Goal: Task Accomplishment & Management: Manage account settings

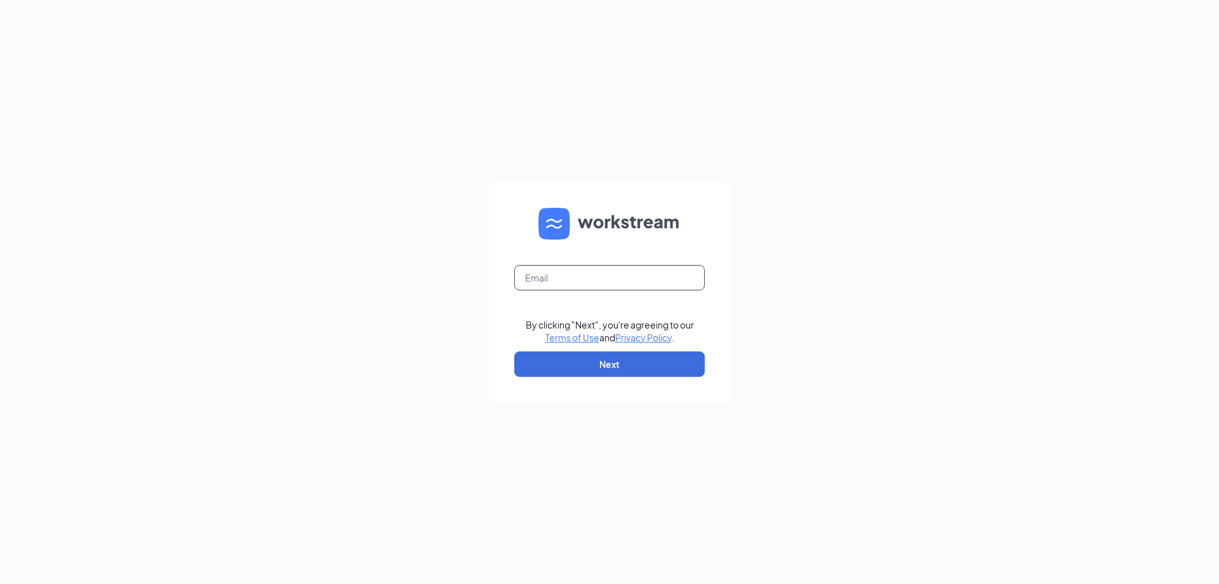
click at [536, 288] on input "text" at bounding box center [609, 277] width 191 height 25
type input "[EMAIL_ADDRESS][DOMAIN_NAME]"
click at [641, 358] on button "Next" at bounding box center [609, 363] width 191 height 25
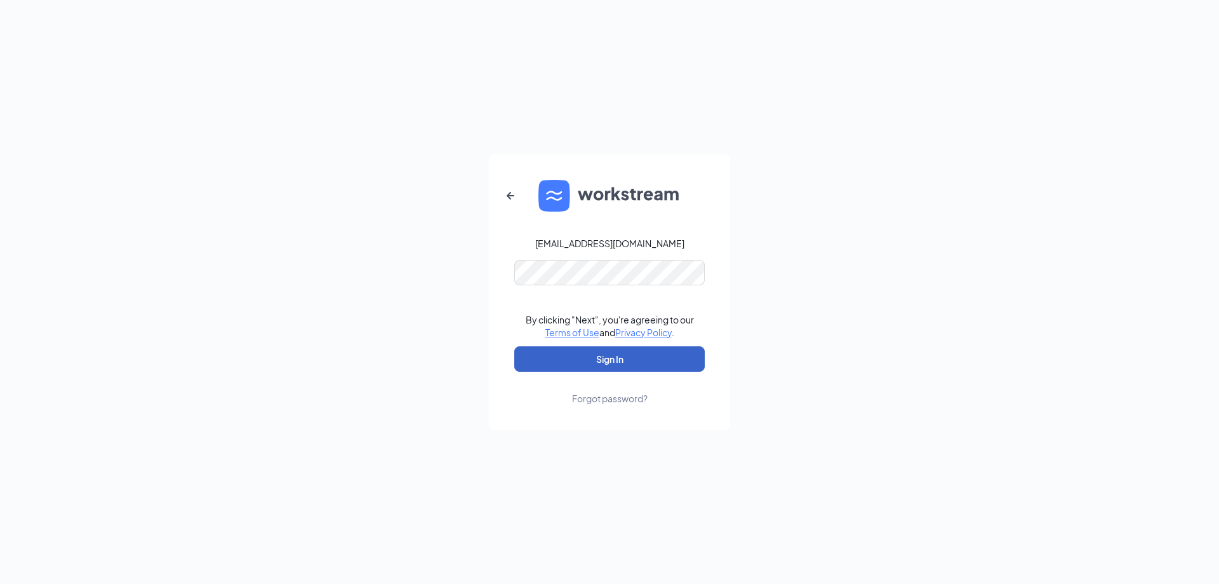
click at [638, 352] on button "Sign In" at bounding box center [609, 358] width 191 height 25
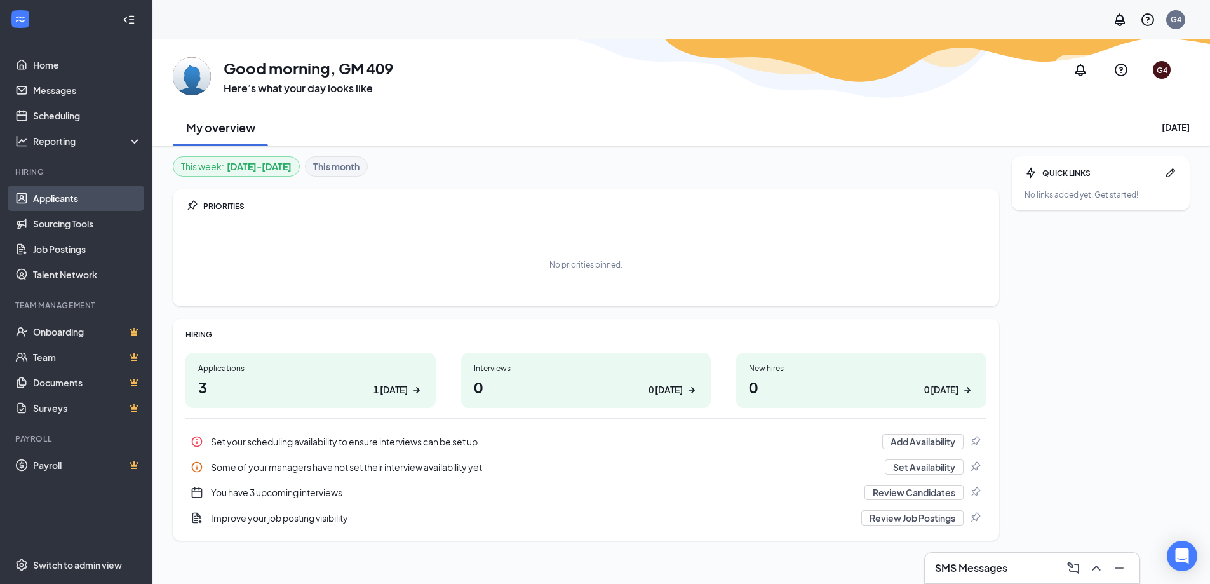
click at [65, 194] on link "Applicants" at bounding box center [87, 197] width 109 height 25
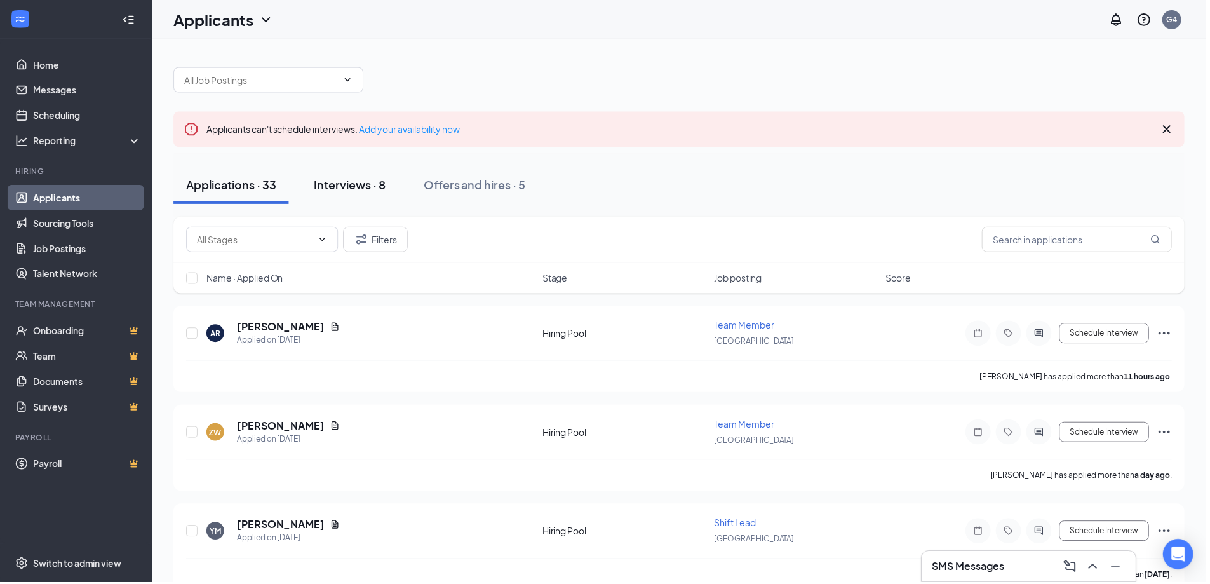
click at [365, 188] on div "Interviews · 8" at bounding box center [351, 185] width 72 height 16
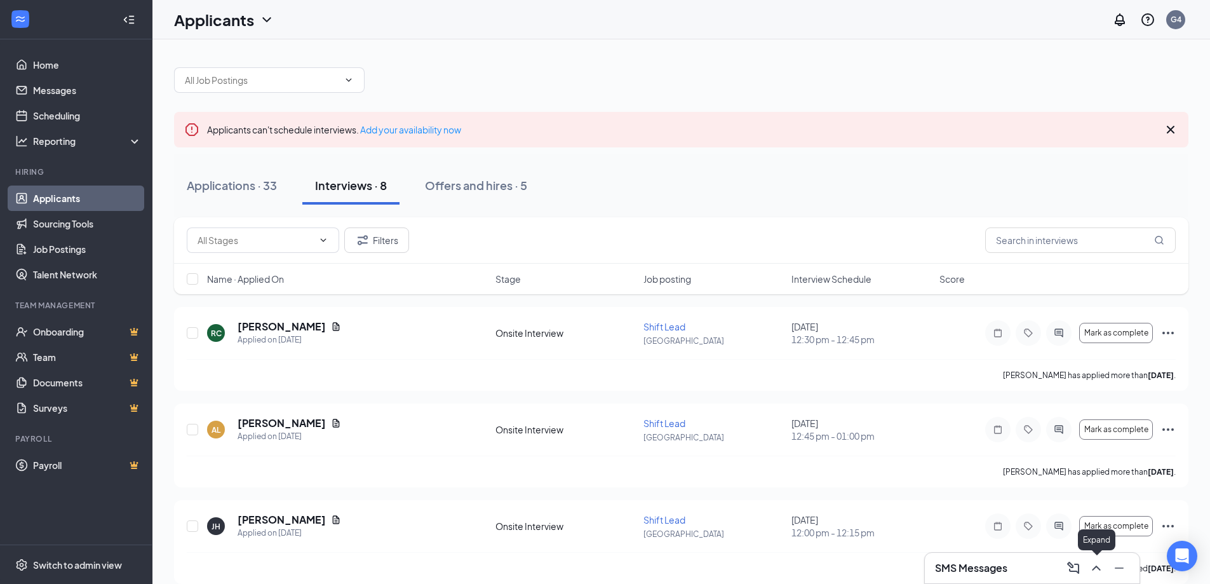
click at [1096, 573] on icon "ChevronUp" at bounding box center [1095, 567] width 15 height 15
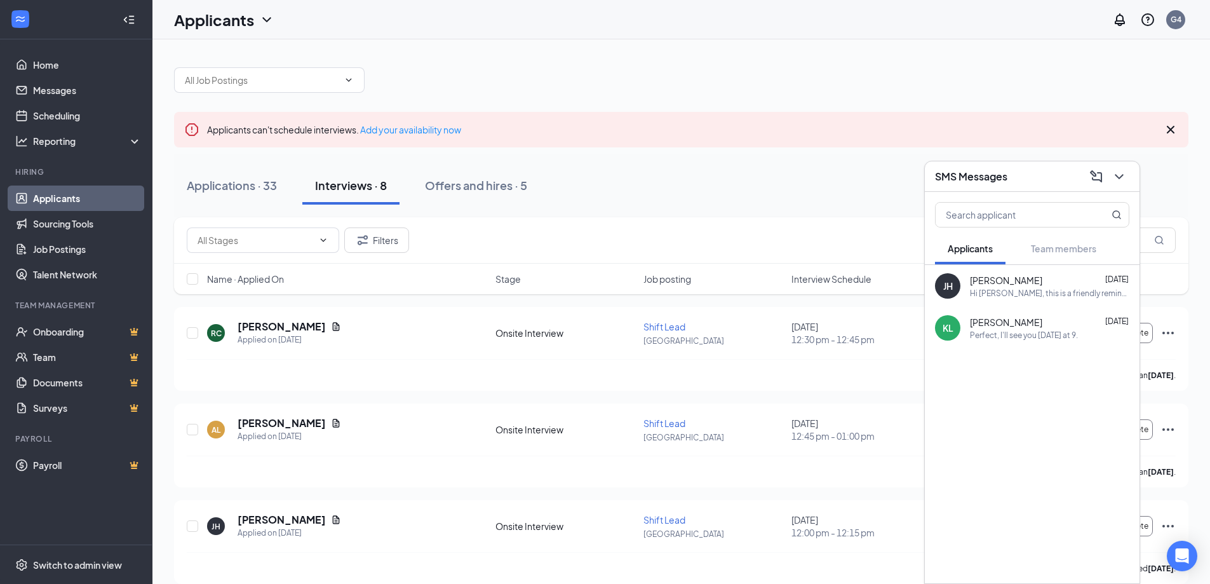
click at [1116, 177] on icon "ChevronDown" at bounding box center [1118, 176] width 15 height 15
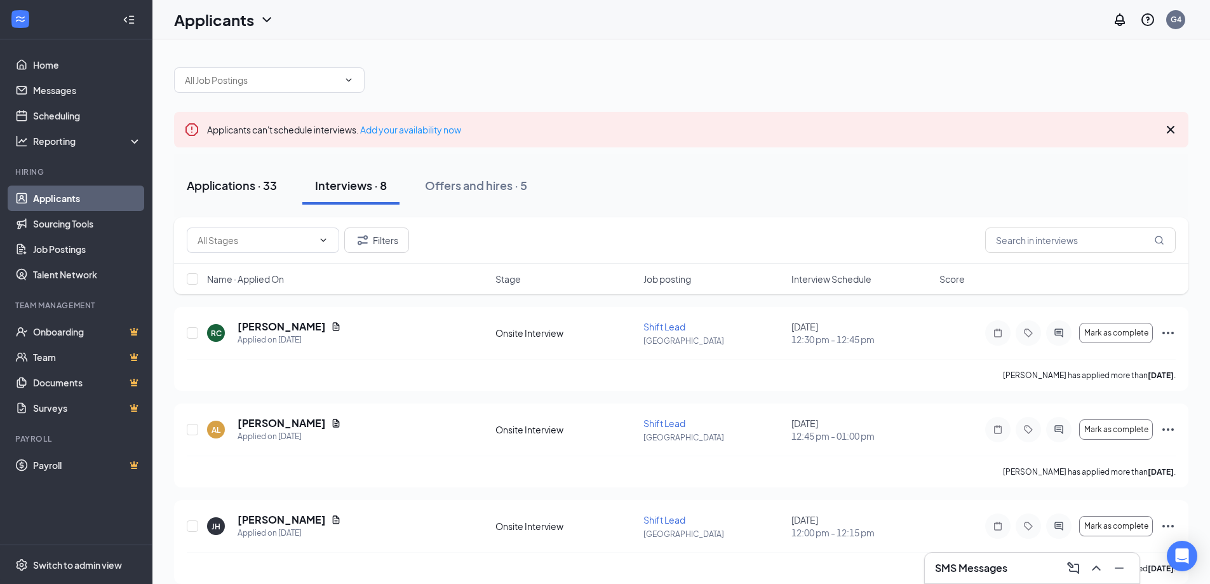
click at [217, 194] on button "Applications · 33" at bounding box center [232, 185] width 116 height 38
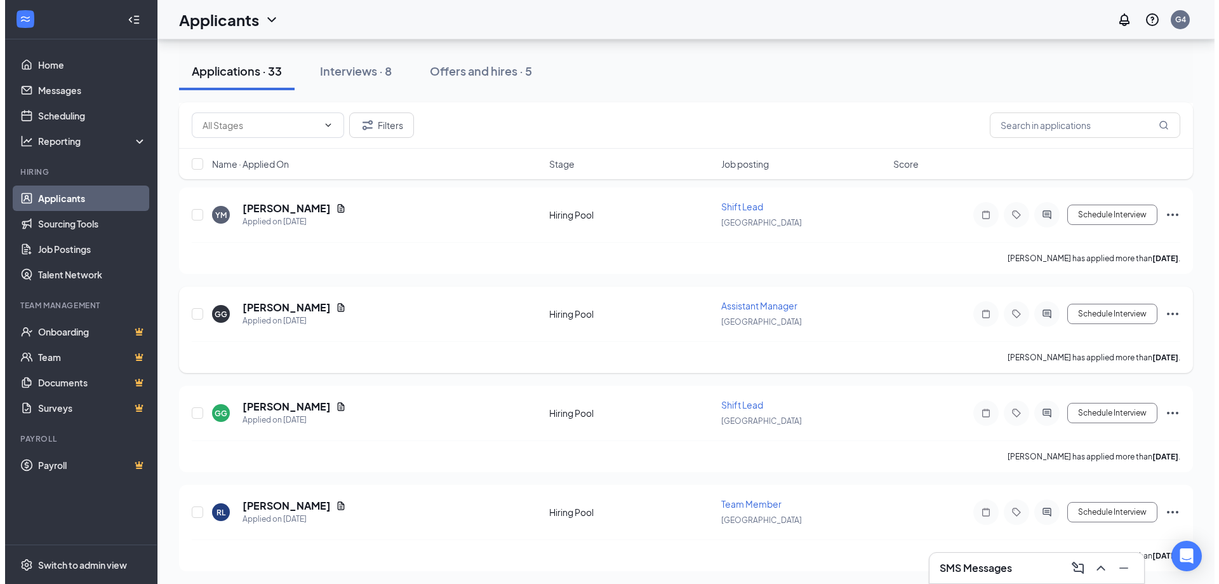
scroll to position [254, 0]
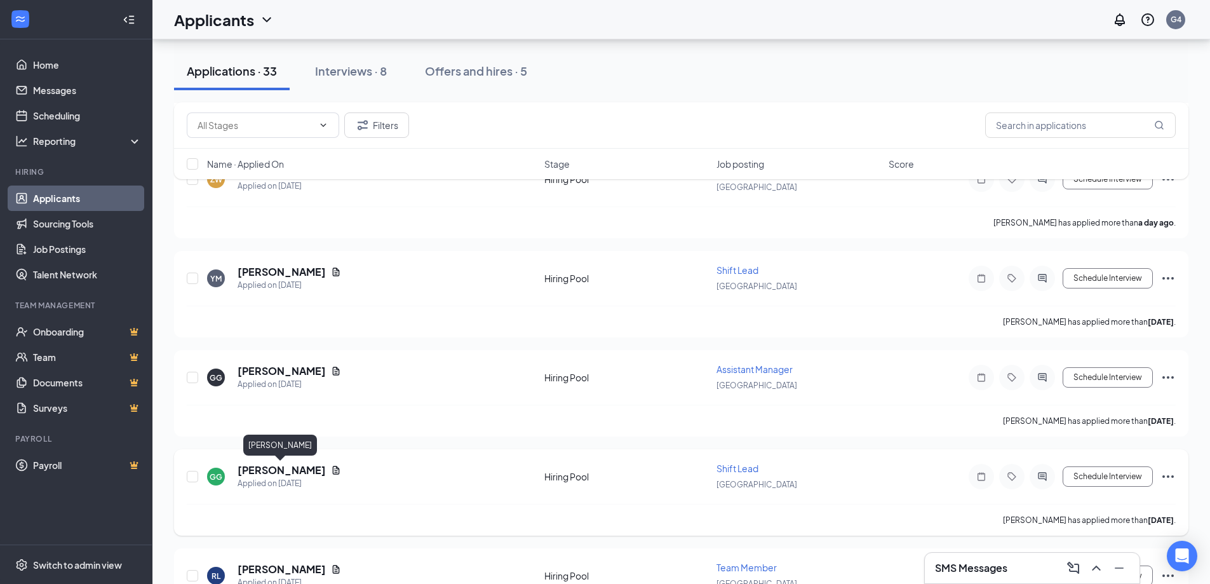
click at [306, 472] on h5 "[PERSON_NAME]" at bounding box center [282, 470] width 88 height 14
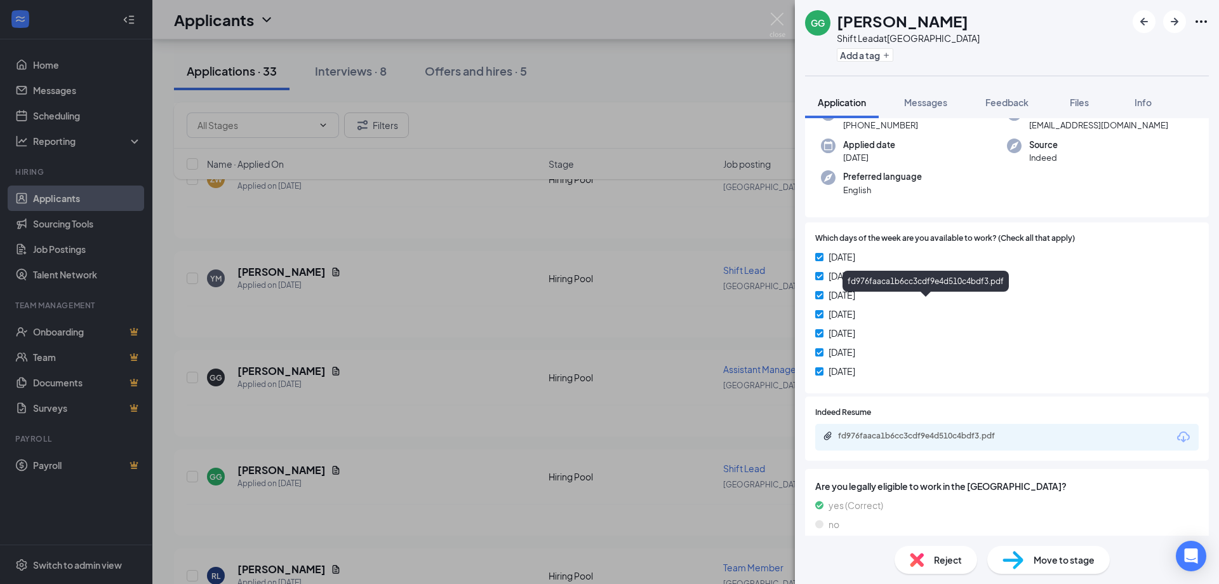
scroll to position [254, 0]
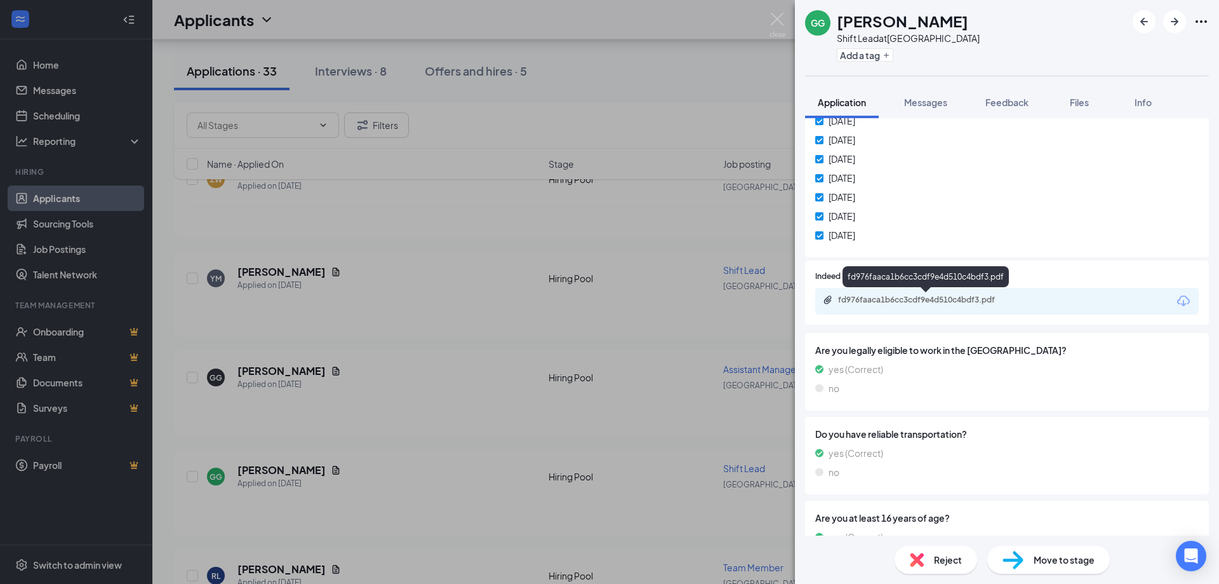
click at [971, 298] on div "fd976faaca1b6cc3cdf9e4d510c4bdf3.pdf" at bounding box center [927, 300] width 178 height 10
click at [700, 234] on div "GG [PERSON_NAME] Shift Lead at [GEOGRAPHIC_DATA] Add a tag Application Messages…" at bounding box center [609, 292] width 1219 height 584
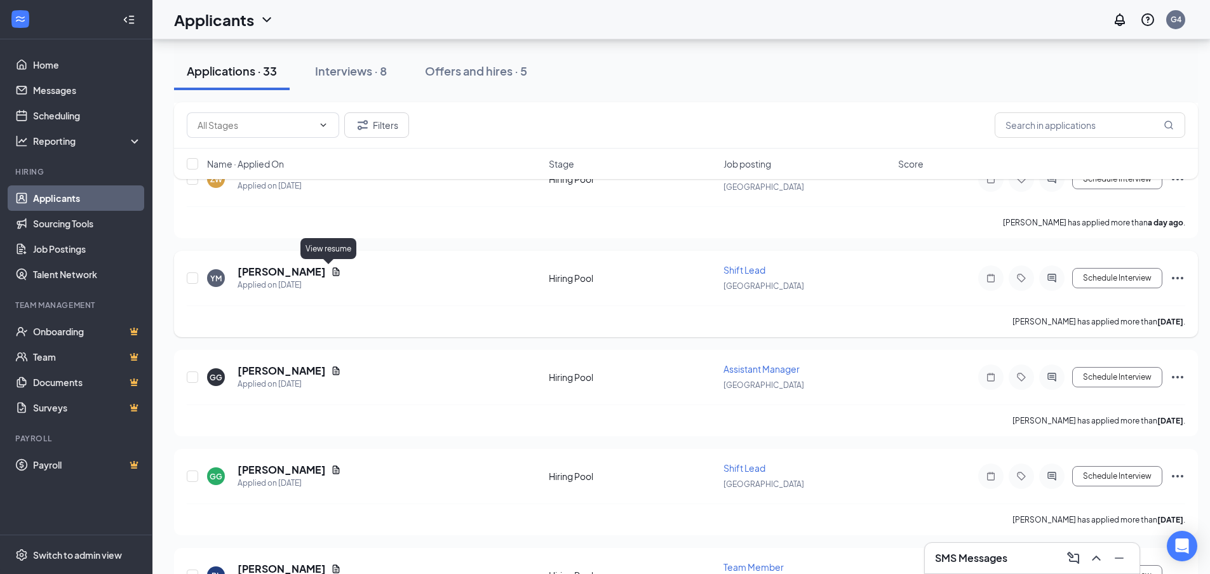
click at [331, 272] on icon "Document" at bounding box center [336, 272] width 10 height 10
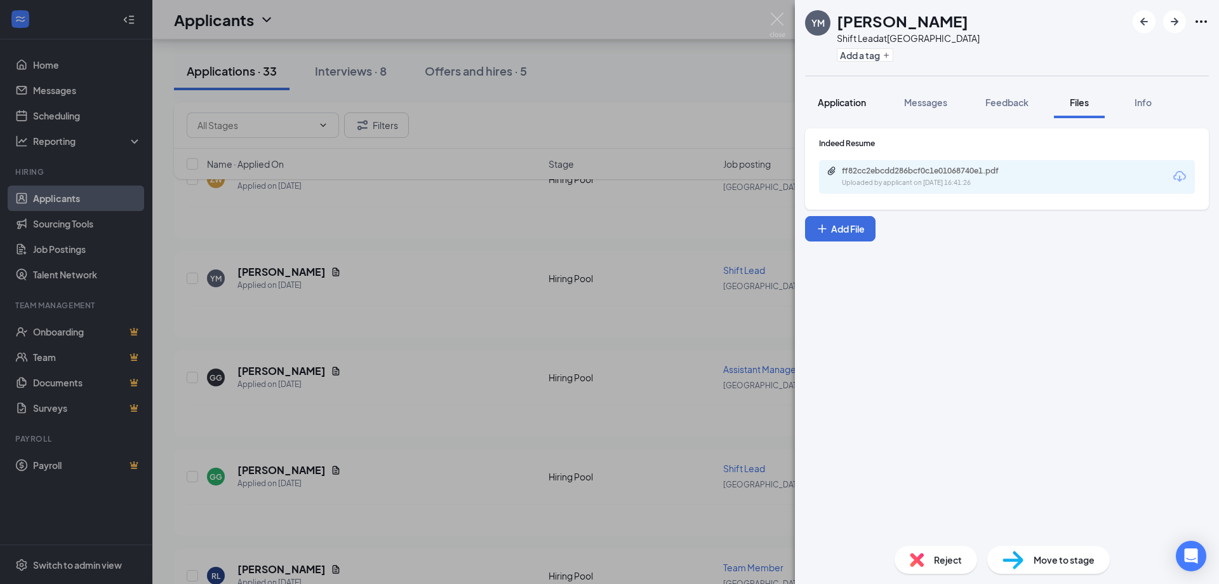
click at [832, 97] on span "Application" at bounding box center [842, 102] width 48 height 11
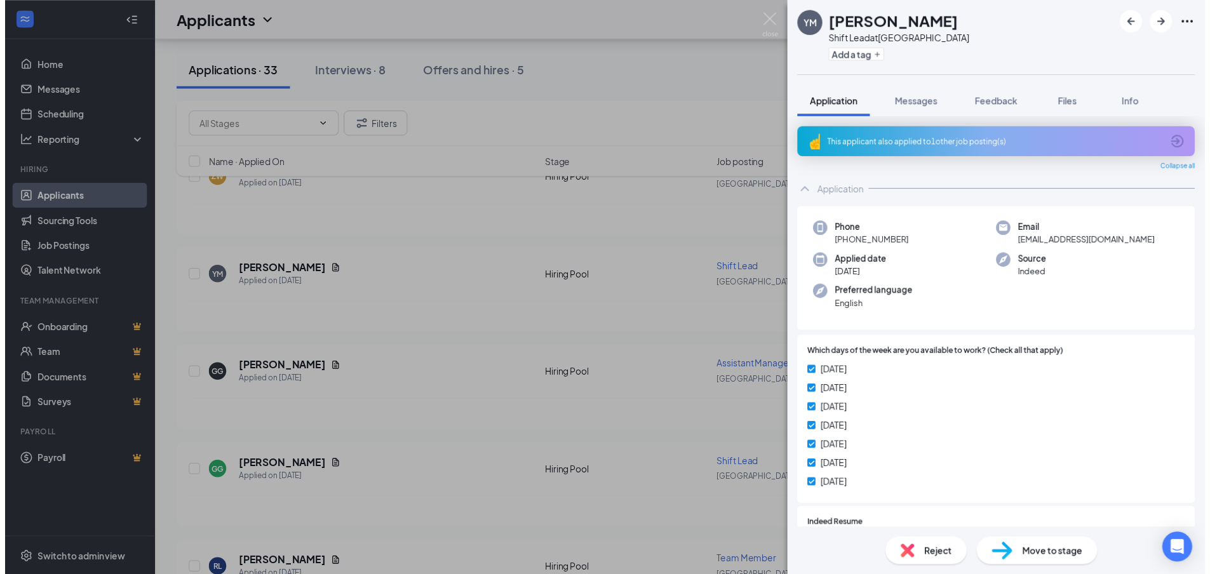
scroll to position [381, 0]
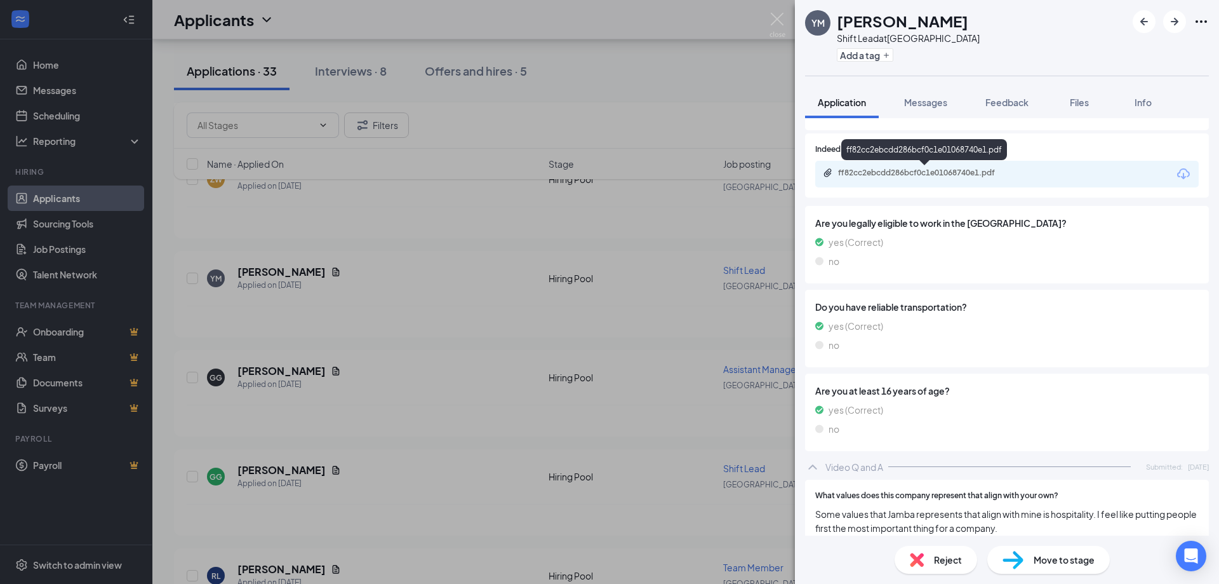
click at [928, 171] on div "ff82cc2ebcdd286bcf0c1e01068740e1.pdf" at bounding box center [927, 173] width 178 height 10
click at [780, 29] on img at bounding box center [778, 25] width 16 height 25
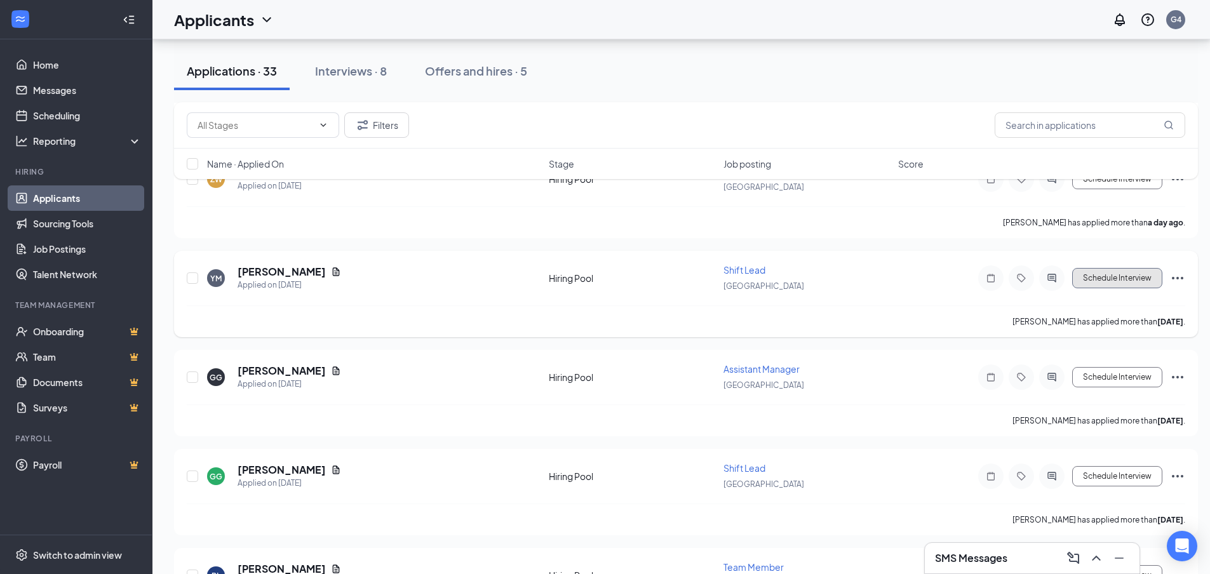
click at [1146, 279] on button "Schedule Interview" at bounding box center [1117, 278] width 90 height 20
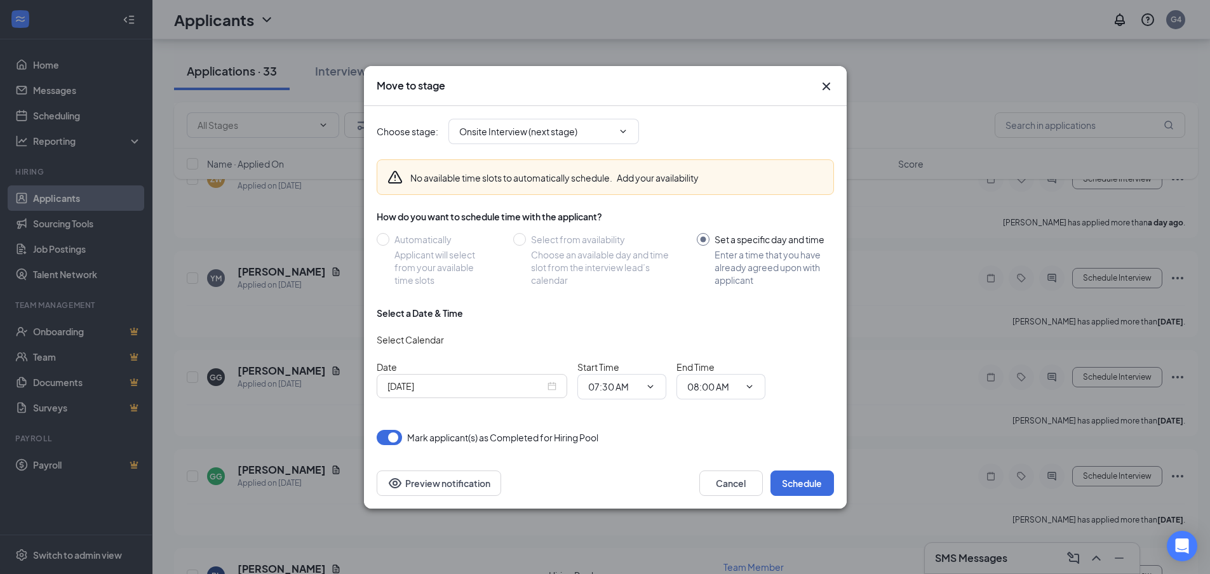
click at [533, 396] on div "[DATE]" at bounding box center [472, 386] width 191 height 24
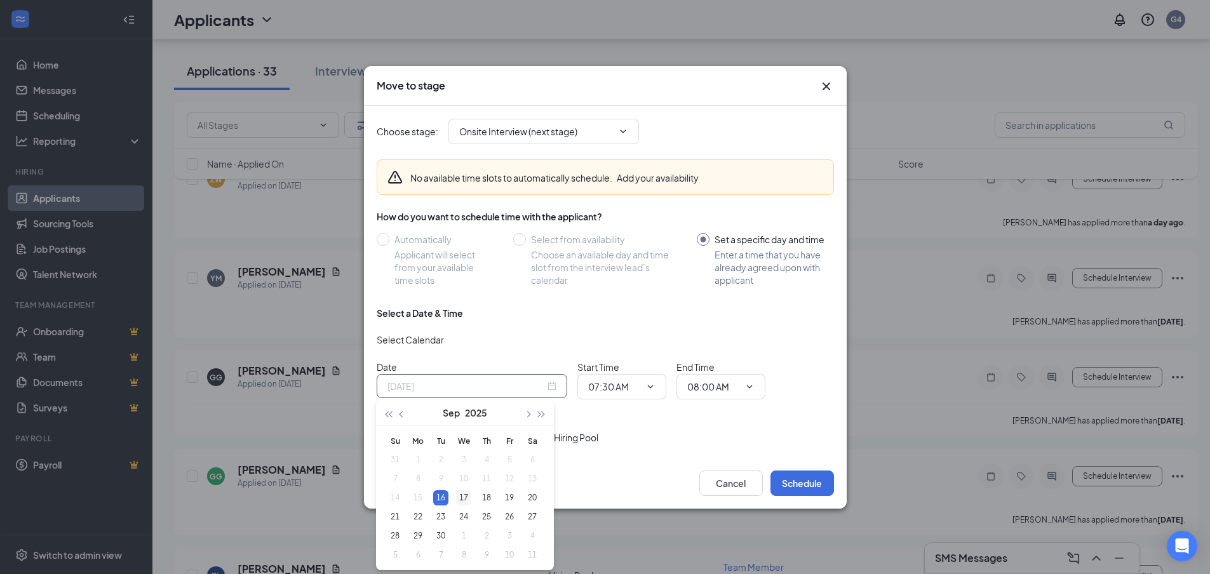
type input "[DATE]"
click at [463, 499] on div "17" at bounding box center [463, 497] width 15 height 15
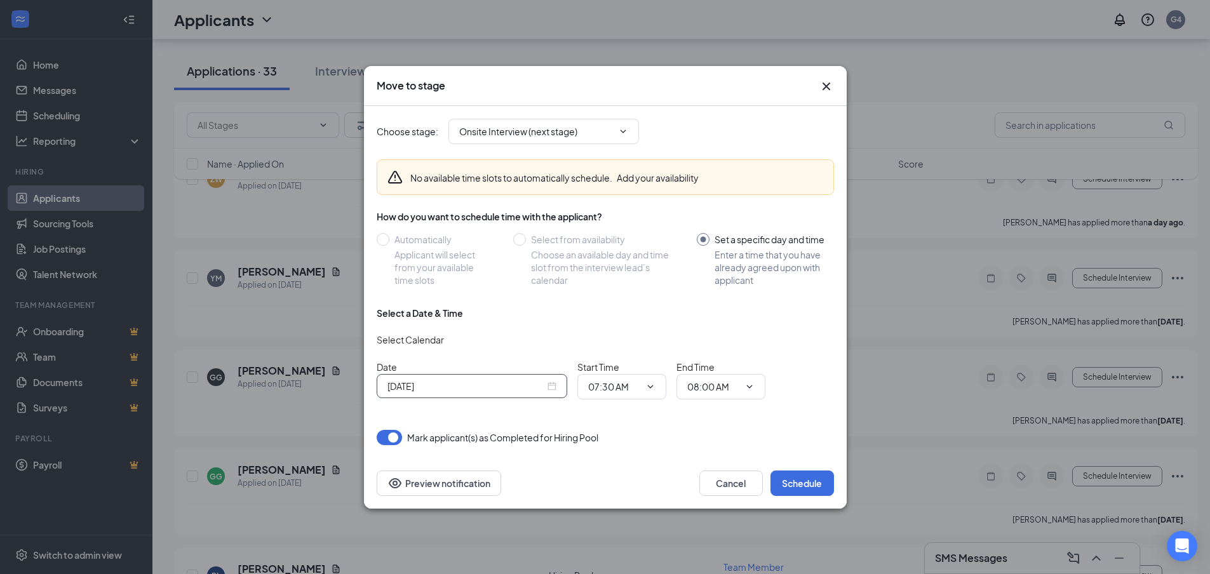
click at [606, 400] on div "Select a Date & Time Select Calendar Date [DATE] Start Time 07:30 AM End Time 0…" at bounding box center [605, 358] width 457 height 103
click at [629, 385] on input "07:30 AM" at bounding box center [614, 387] width 52 height 14
click at [615, 197] on div "12:30 PM" at bounding box center [616, 201] width 37 height 14
type input "12:30 PM"
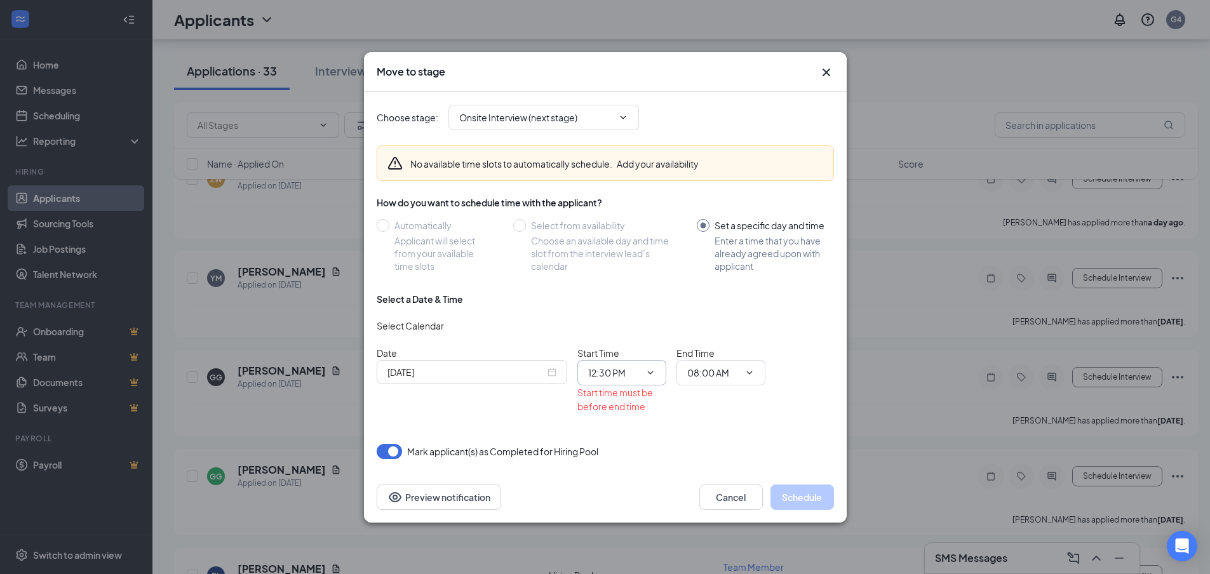
click at [632, 363] on span "12:30 PM 12:00 AM 12:15 AM 12:30 AM 12:45 AM 01:00 AM 01:15 AM 01:30 AM 01:45 A…" at bounding box center [621, 372] width 89 height 25
click at [706, 369] on input "08:00 AM" at bounding box center [713, 373] width 52 height 14
click at [721, 217] on div "12:45 PM" at bounding box center [715, 217] width 37 height 14
type input "12:45 PM"
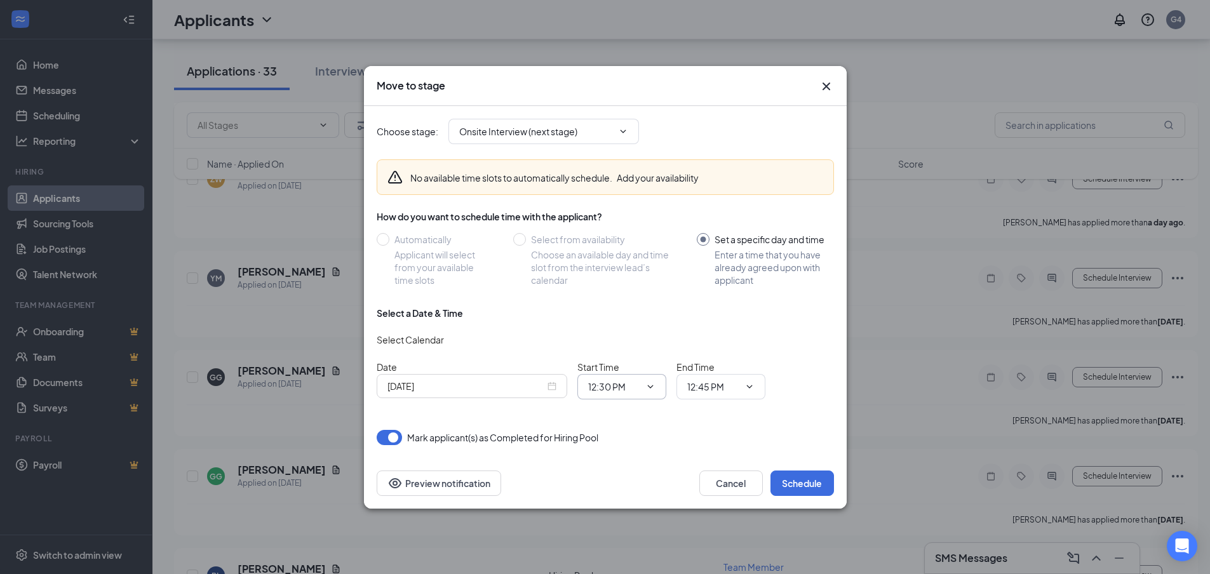
click at [612, 380] on input "12:30 PM" at bounding box center [614, 387] width 52 height 14
click at [622, 210] on div "12:00 PM" at bounding box center [616, 206] width 37 height 14
type input "12:00 PM"
click at [711, 391] on input "12:45 PM" at bounding box center [713, 387] width 52 height 14
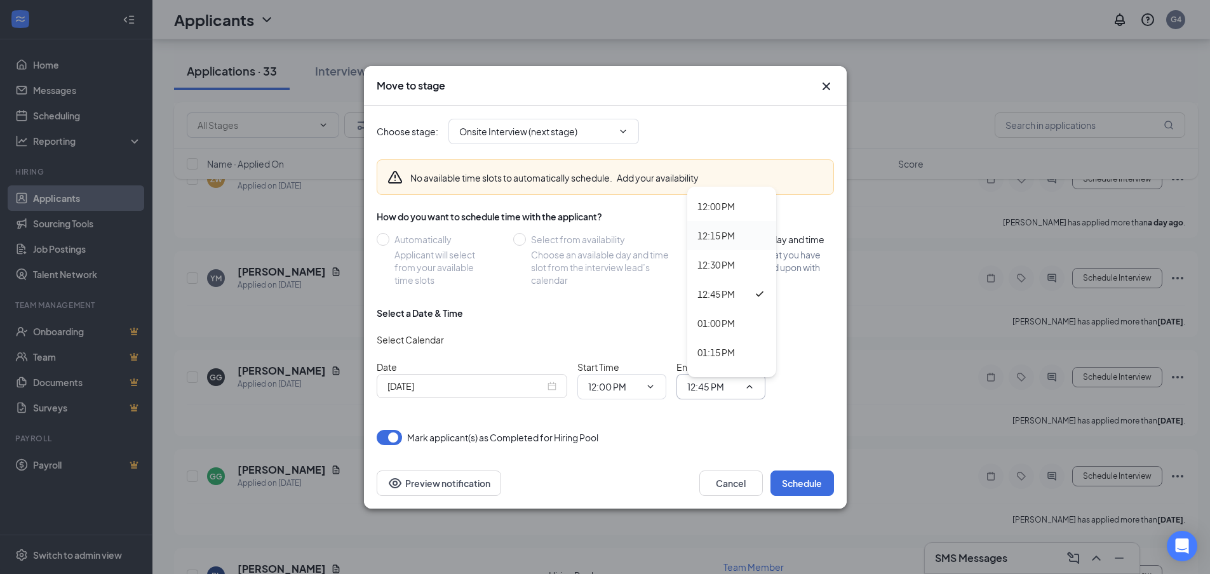
click at [730, 238] on div "12:15 PM" at bounding box center [715, 236] width 37 height 14
type input "12:15 PM"
click at [790, 482] on button "Schedule" at bounding box center [802, 483] width 64 height 25
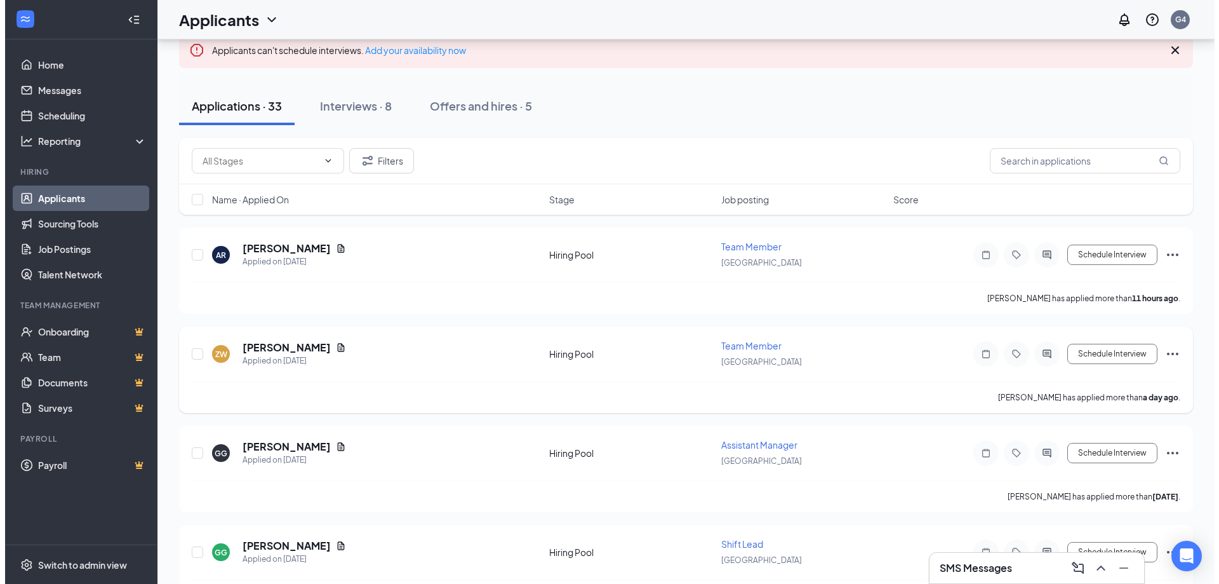
scroll to position [64, 0]
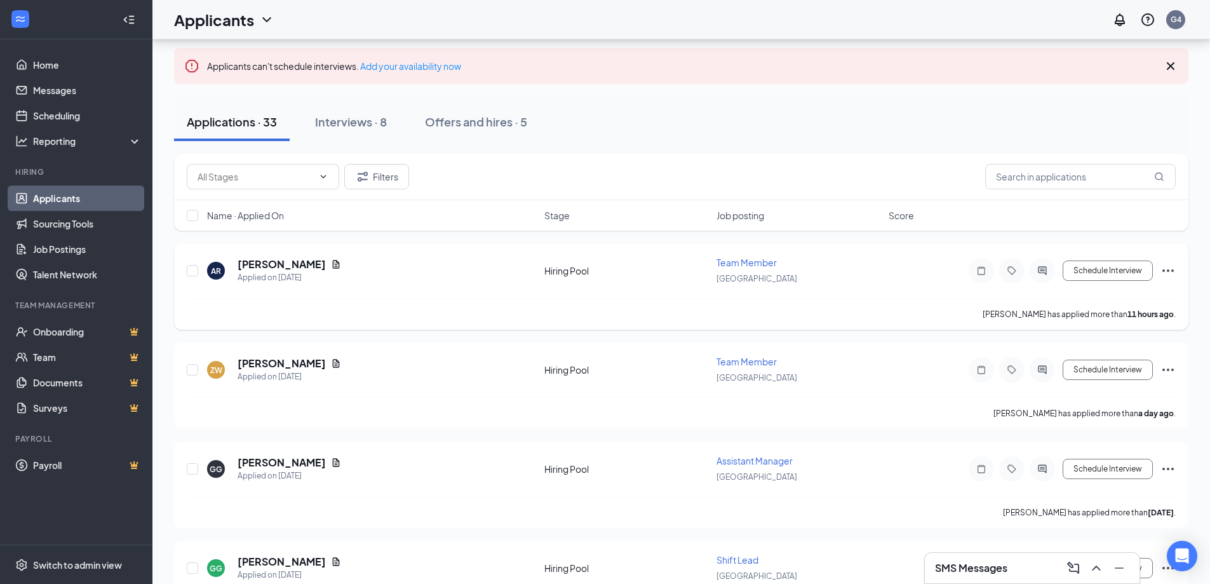
click at [294, 259] on div "[PERSON_NAME]" at bounding box center [290, 264] width 104 height 14
click at [331, 261] on icon "Document" at bounding box center [336, 264] width 10 height 10
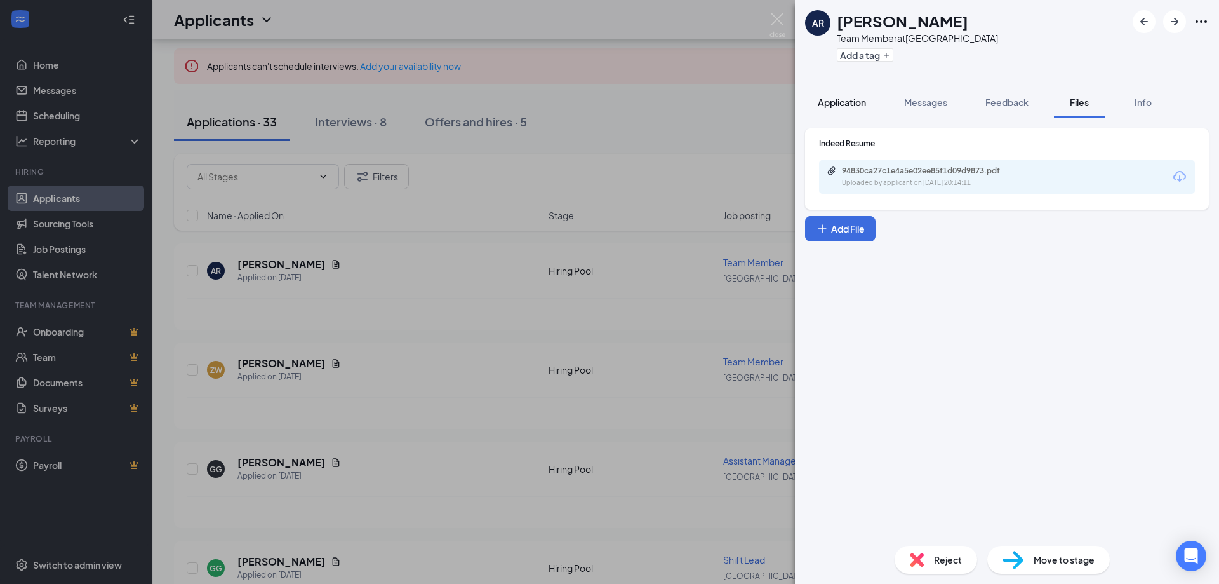
click at [872, 105] on button "Application" at bounding box center [842, 102] width 74 height 32
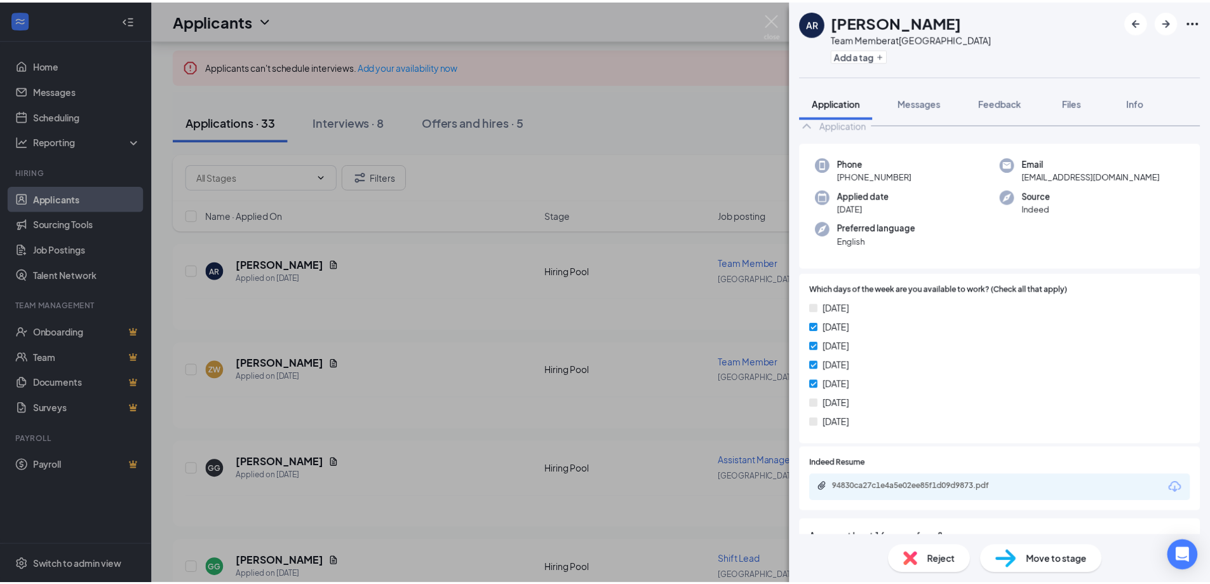
scroll to position [64, 0]
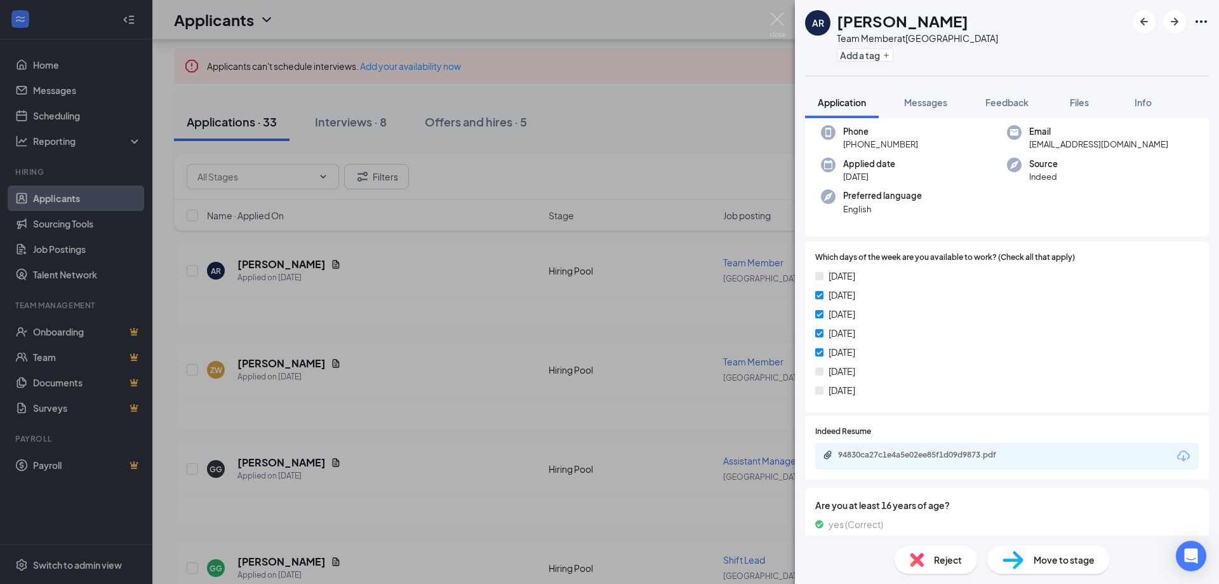
click at [385, 335] on div "AR [PERSON_NAME] Team Member at [GEOGRAPHIC_DATA] Add a tag Application Message…" at bounding box center [609, 292] width 1219 height 584
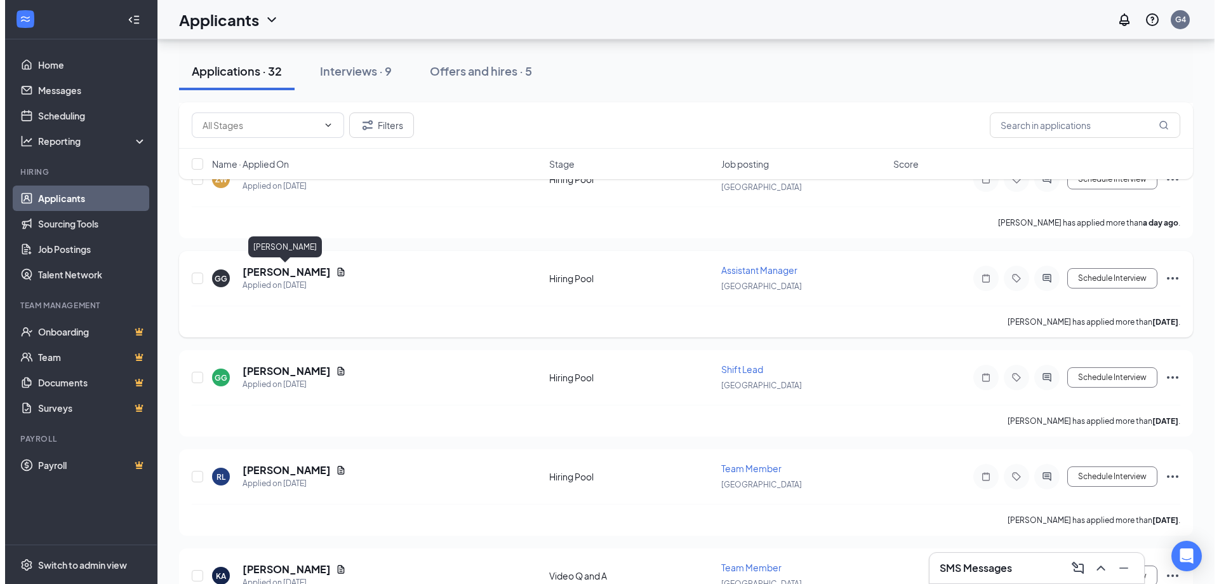
scroll to position [318, 0]
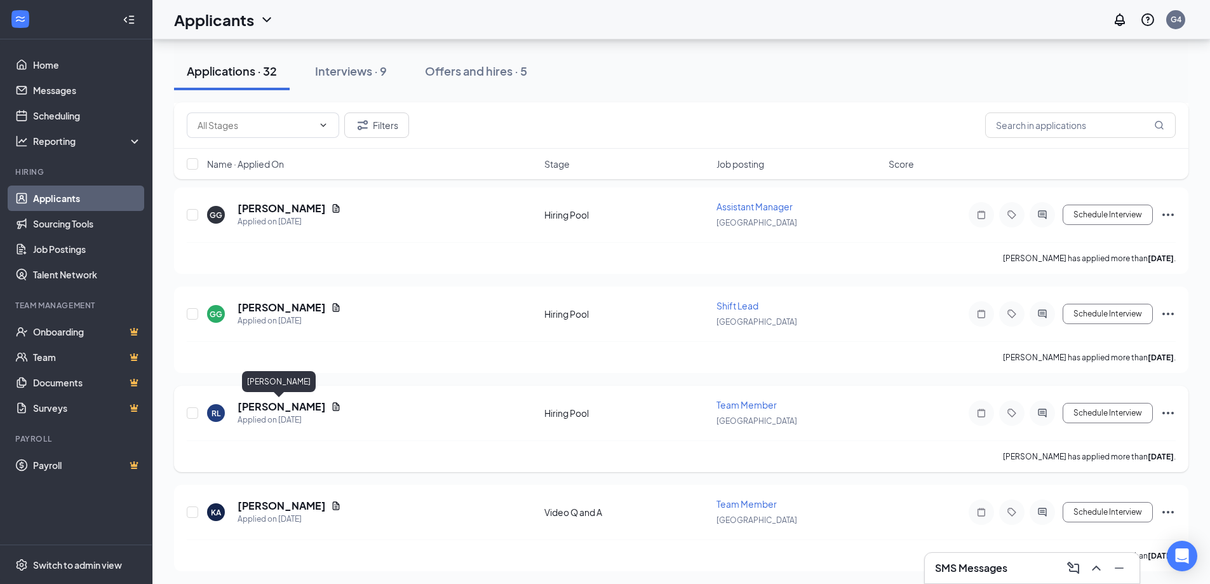
click at [297, 407] on h5 "[PERSON_NAME]" at bounding box center [282, 406] width 88 height 14
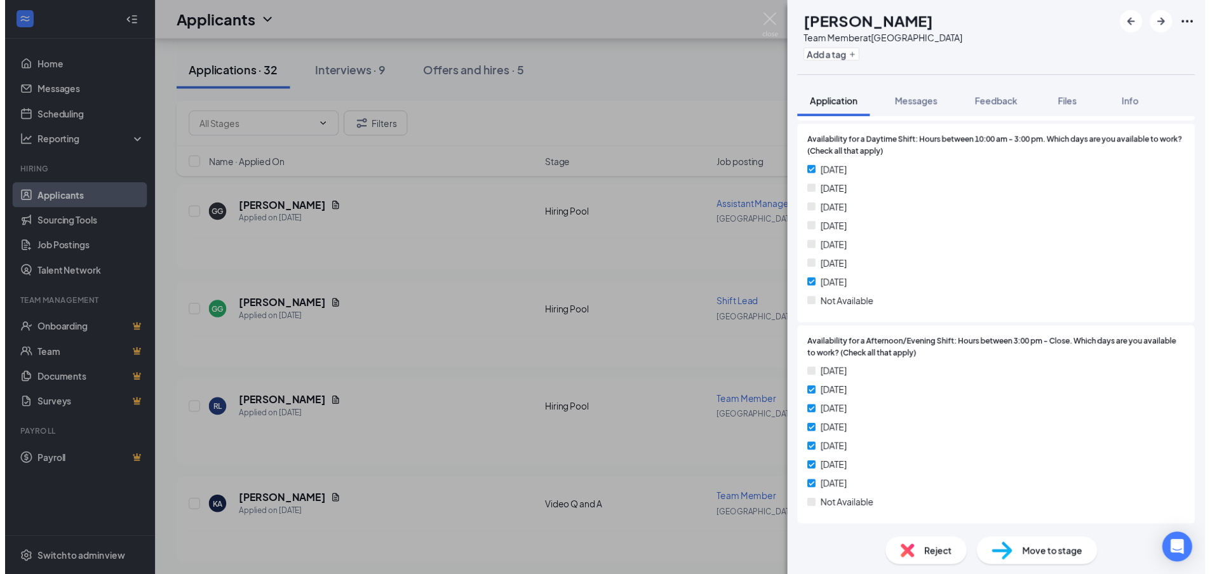
scroll to position [1333, 0]
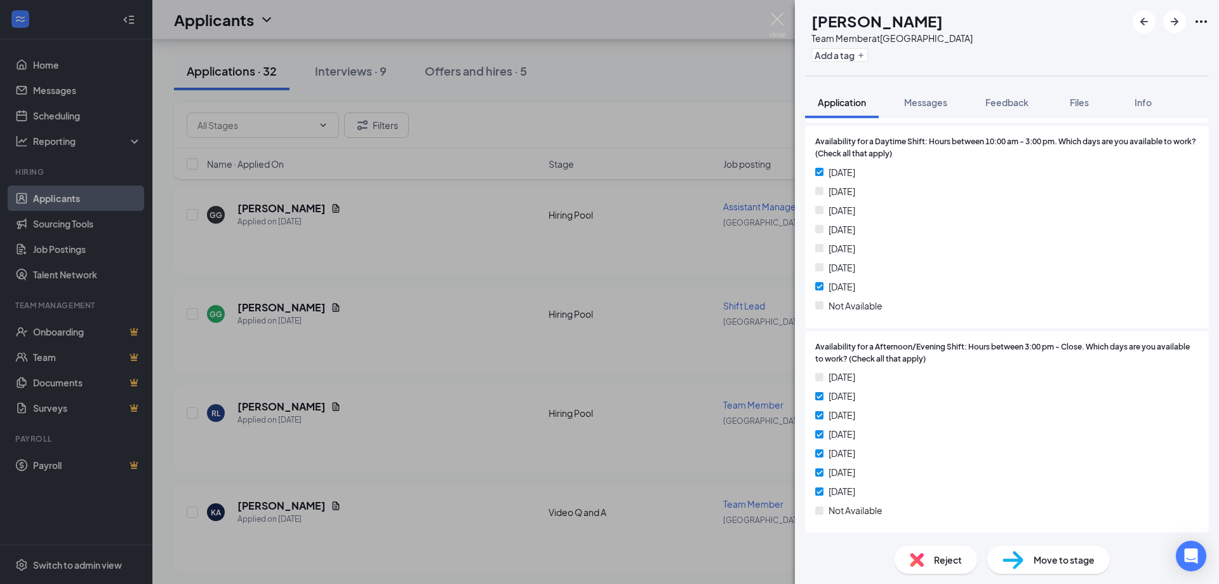
click at [696, 384] on div "[PERSON_NAME] Team Member at [GEOGRAPHIC_DATA] Add a tag Application Messages F…" at bounding box center [609, 292] width 1219 height 584
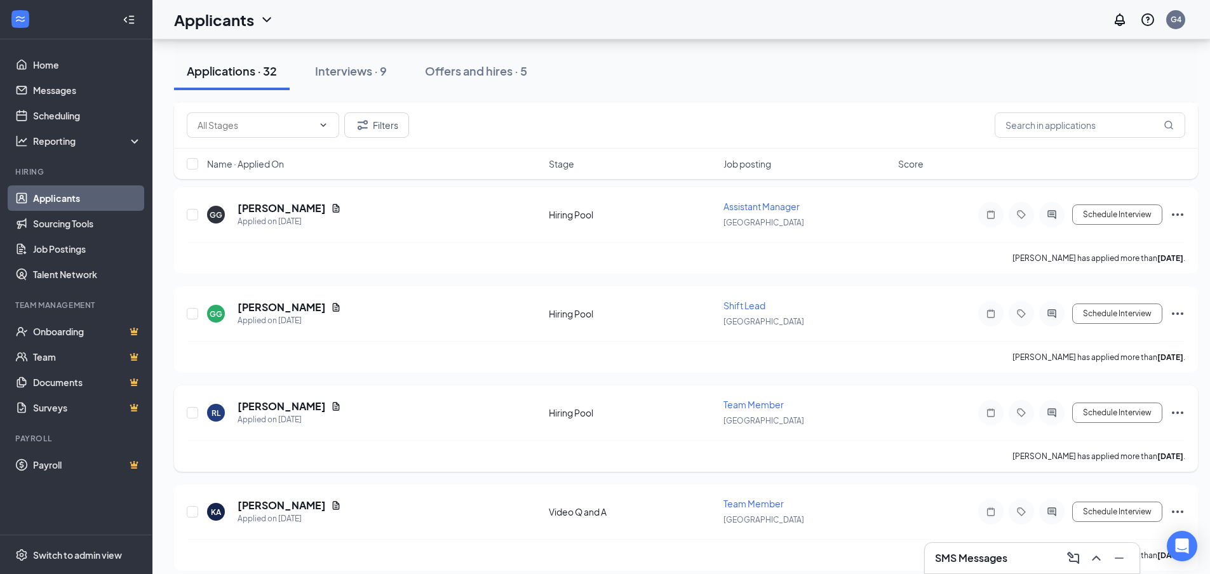
click at [308, 401] on div "[PERSON_NAME]" at bounding box center [290, 406] width 104 height 14
click at [311, 403] on div "[PERSON_NAME]" at bounding box center [290, 406] width 104 height 14
click at [331, 403] on icon "Document" at bounding box center [336, 406] width 10 height 10
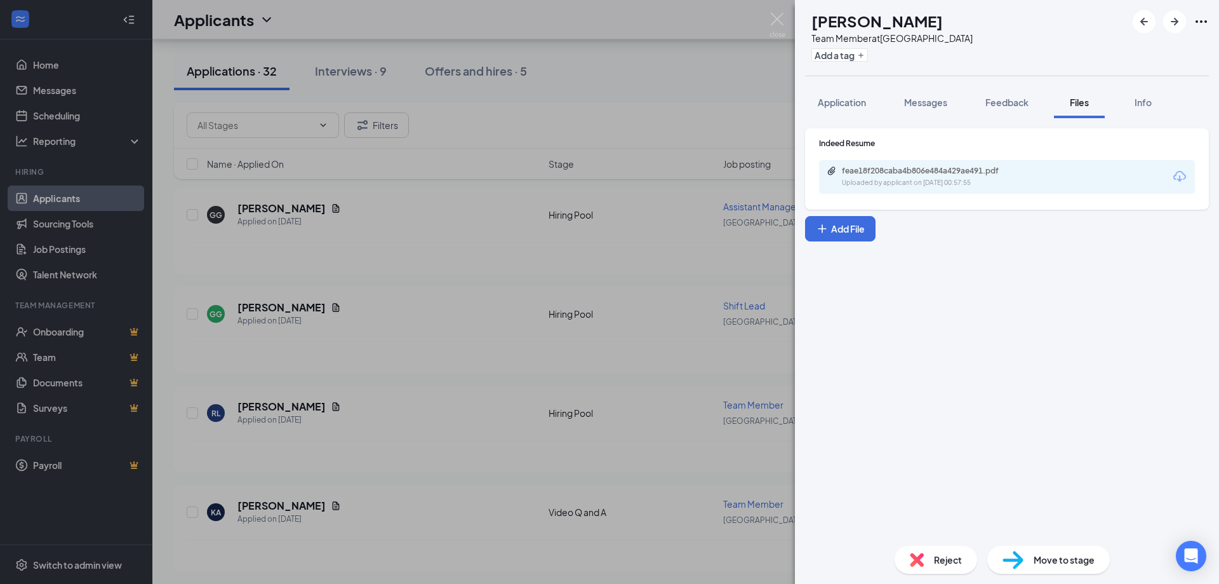
click at [847, 105] on span "Application" at bounding box center [842, 102] width 48 height 11
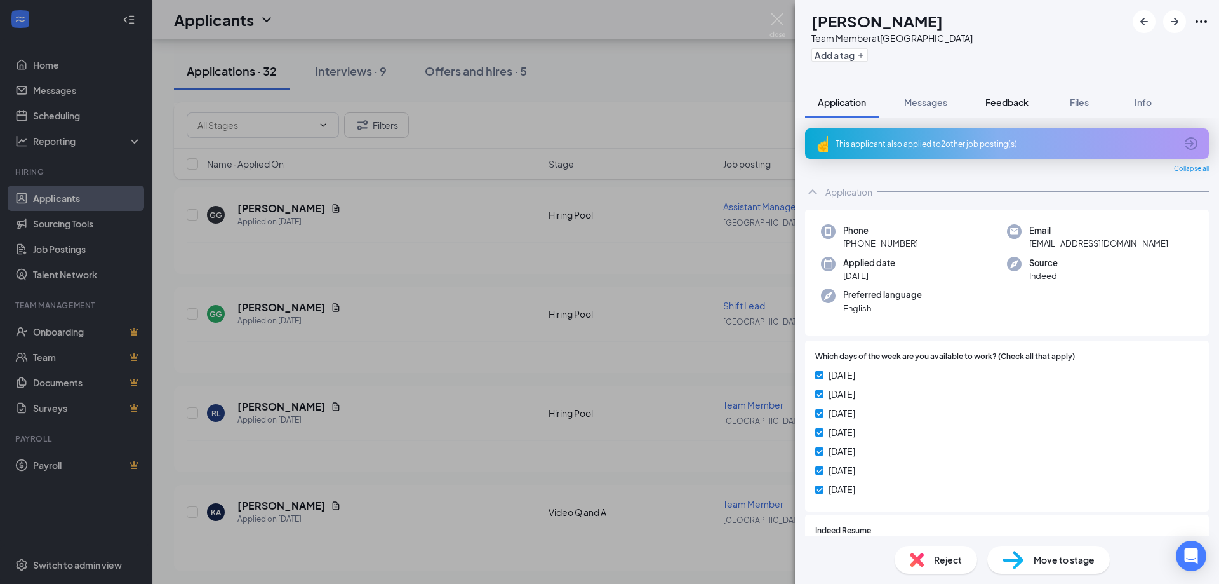
click at [998, 88] on button "Feedback" at bounding box center [1007, 102] width 69 height 32
click at [923, 110] on button "Messages" at bounding box center [926, 102] width 69 height 32
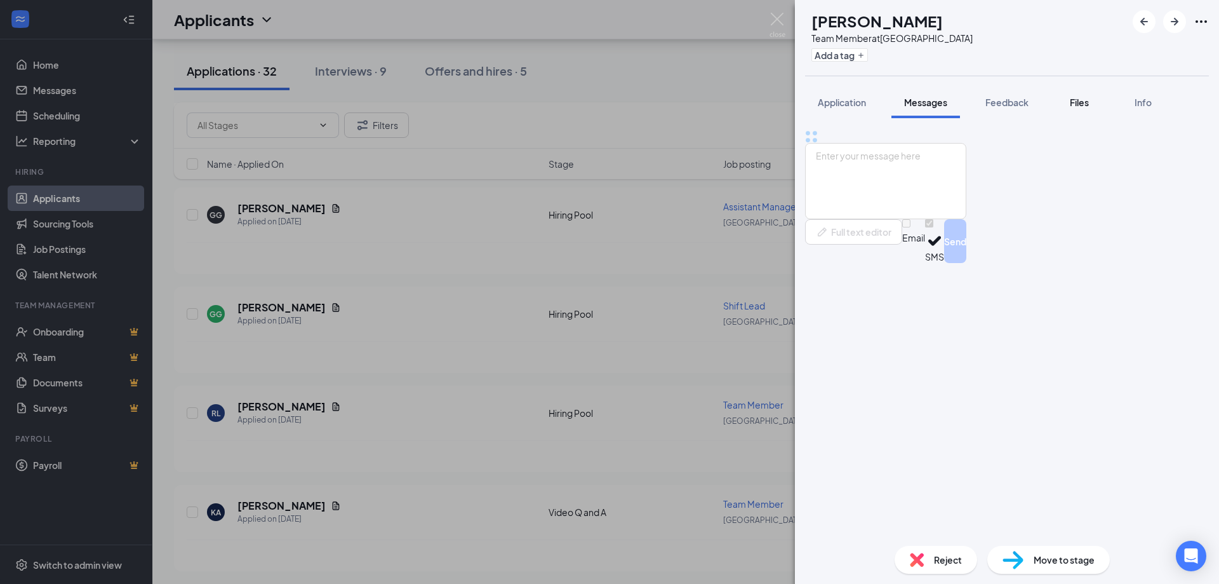
click at [1065, 106] on button "Files" at bounding box center [1079, 102] width 51 height 32
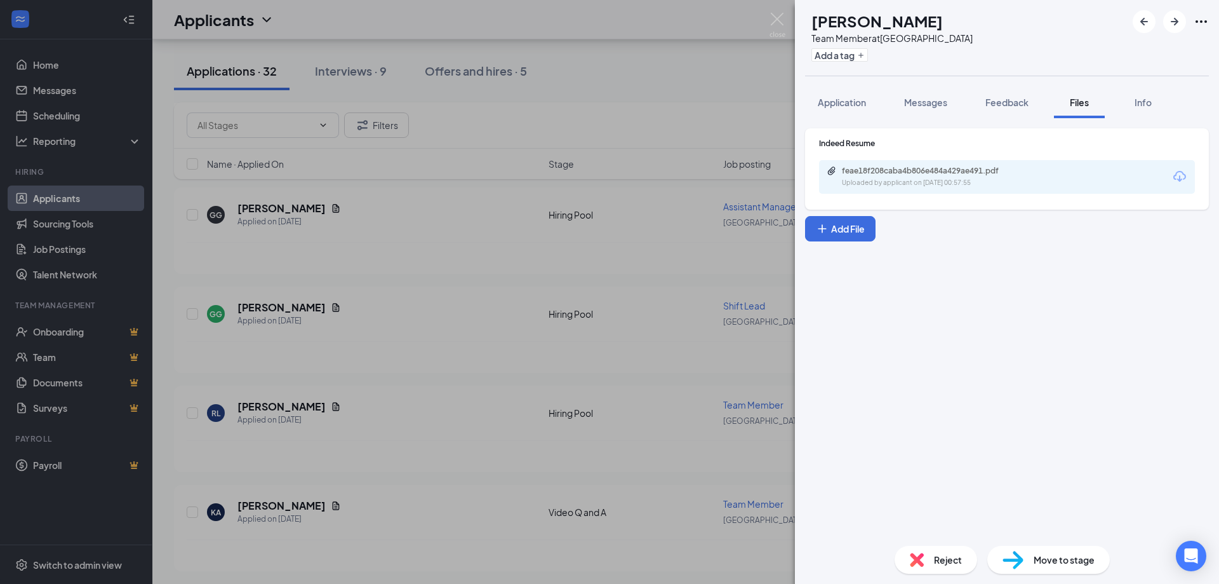
click at [1026, 166] on div "feae18f208caba4b806e484a429ae491.pdf" at bounding box center [930, 171] width 206 height 10
click at [525, 431] on div "[PERSON_NAME] Team Member at [GEOGRAPHIC_DATA] Add a tag Application Messages F…" at bounding box center [609, 292] width 1219 height 584
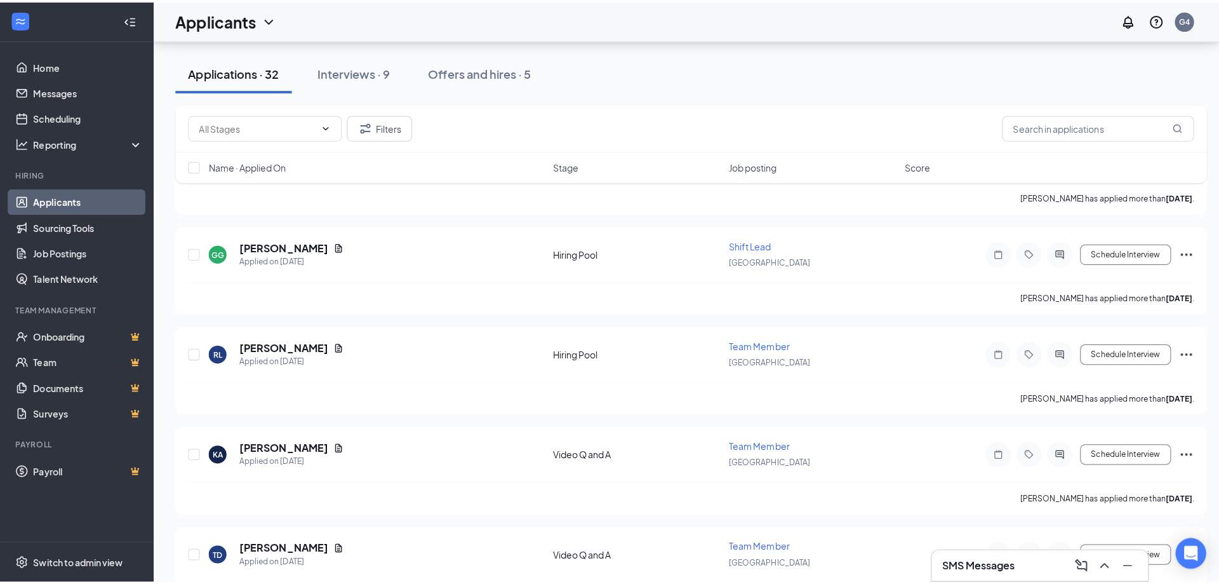
scroll to position [445, 0]
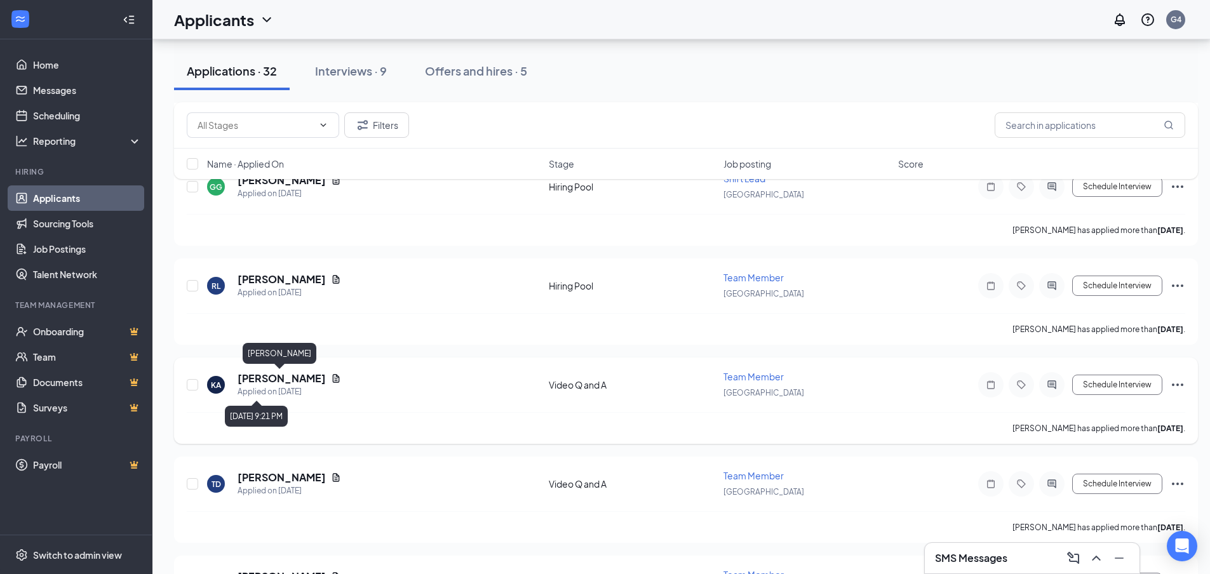
click at [288, 382] on h5 "[PERSON_NAME]" at bounding box center [282, 378] width 88 height 14
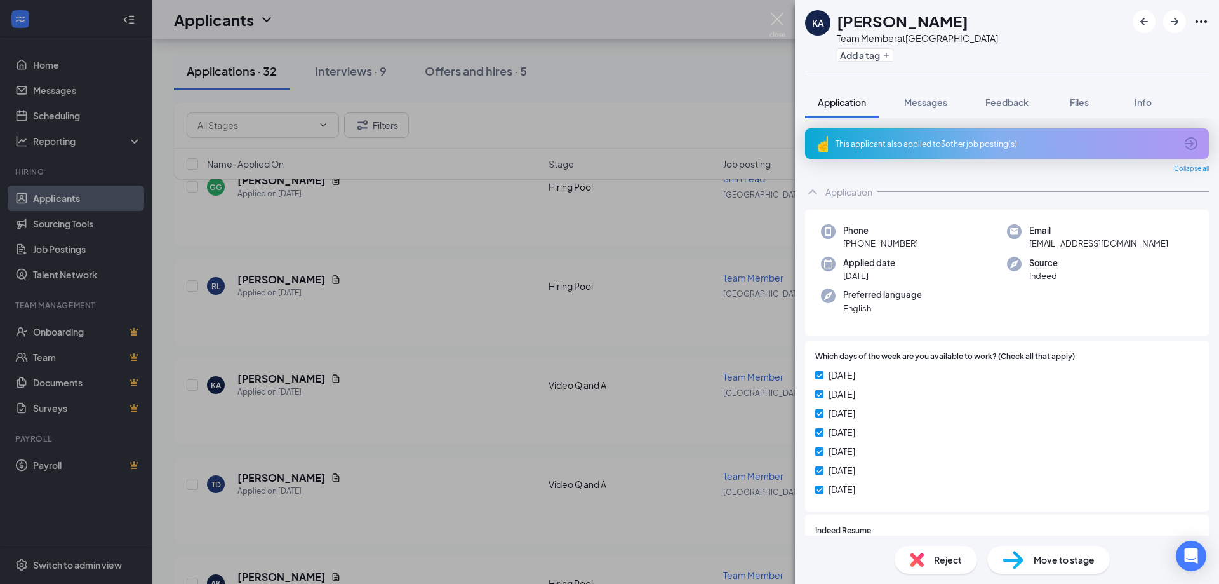
click at [949, 78] on div "[PERSON_NAME] Team Member at [GEOGRAPHIC_DATA] Add a tag Application Messages F…" at bounding box center [1007, 292] width 424 height 584
click at [932, 97] on span "Messages" at bounding box center [925, 102] width 43 height 11
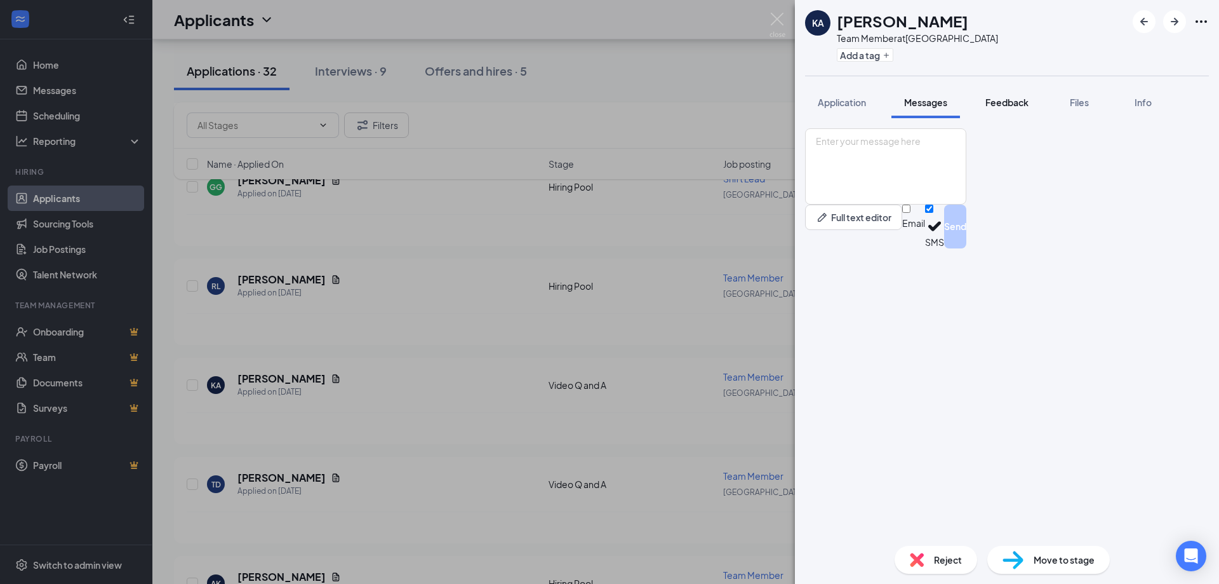
click at [1038, 95] on button "Feedback" at bounding box center [1007, 102] width 69 height 32
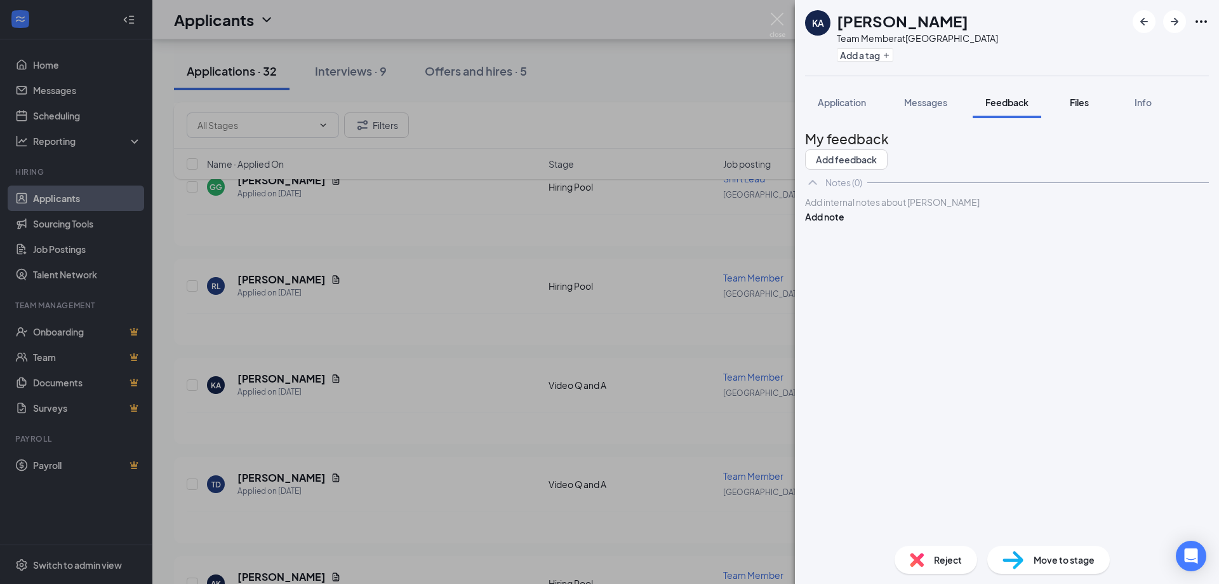
click at [1092, 102] on div "Files" at bounding box center [1079, 102] width 25 height 13
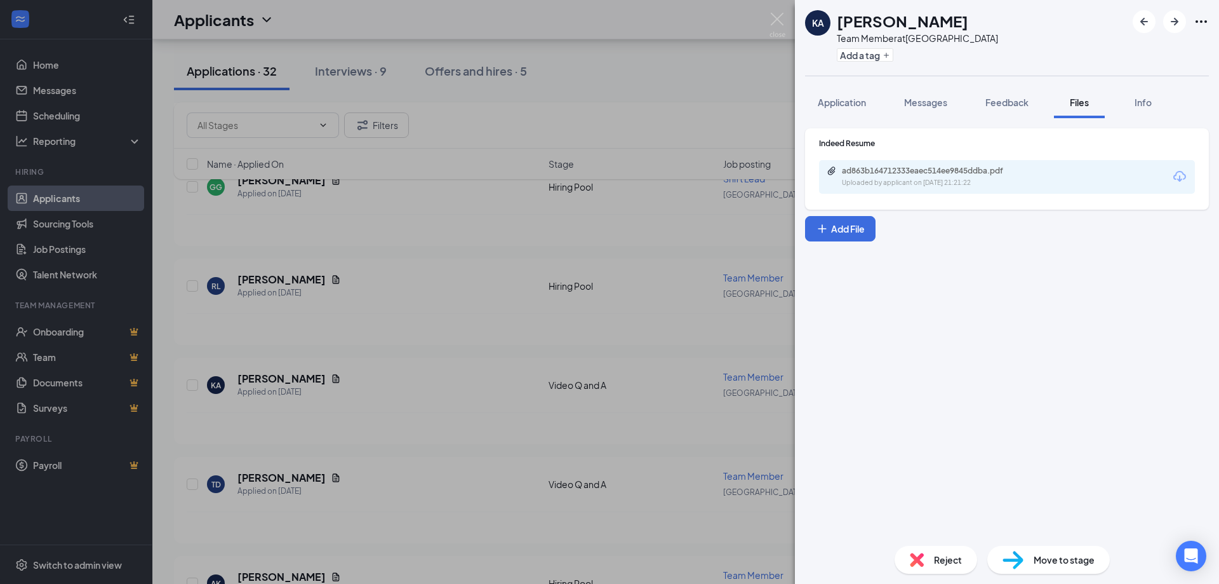
click at [865, 164] on div "ad863b164712333eaec514ee9845ddba.pdf Uploaded by applicant on [DATE] 21:21:22" at bounding box center [1007, 177] width 376 height 34
click at [886, 188] on div "ad863b164712333eaec514ee9845ddba.pdf Uploaded by applicant on [DATE] 21:21:22" at bounding box center [1007, 177] width 376 height 34
click at [900, 176] on div "ad863b164712333eaec514ee9845ddba.pdf Uploaded by applicant on [DATE] 21:21:22" at bounding box center [930, 177] width 206 height 22
drag, startPoint x: 670, startPoint y: 360, endPoint x: 890, endPoint y: 98, distance: 342.6
click at [890, 98] on div "Application Messages Feedback Files Info" at bounding box center [1007, 102] width 404 height 32
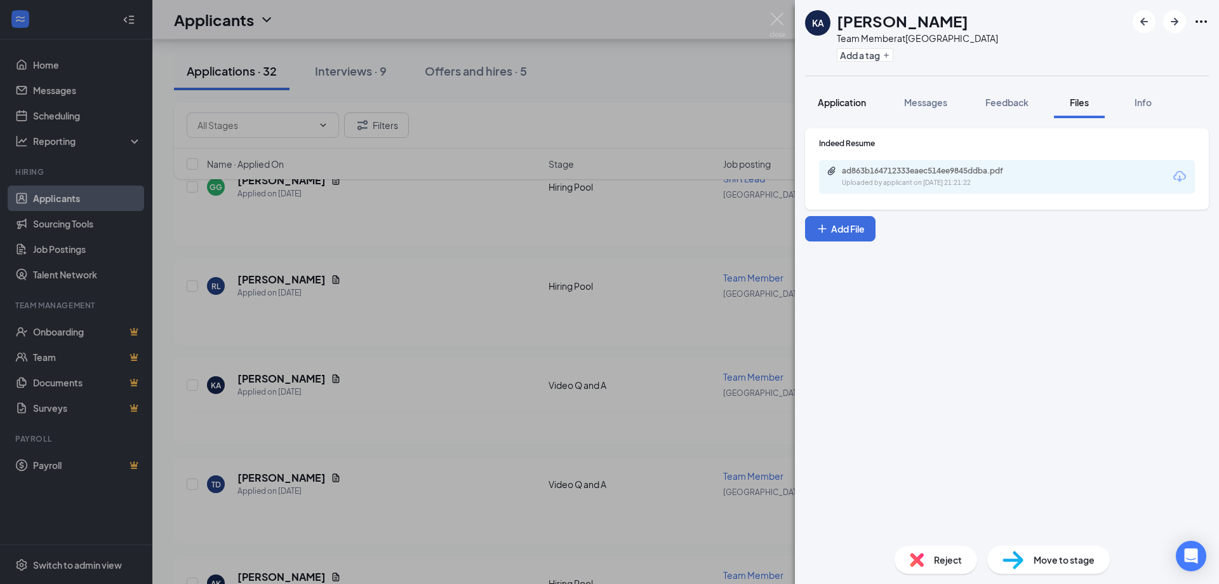
click at [864, 104] on span "Application" at bounding box center [842, 102] width 48 height 11
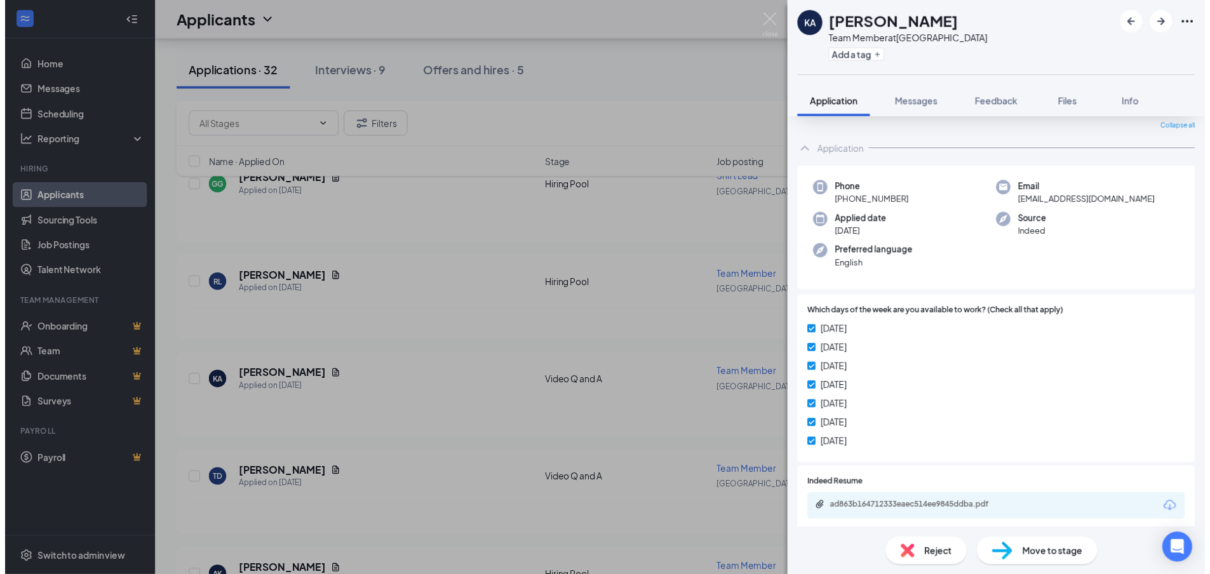
scroll to position [64, 0]
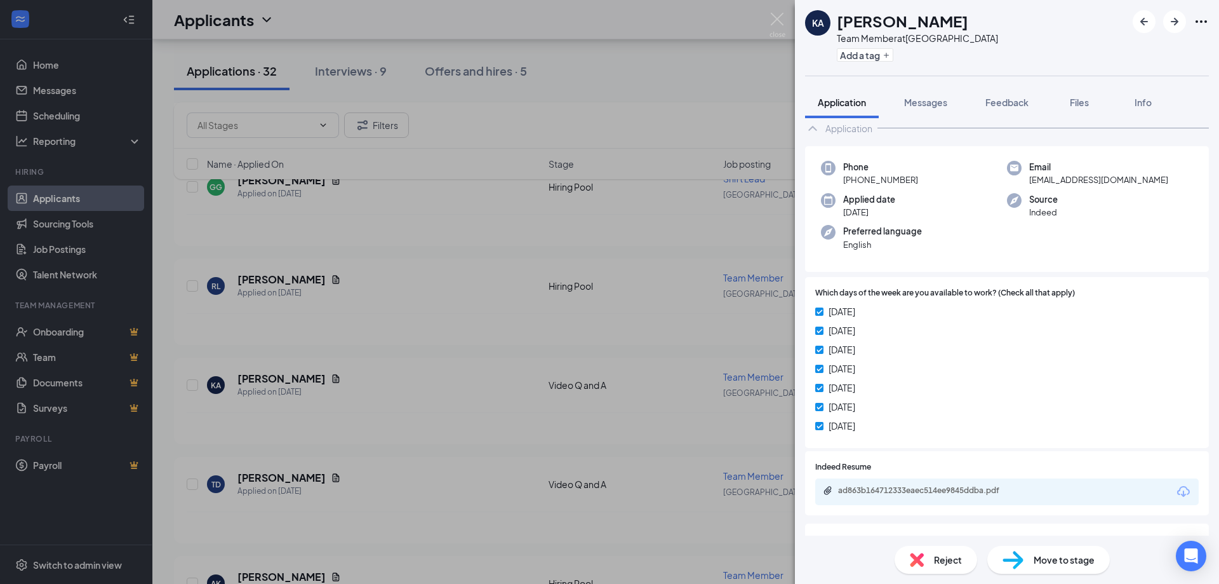
click at [769, 396] on div "[PERSON_NAME] Team Member at [GEOGRAPHIC_DATA] Add a tag Application Messages F…" at bounding box center [609, 292] width 1219 height 584
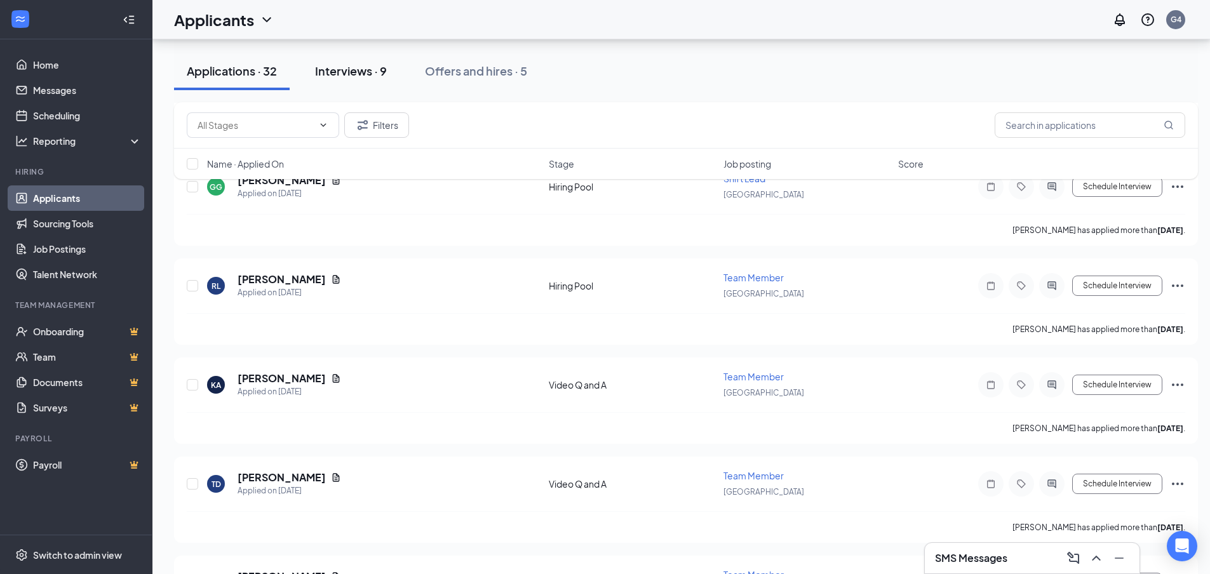
click at [375, 70] on div "Interviews · 9" at bounding box center [351, 71] width 72 height 16
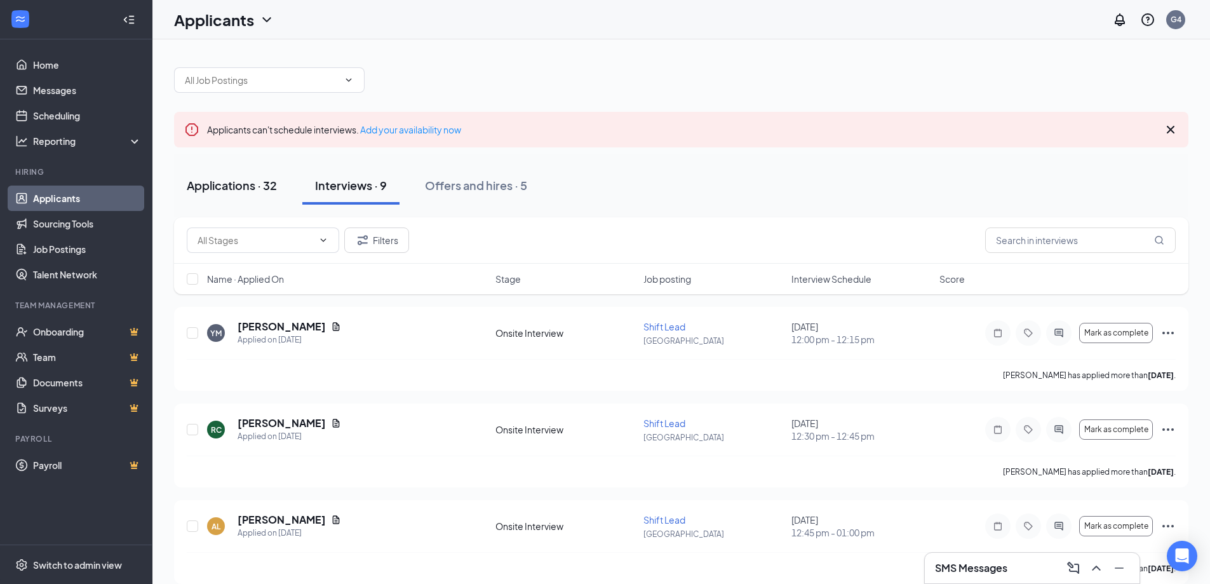
click at [206, 176] on button "Applications · 32" at bounding box center [232, 185] width 116 height 38
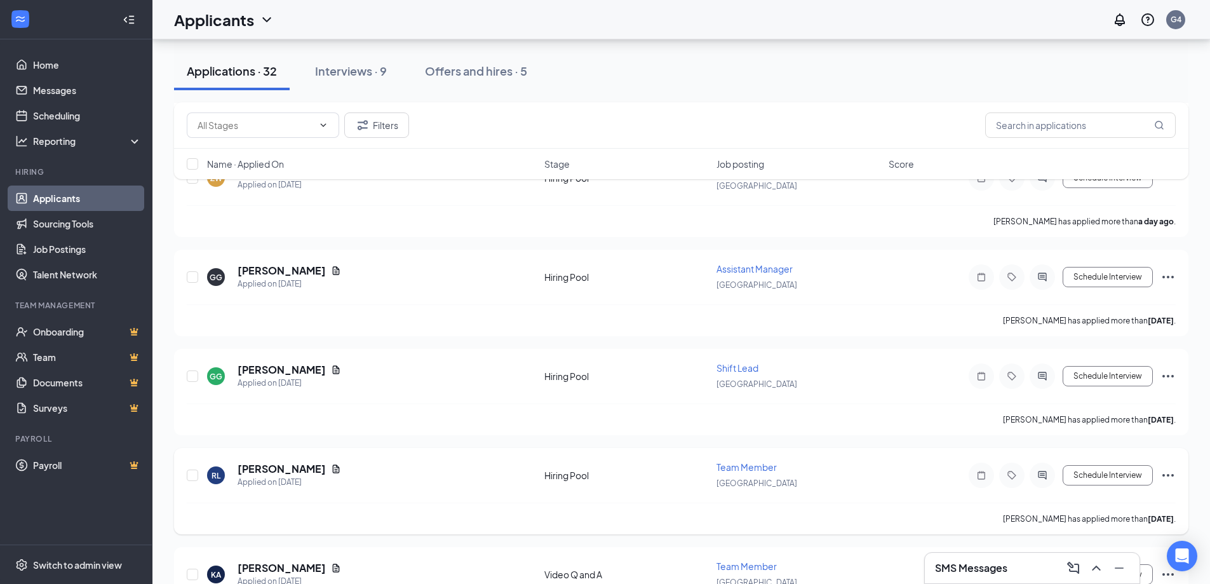
scroll to position [318, 0]
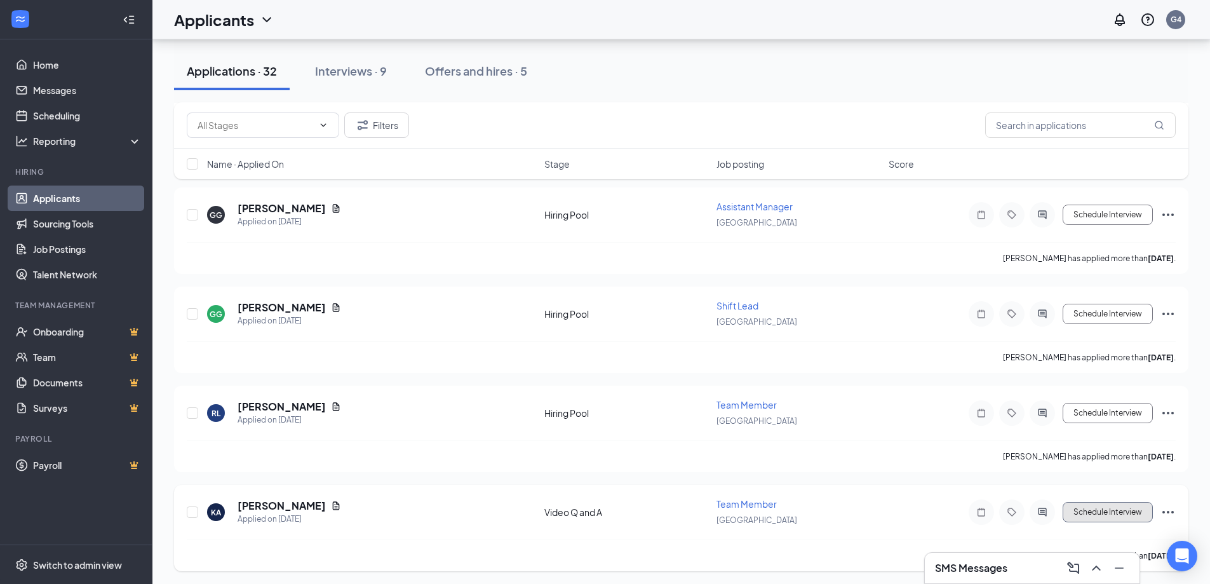
click at [1118, 510] on button "Schedule Interview" at bounding box center [1107, 512] width 90 height 20
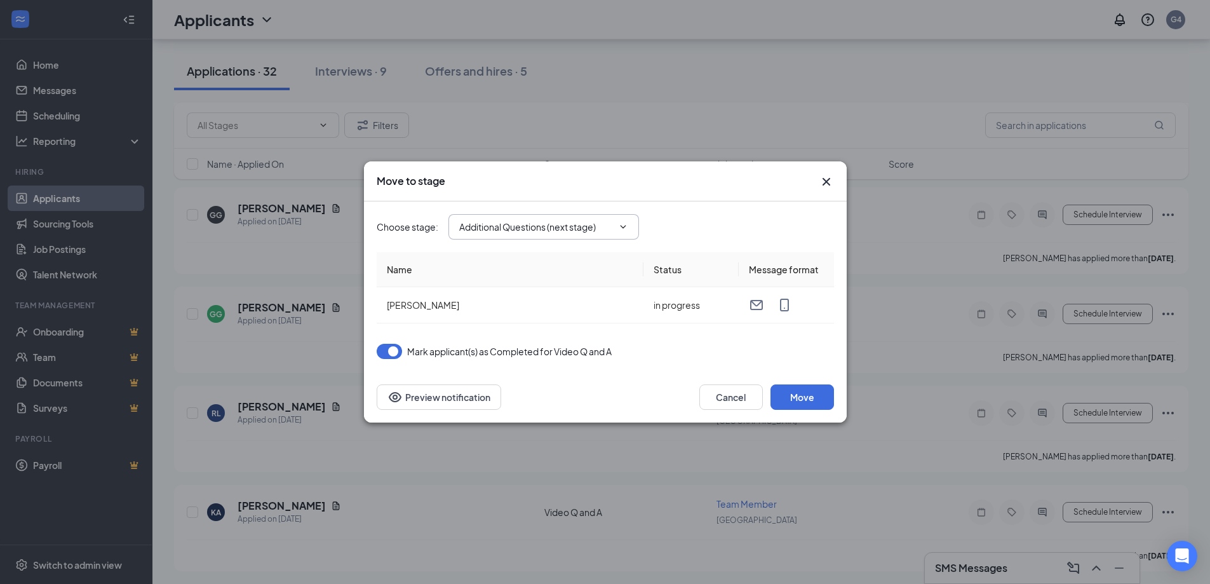
click at [612, 229] on input "Additional Questions (next stage)" at bounding box center [536, 227] width 154 height 14
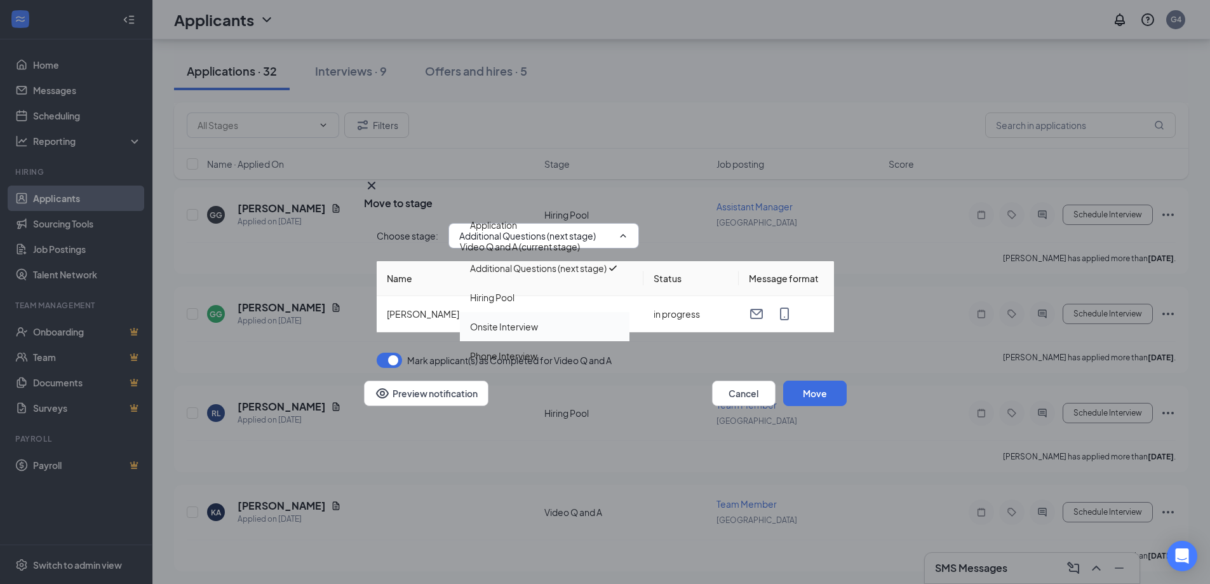
click at [539, 341] on div "Onsite Interview" at bounding box center [545, 326] width 170 height 29
type input "Onsite Interview"
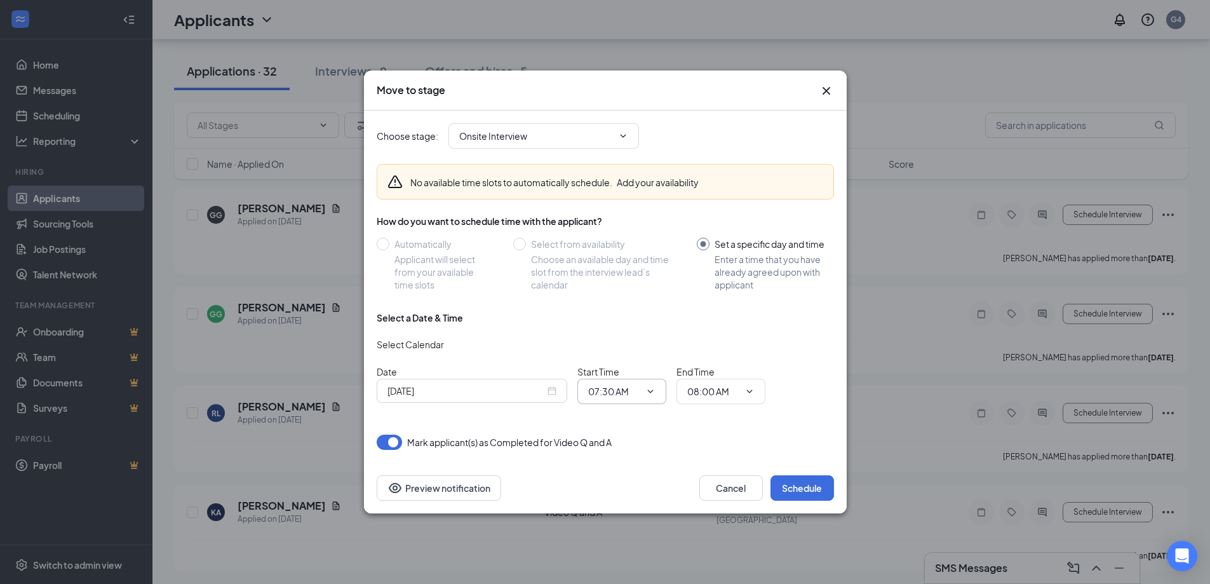
click at [600, 391] on input "07:30 AM" at bounding box center [614, 391] width 52 height 14
click at [528, 385] on input "[DATE]" at bounding box center [465, 391] width 157 height 14
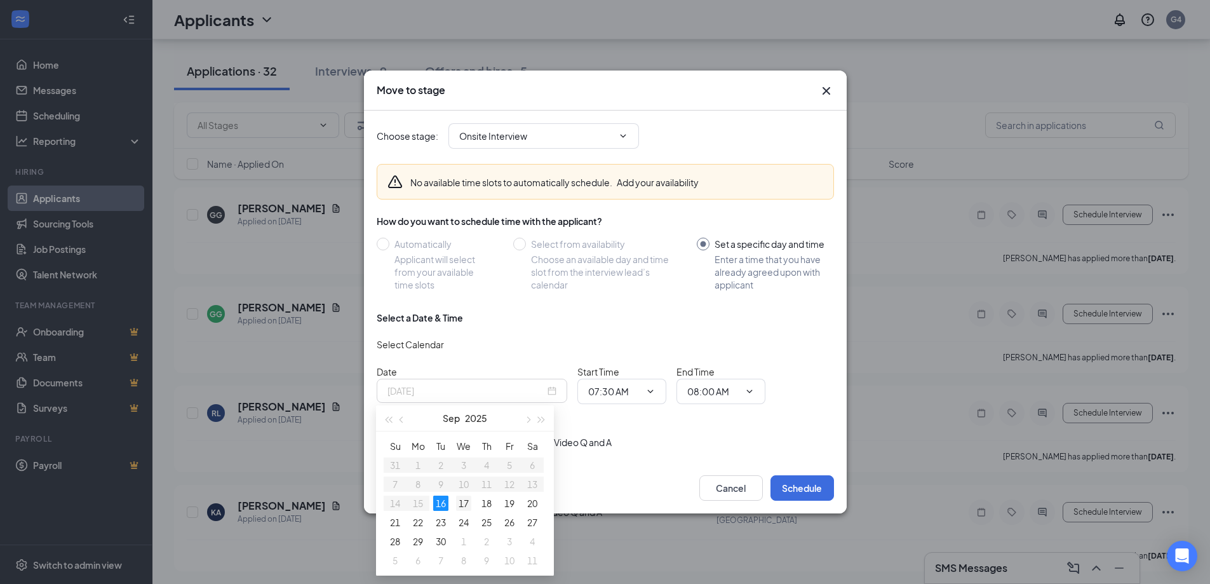
type input "[DATE]"
click at [466, 505] on div "17" at bounding box center [463, 502] width 15 height 15
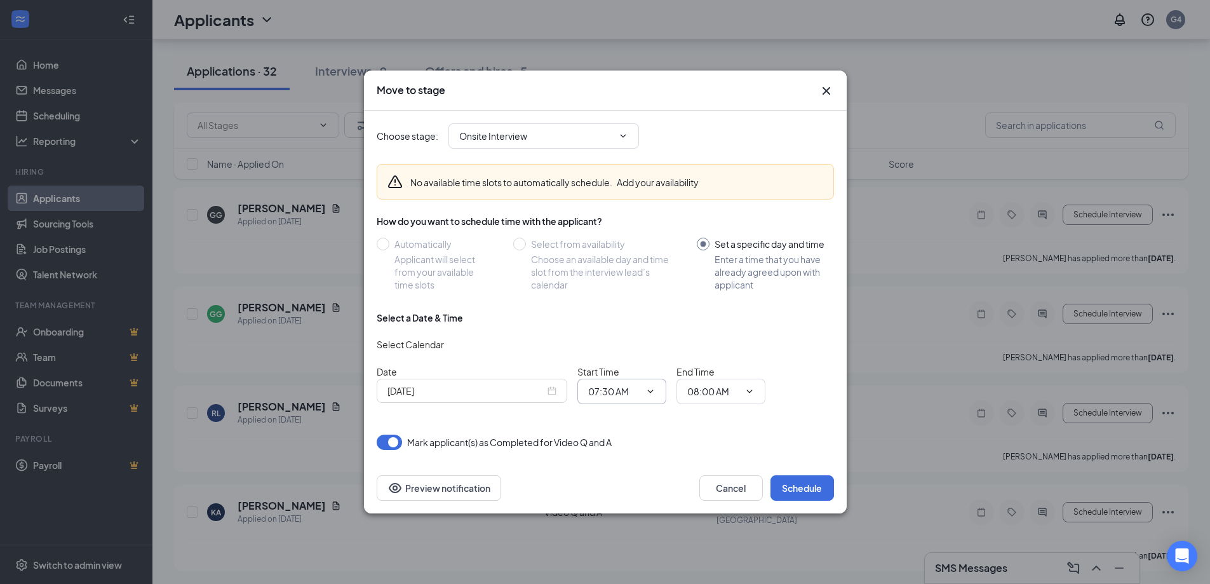
click at [636, 381] on span "07:30 AM 12:00 AM 12:15 AM 12:30 AM 12:45 AM 01:00 AM 01:15 AM 01:30 AM 01:45 A…" at bounding box center [621, 390] width 89 height 25
click at [631, 375] on div "Start Time 07:30 AM 12:00 AM 12:15 AM 12:30 AM 12:45 AM 01:00 AM 01:15 AM 01:30…" at bounding box center [621, 384] width 89 height 39
click at [636, 387] on input "07:30 AM" at bounding box center [614, 391] width 52 height 14
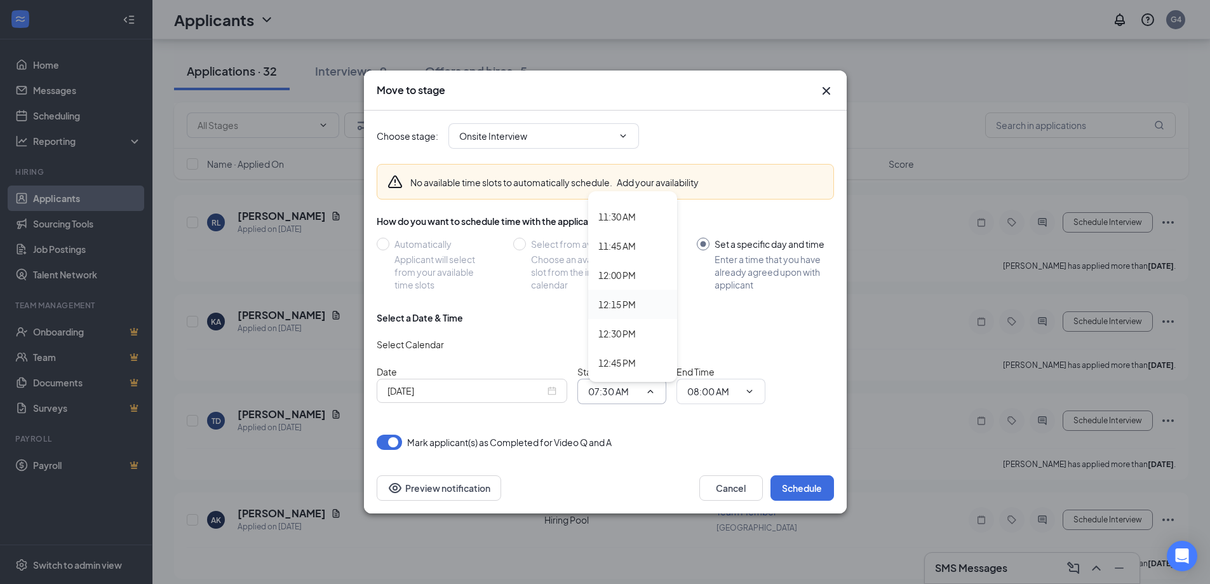
scroll to position [1334, 0]
click at [624, 338] on div "12:30 PM" at bounding box center [616, 333] width 37 height 14
type input "12:30 PM"
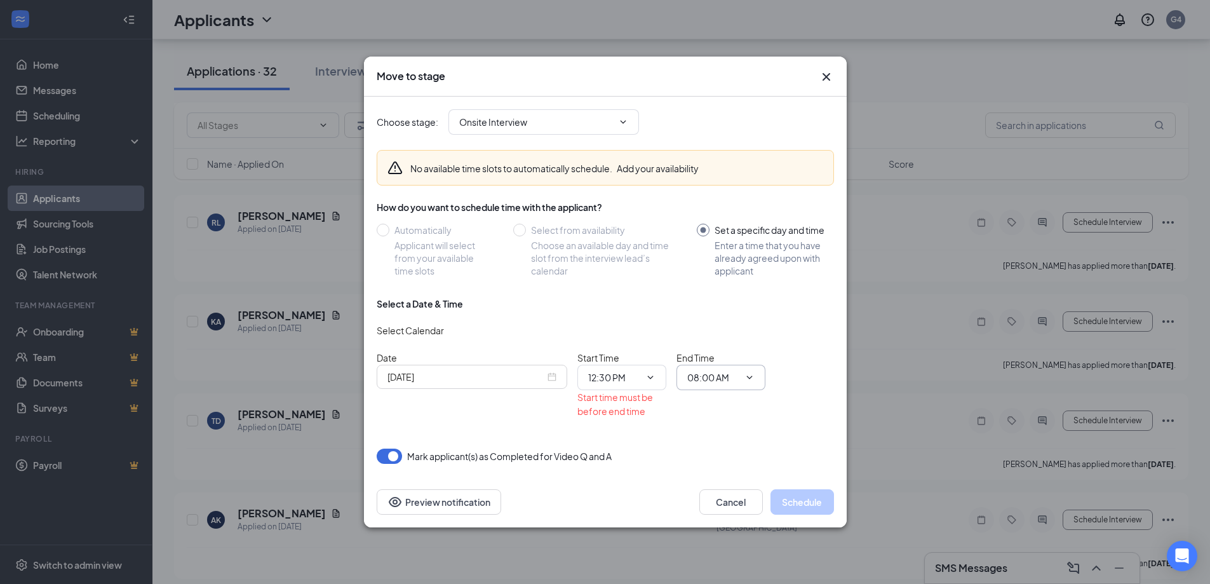
click at [719, 387] on span "08:00 AM" at bounding box center [720, 377] width 89 height 25
click at [714, 374] on input "08:00 AM" at bounding box center [713, 377] width 52 height 14
click at [723, 345] on div "12:45 PM" at bounding box center [715, 348] width 37 height 14
type input "12:45 PM"
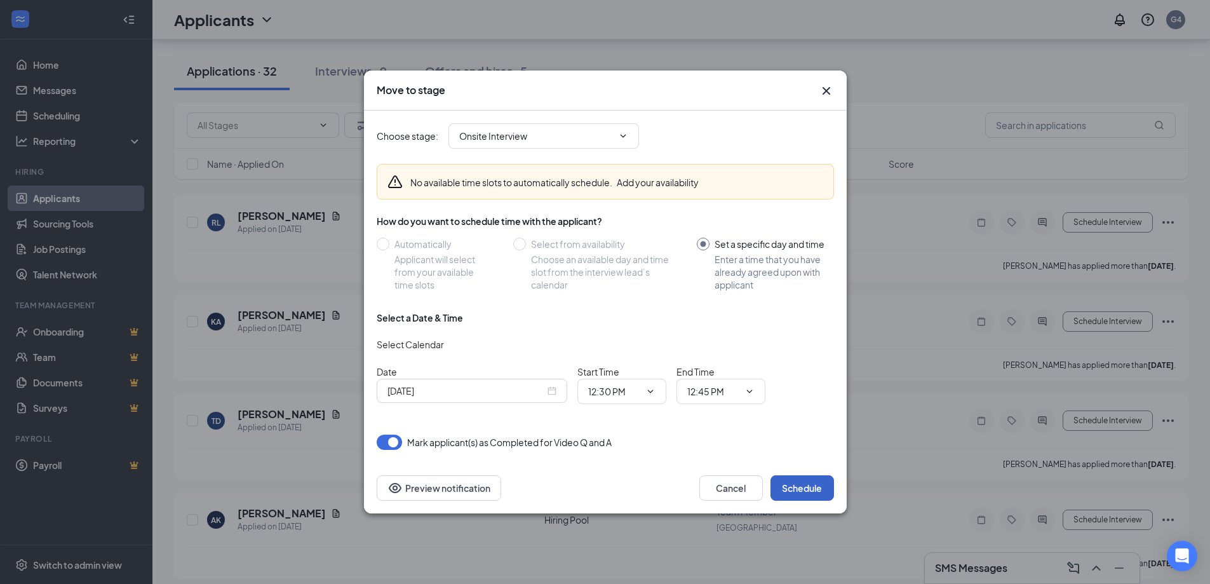
click at [805, 493] on button "Schedule" at bounding box center [802, 487] width 64 height 25
click at [820, 91] on icon "Cross" at bounding box center [826, 90] width 15 height 15
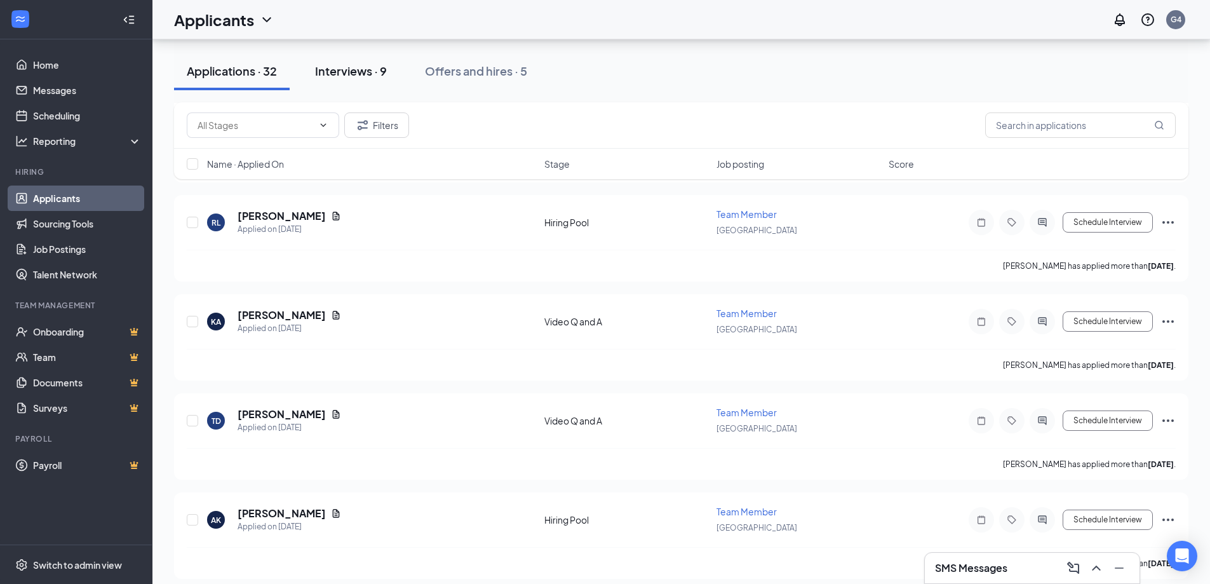
click at [372, 77] on div "Interviews · 9" at bounding box center [351, 71] width 72 height 16
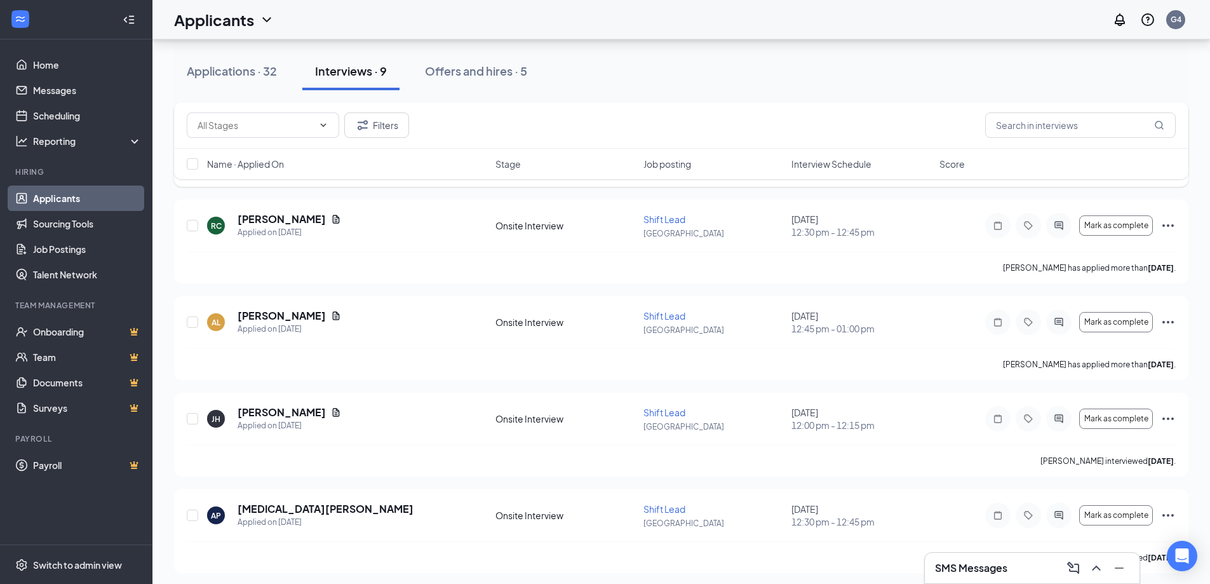
scroll to position [318, 0]
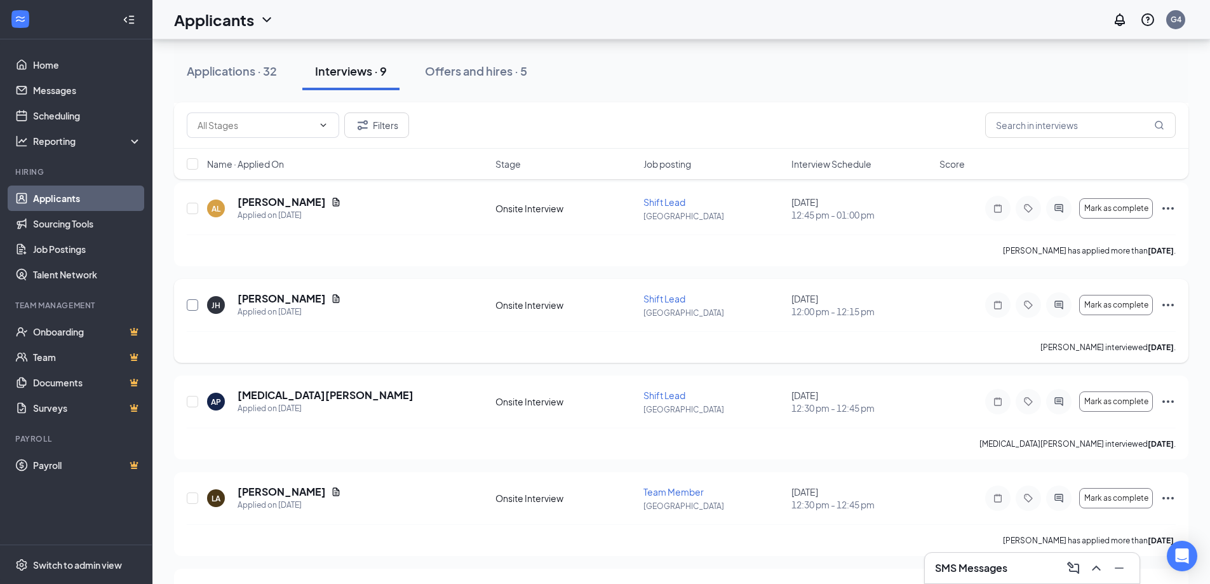
click at [189, 302] on input "checkbox" at bounding box center [192, 304] width 11 height 11
checkbox input "true"
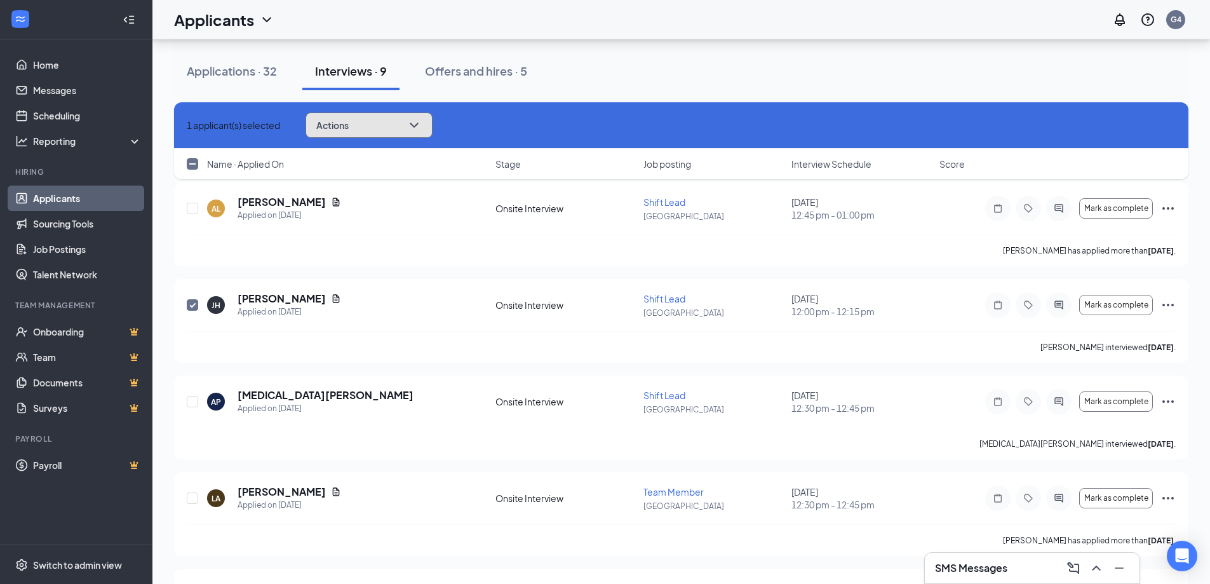
click at [349, 124] on span "Actions" at bounding box center [332, 125] width 32 height 9
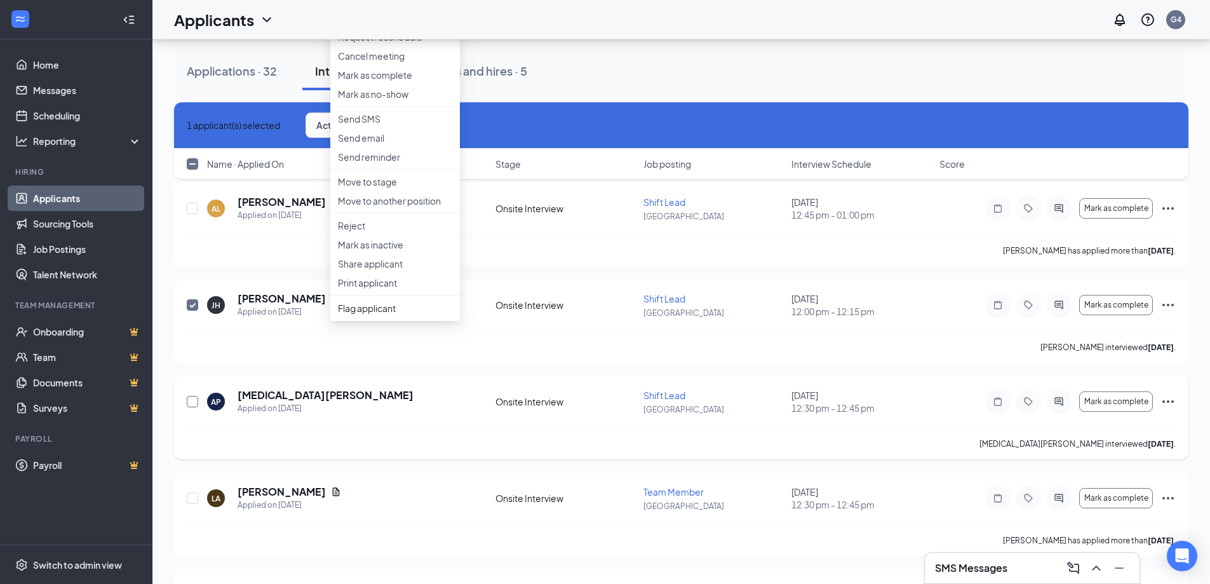
click at [194, 406] on input "checkbox" at bounding box center [192, 401] width 11 height 11
checkbox input "true"
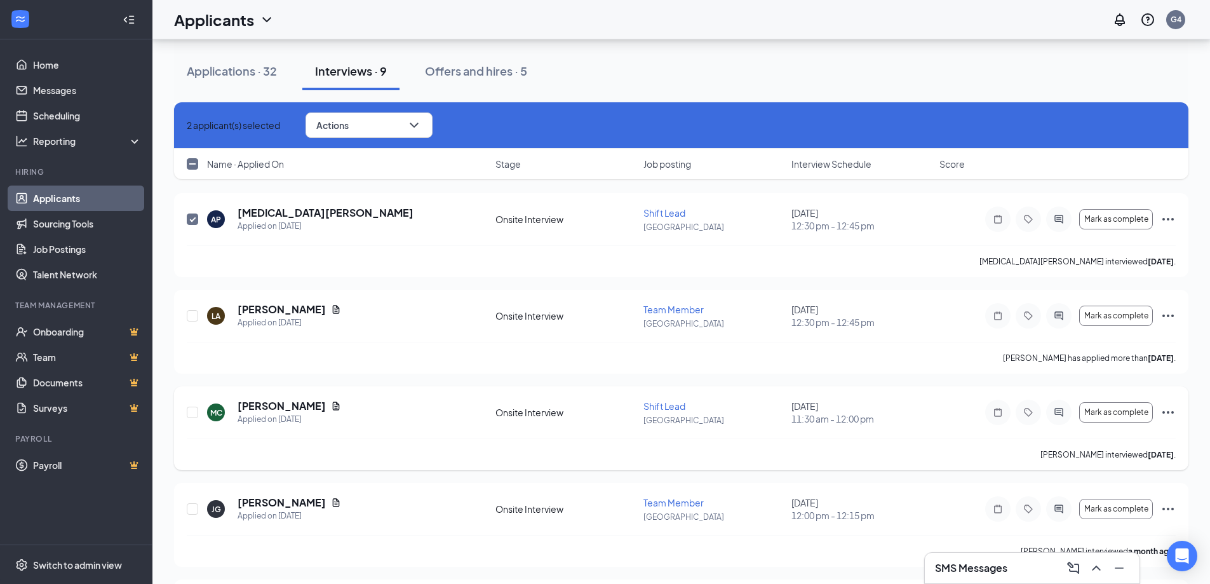
scroll to position [508, 0]
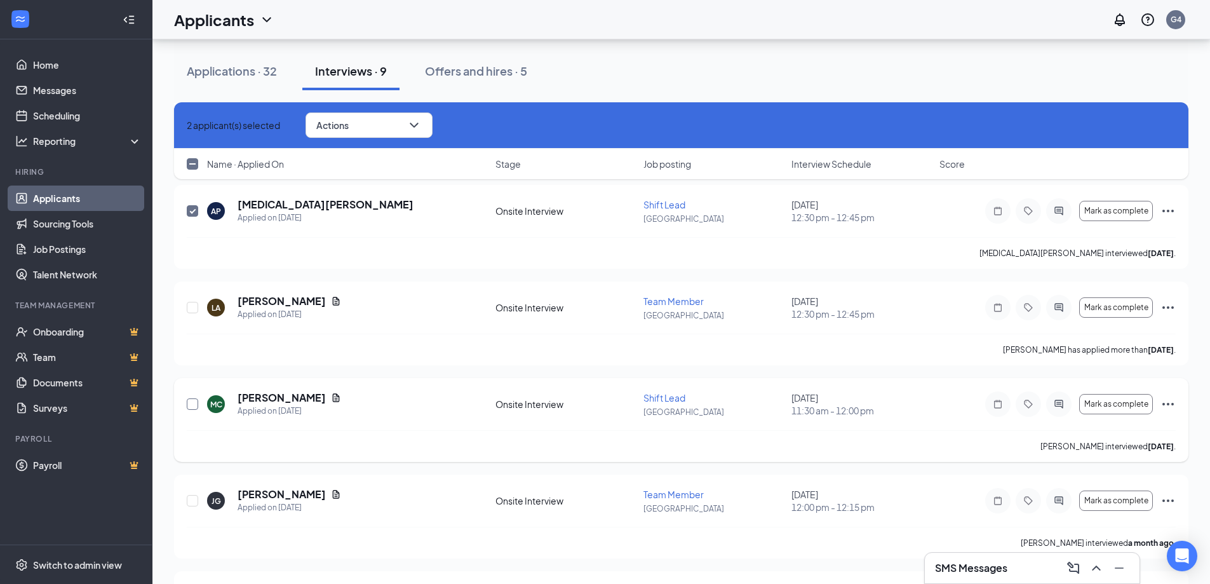
click at [187, 401] on input "checkbox" at bounding box center [192, 403] width 11 height 11
checkbox input "true"
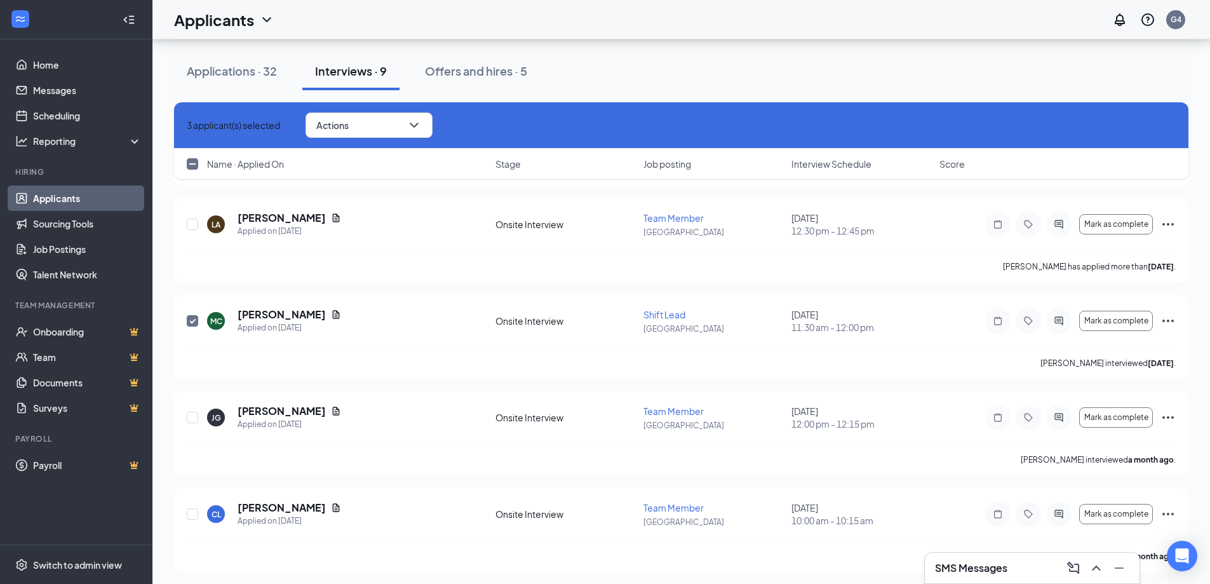
scroll to position [594, 0]
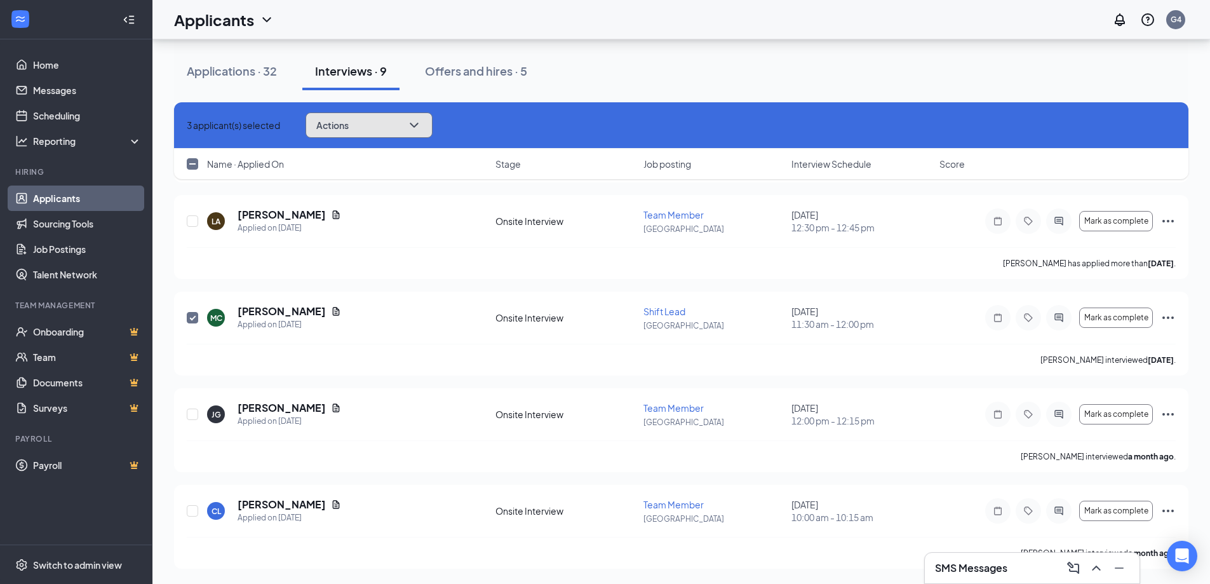
click at [349, 123] on span "Actions" at bounding box center [332, 125] width 32 height 9
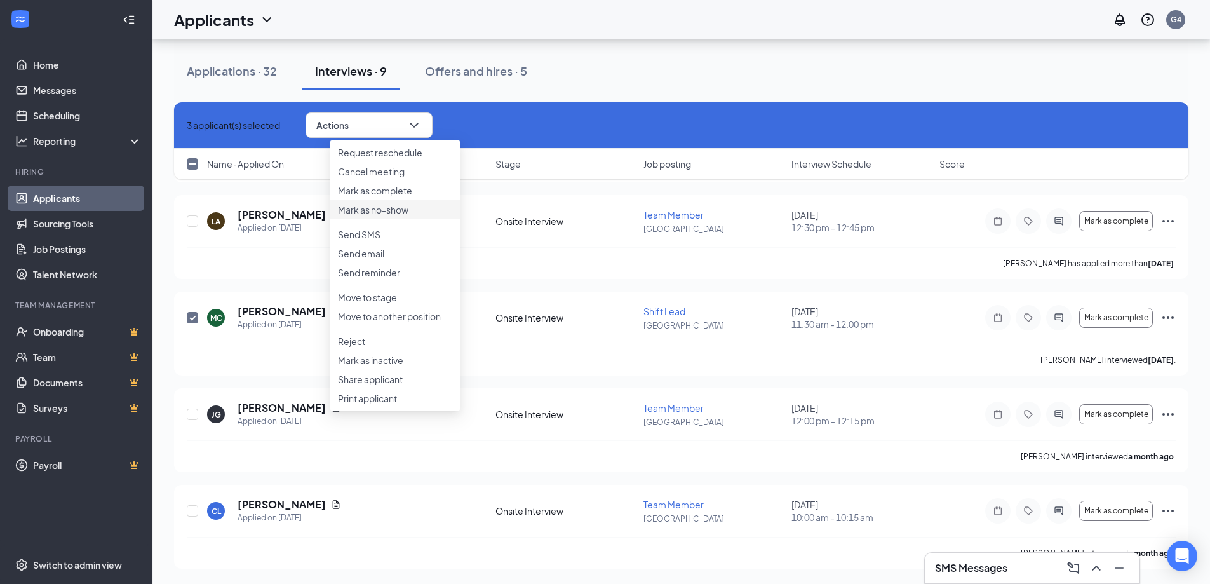
click at [389, 216] on p "Mark as no-show" at bounding box center [395, 209] width 114 height 13
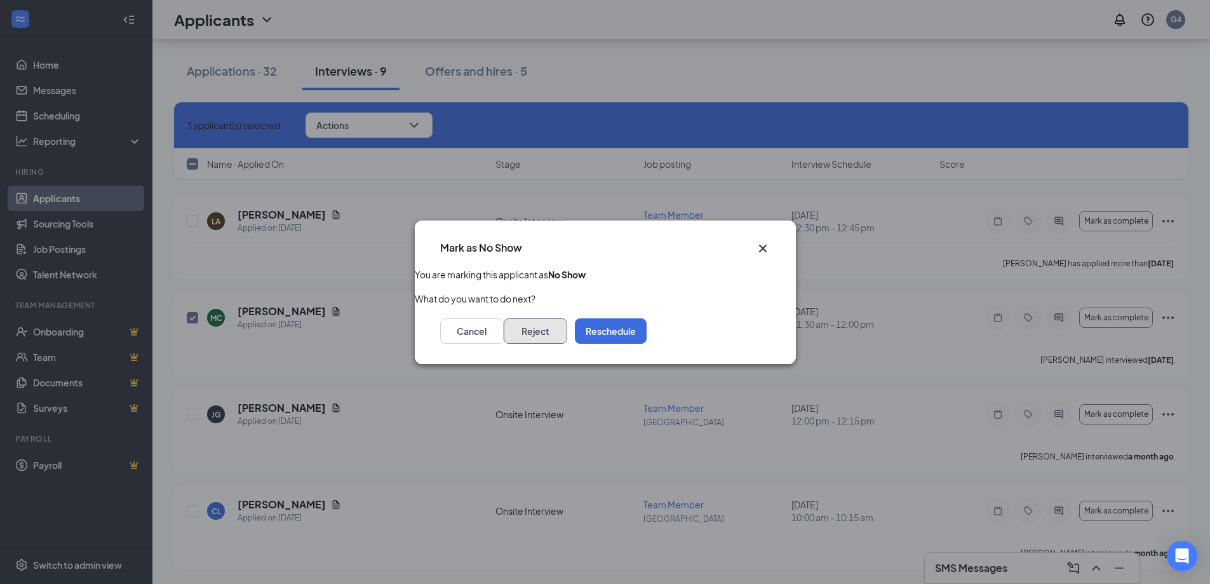
click at [567, 335] on button "Reject" at bounding box center [536, 330] width 64 height 25
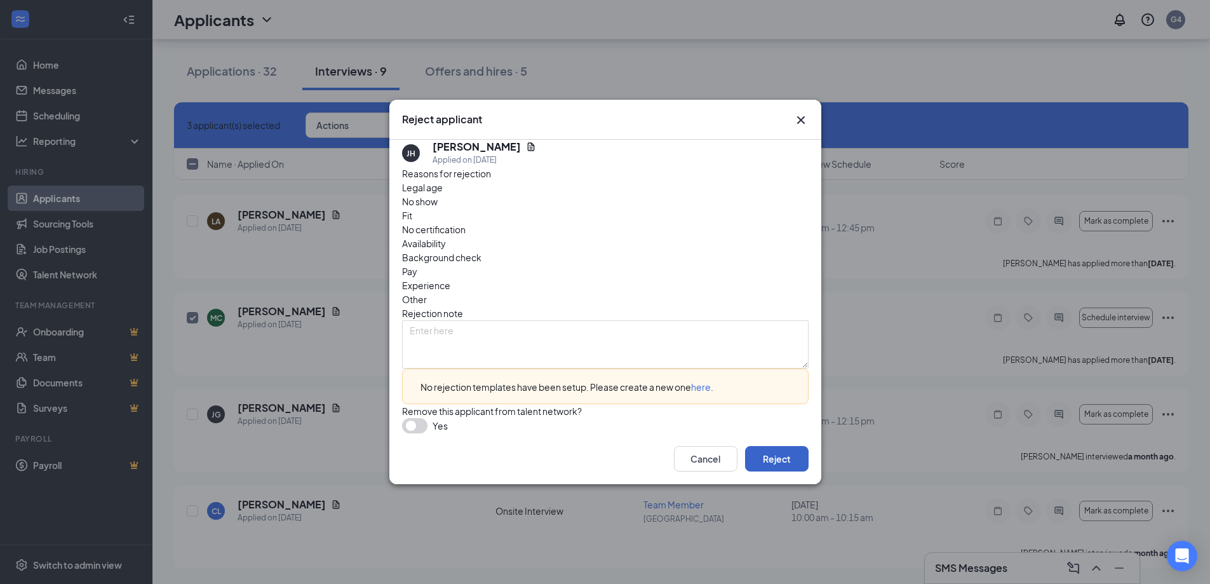
click at [766, 467] on button "Reject" at bounding box center [777, 458] width 64 height 25
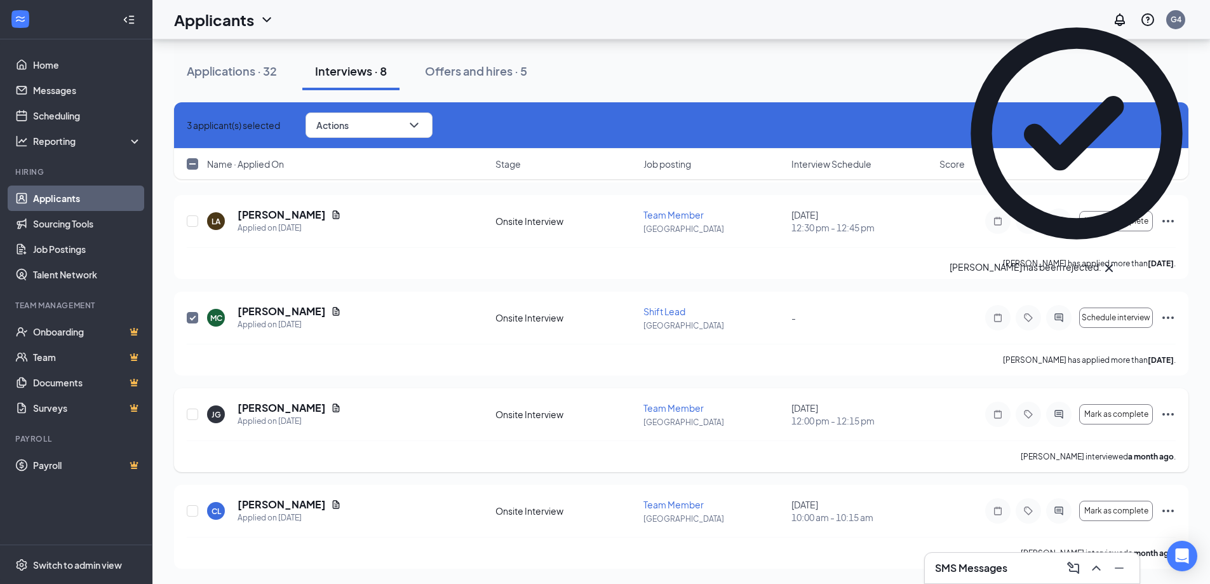
checkbox input "false"
checkbox input "true"
checkbox input "false"
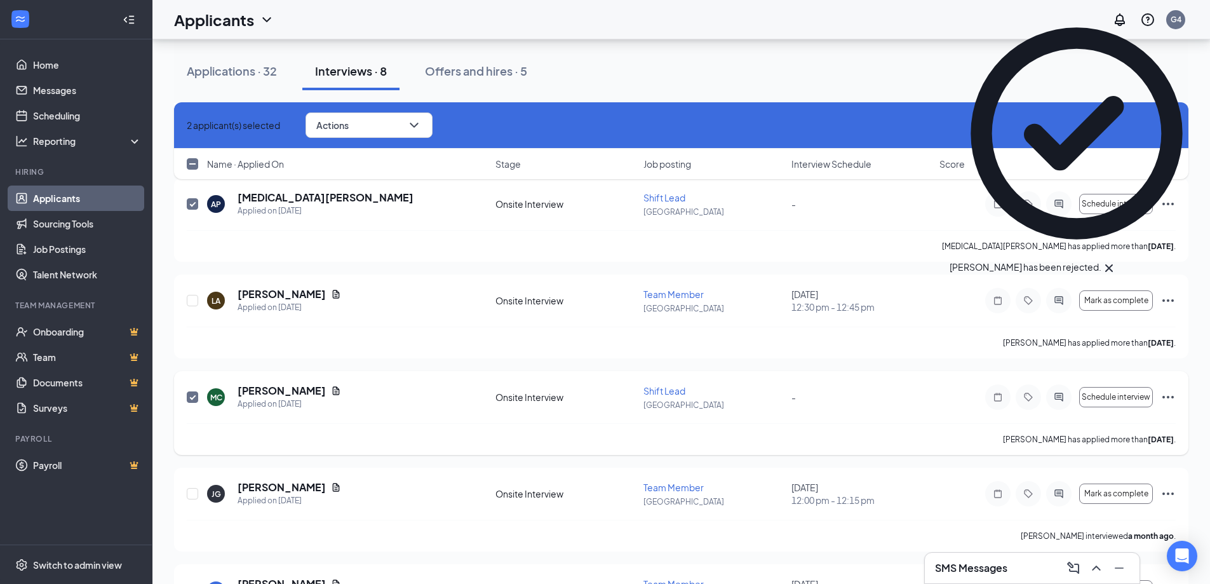
scroll to position [307, 0]
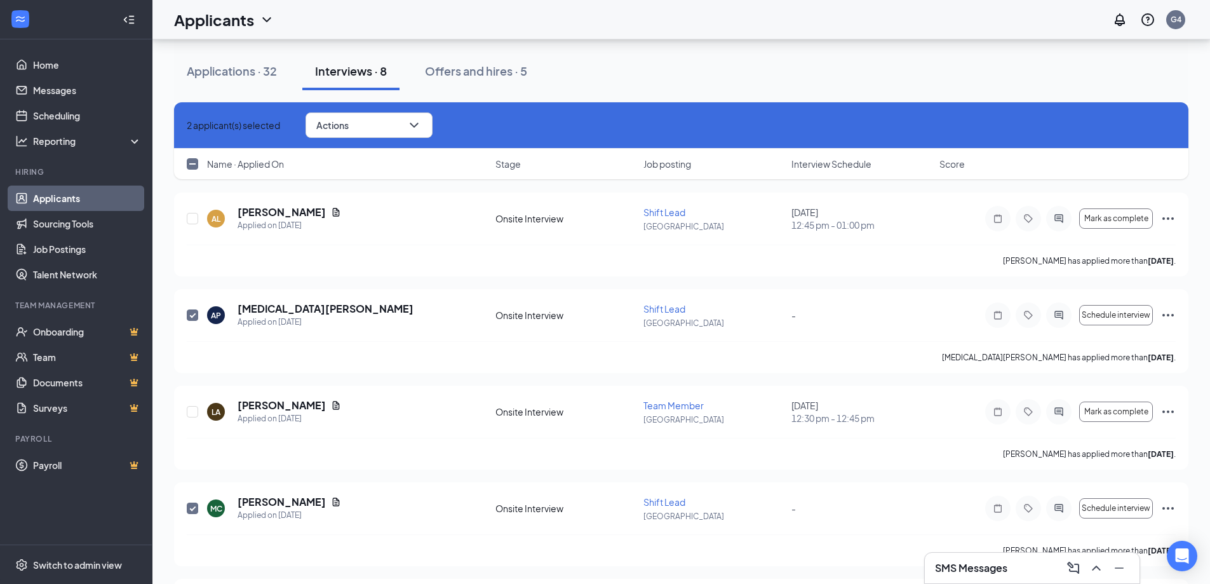
click at [398, 138] on div "2 applicant(s) selected Actions Request reschedule Cancel meeting [PERSON_NAME]…" at bounding box center [681, 125] width 1014 height 46
click at [398, 128] on button "Actions" at bounding box center [368, 124] width 127 height 25
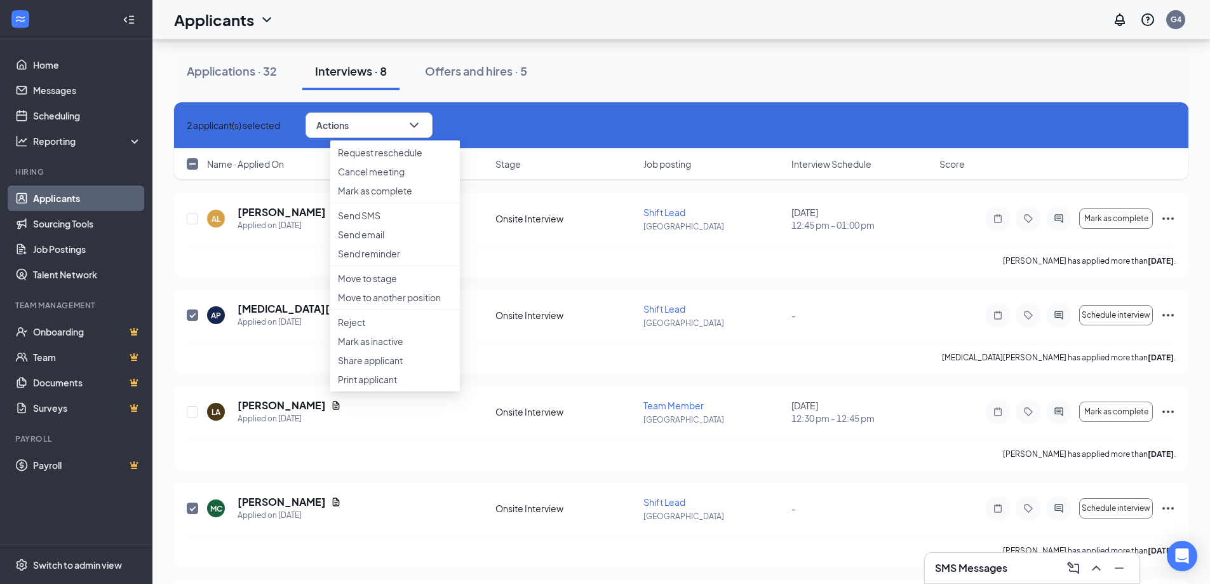
click at [183, 123] on div "2 applicant(s) selected Actions Request reschedule Cancel meeting [PERSON_NAME]…" at bounding box center [681, 125] width 1014 height 46
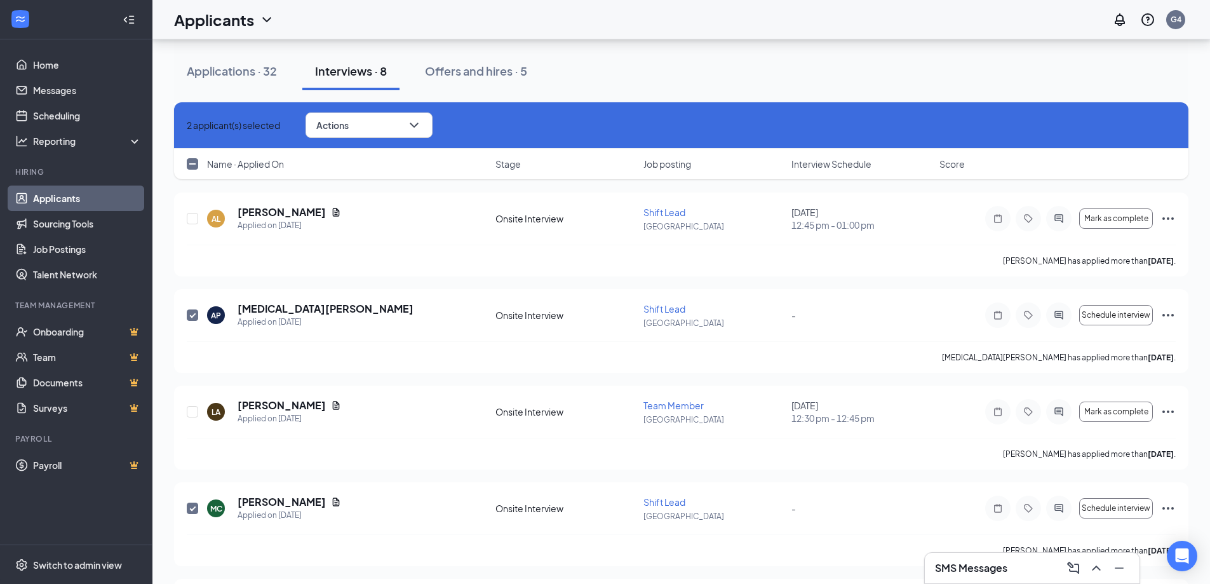
click at [191, 129] on icon "Cross" at bounding box center [195, 133] width 8 height 8
checkbox input "false"
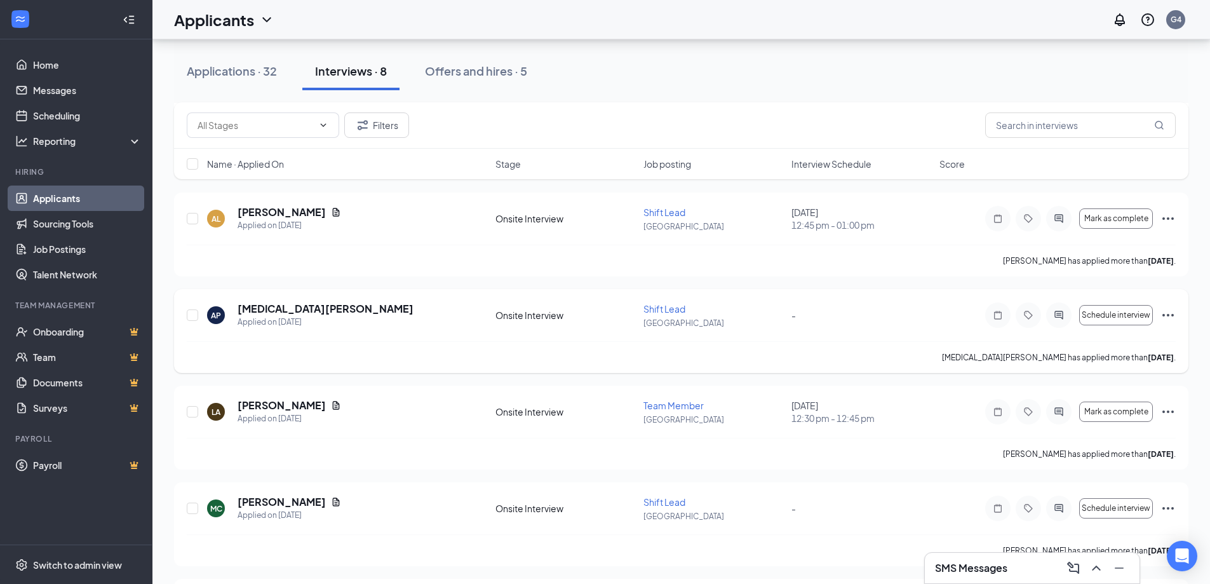
click at [1168, 316] on icon "Ellipses" at bounding box center [1167, 314] width 15 height 15
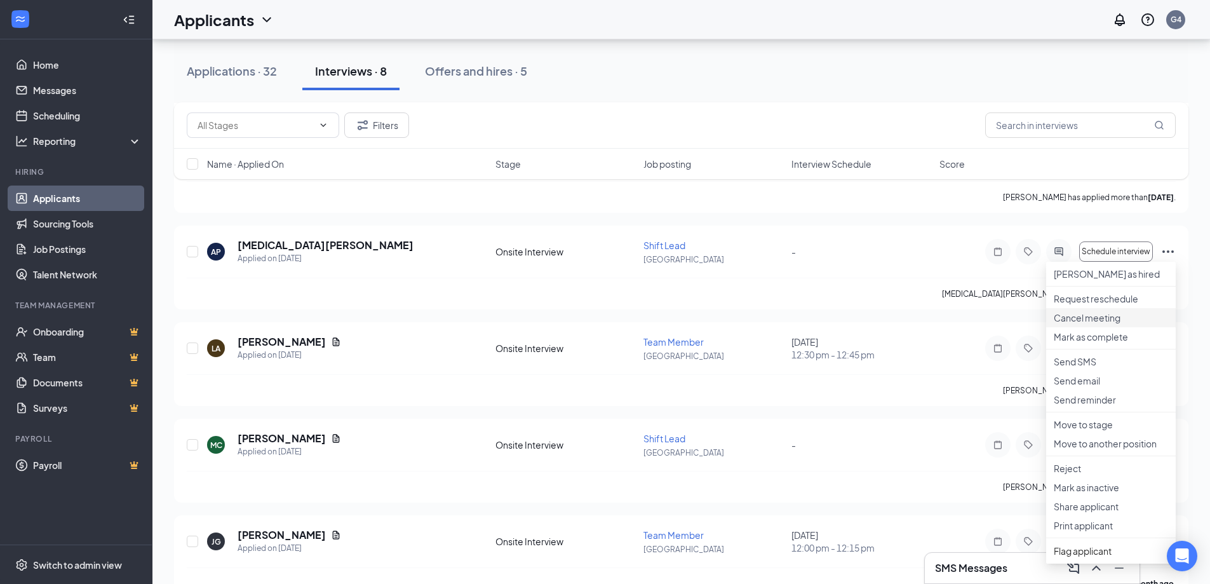
scroll to position [434, 0]
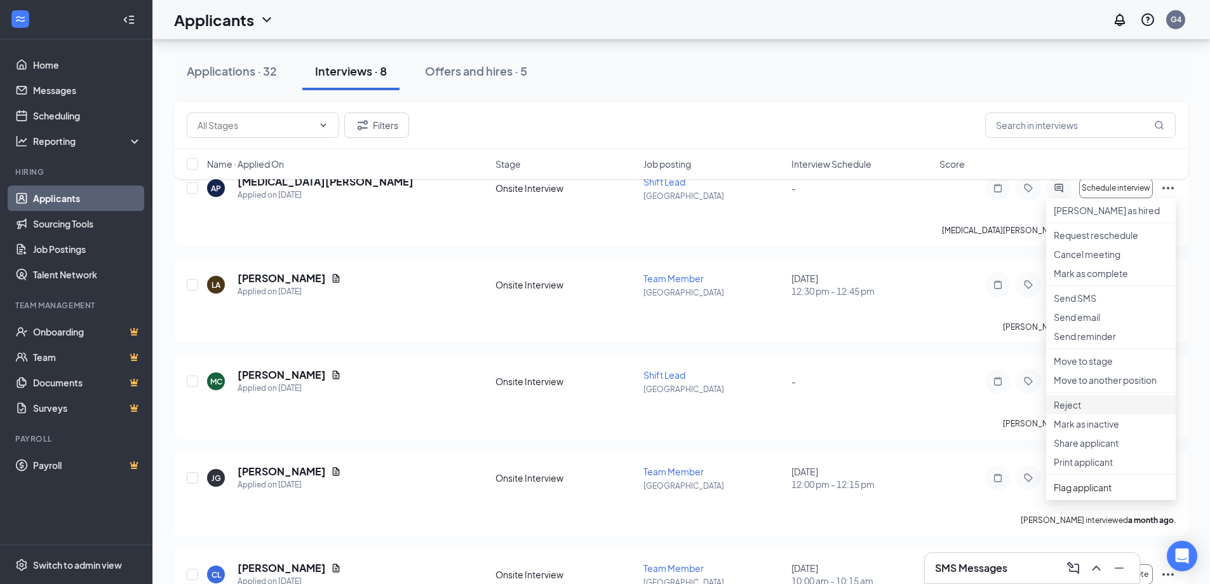
click at [1116, 411] on p "Reject" at bounding box center [1111, 404] width 114 height 13
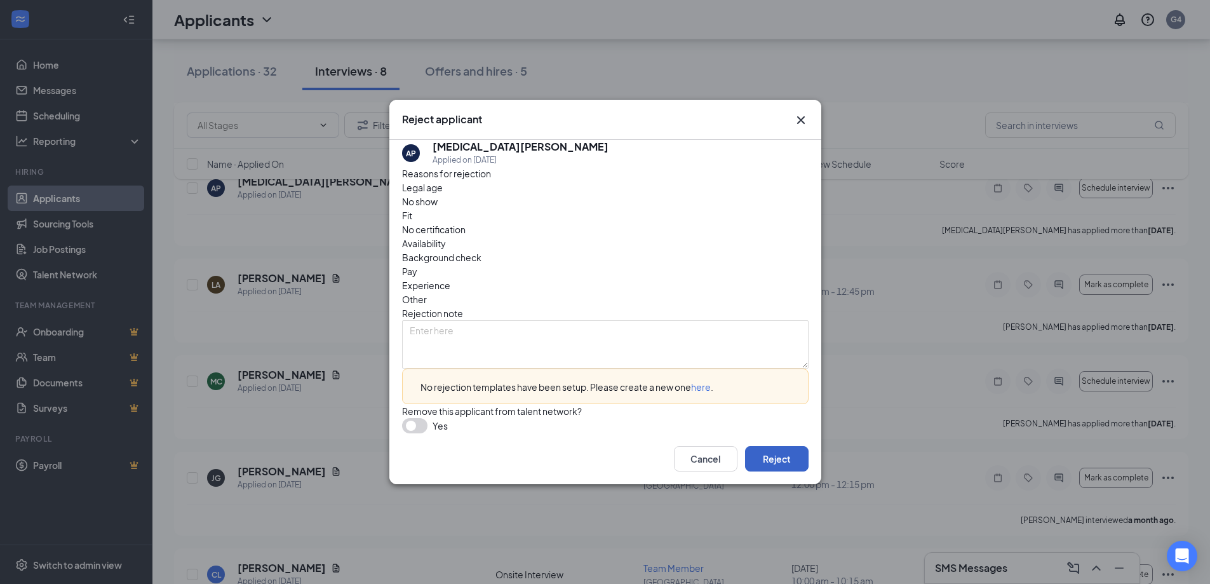
click at [766, 469] on button "Reject" at bounding box center [777, 458] width 64 height 25
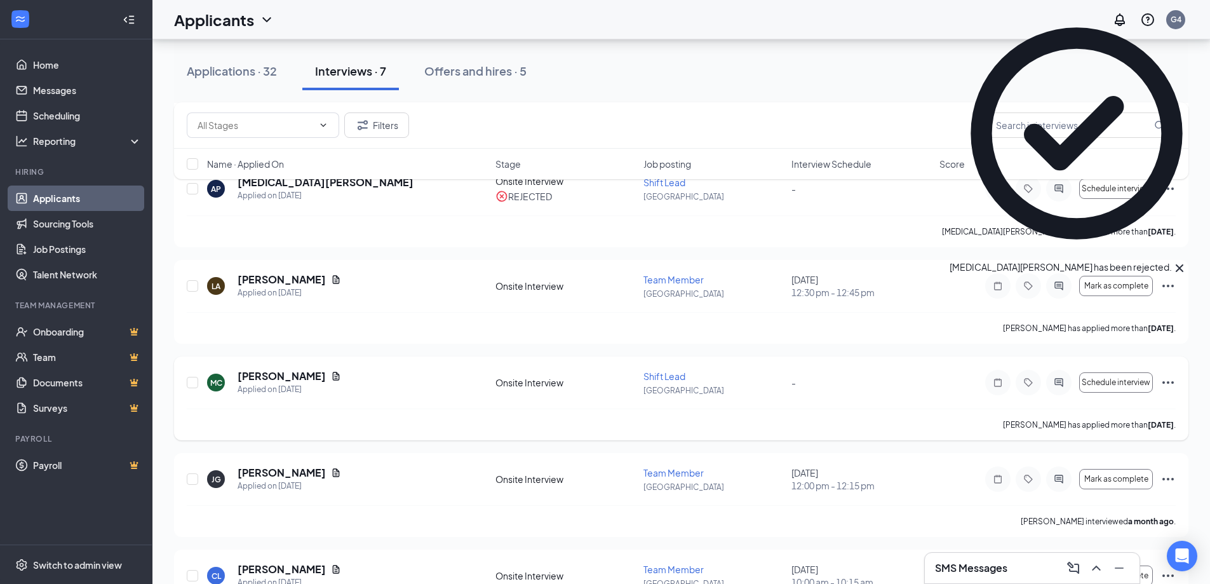
click at [1160, 377] on icon "Ellipses" at bounding box center [1167, 382] width 15 height 15
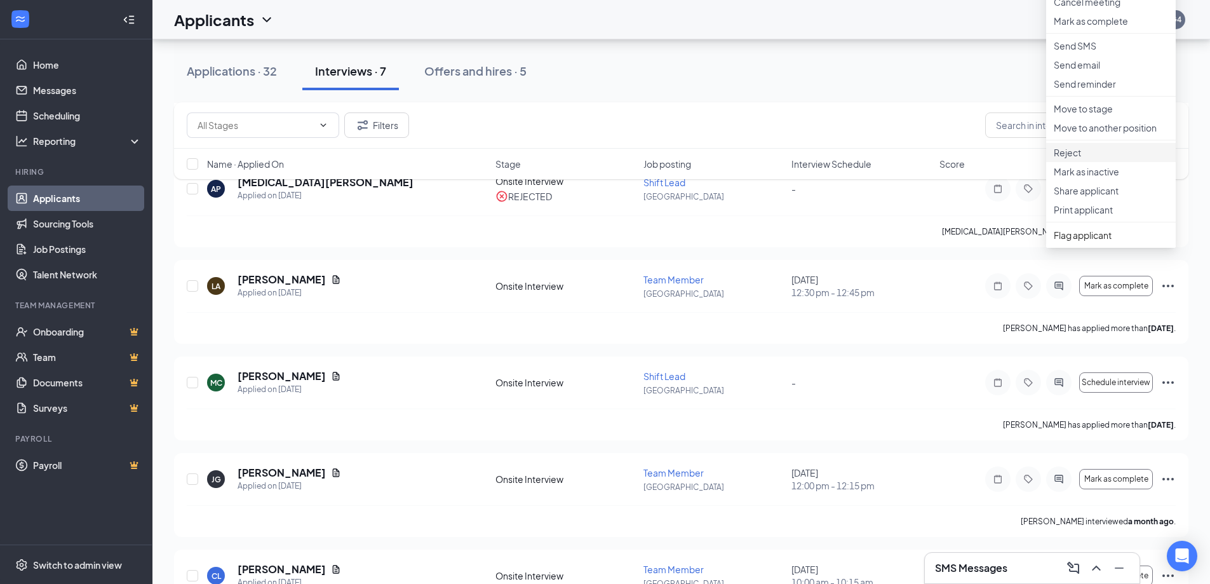
click at [1104, 159] on p "Reject" at bounding box center [1111, 152] width 114 height 13
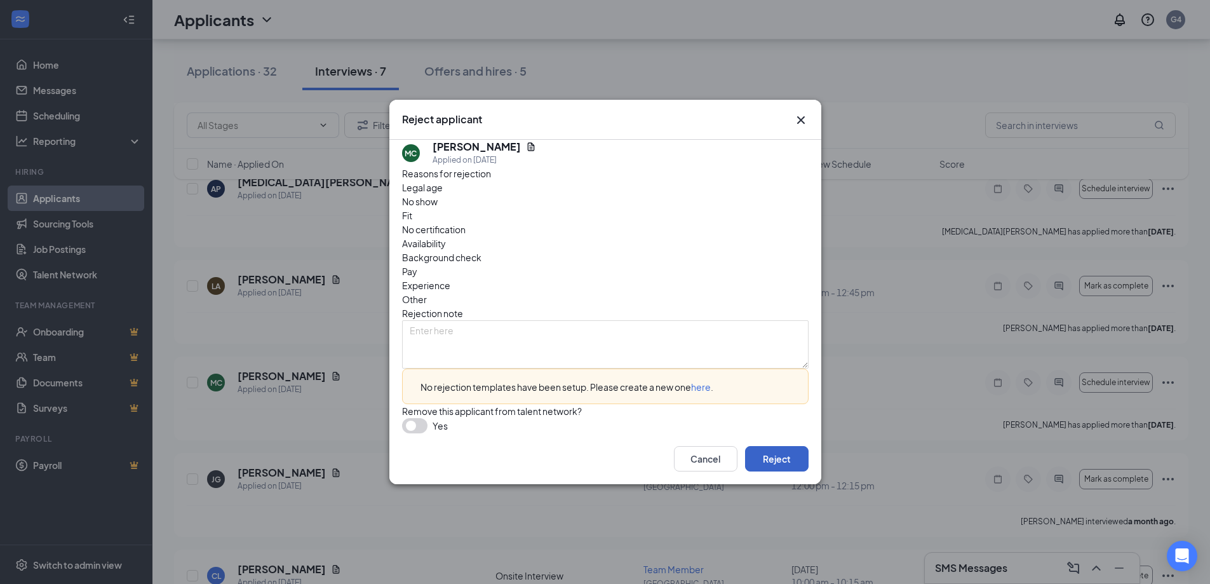
click at [779, 469] on button "Reject" at bounding box center [777, 458] width 64 height 25
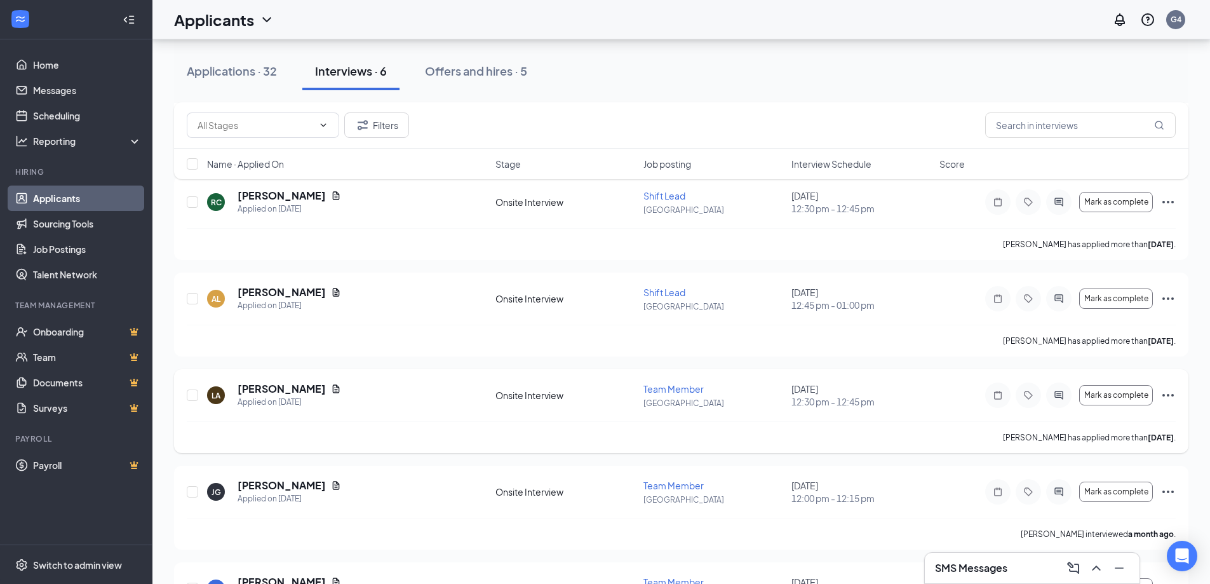
scroll to position [305, 0]
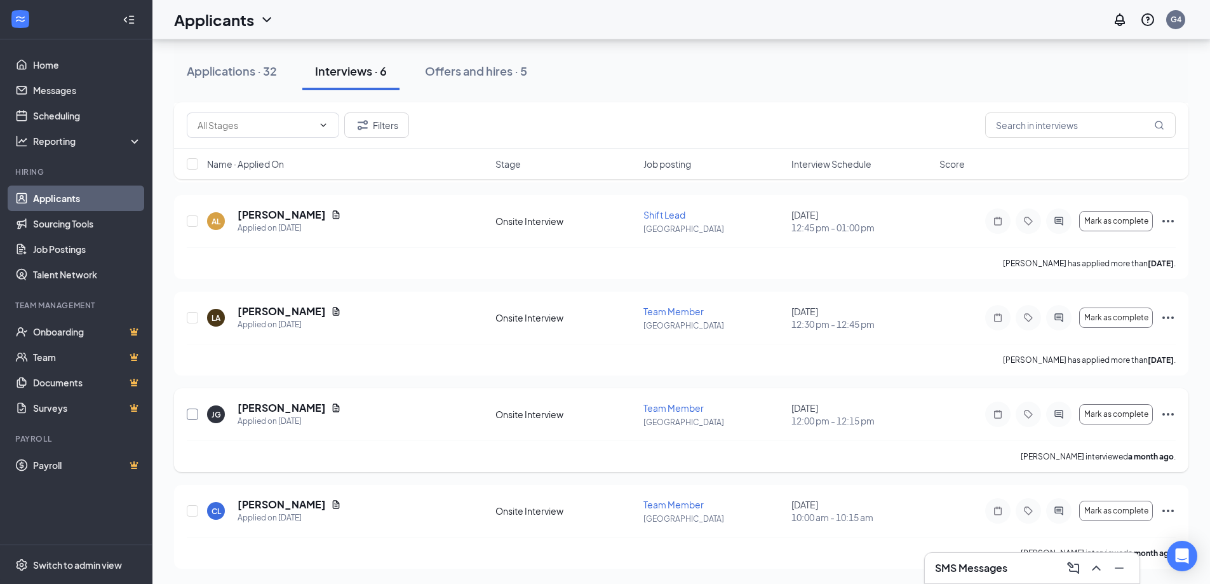
click at [191, 415] on input "checkbox" at bounding box center [192, 413] width 11 height 11
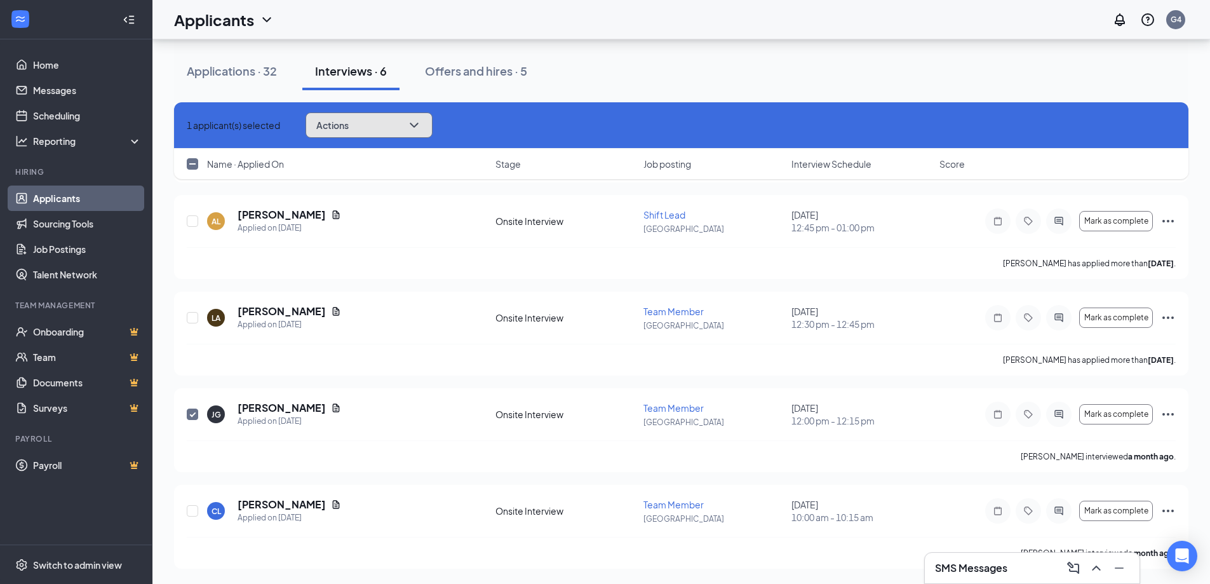
click at [349, 124] on span "Actions" at bounding box center [332, 125] width 32 height 9
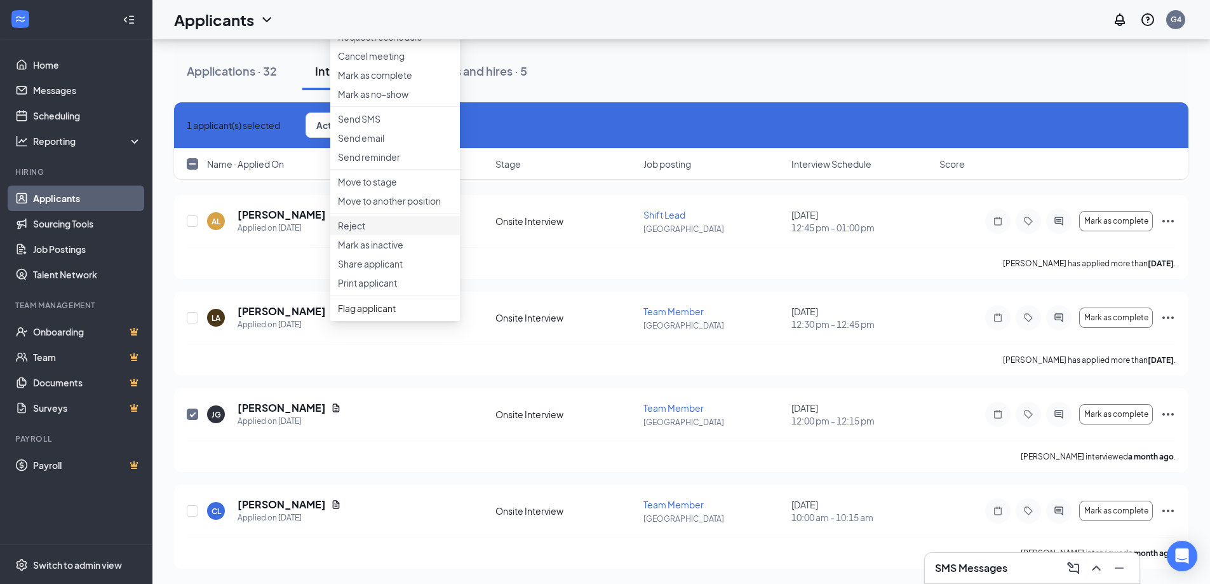
click at [387, 235] on li "Reject" at bounding box center [395, 225] width 130 height 19
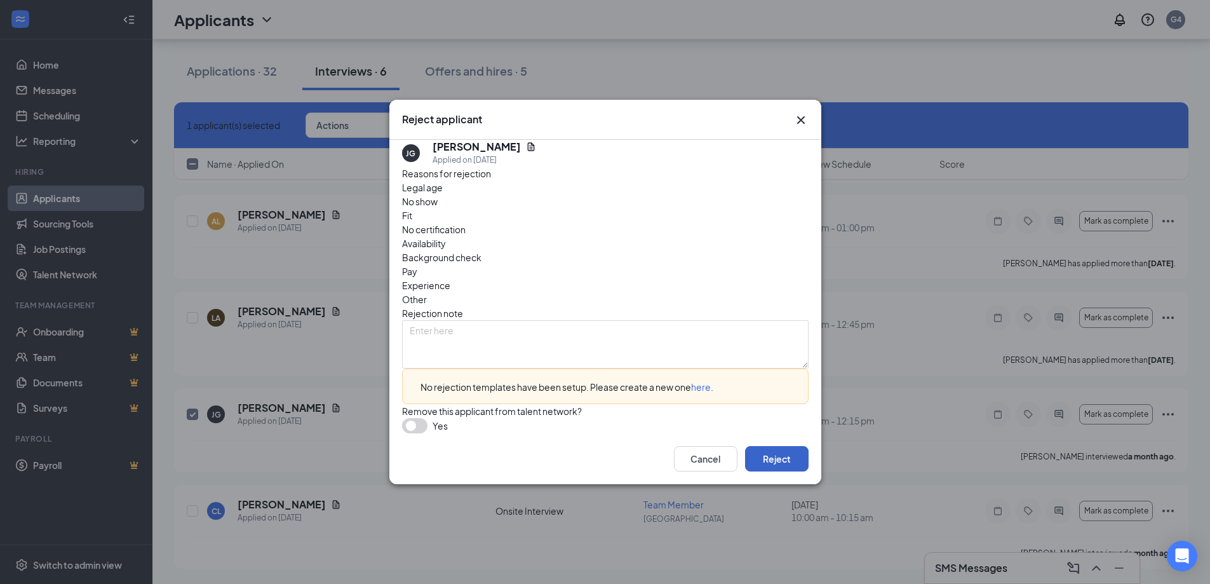
click at [791, 471] on button "Reject" at bounding box center [777, 458] width 64 height 25
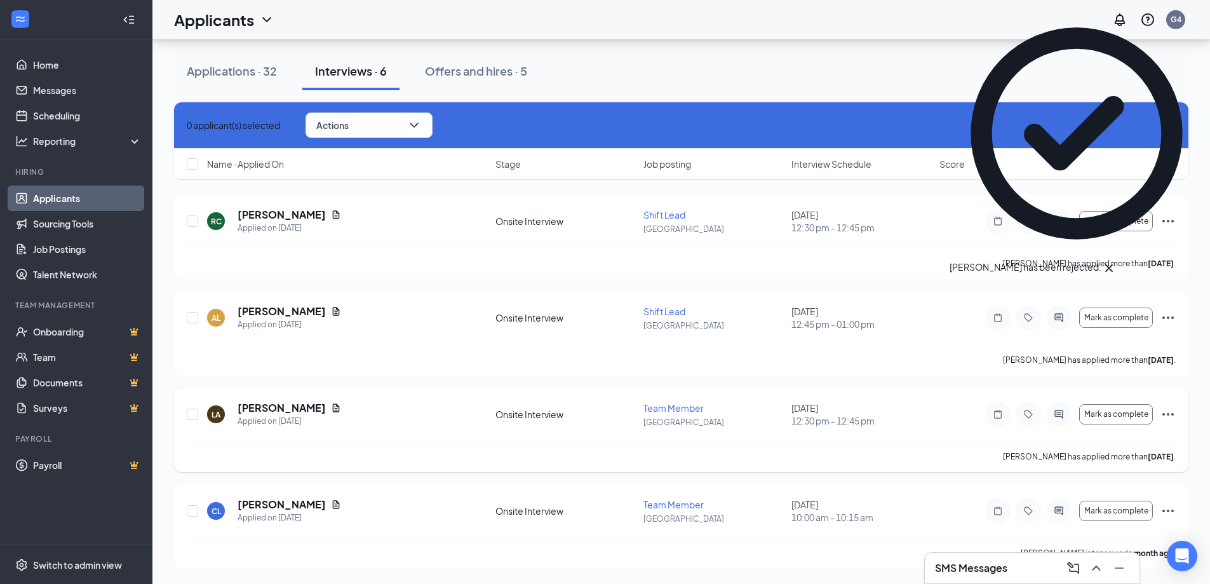
scroll to position [208, 0]
click at [192, 514] on input "checkbox" at bounding box center [192, 510] width 11 height 11
checkbox input "true"
click at [401, 118] on button "Actions" at bounding box center [368, 124] width 127 height 25
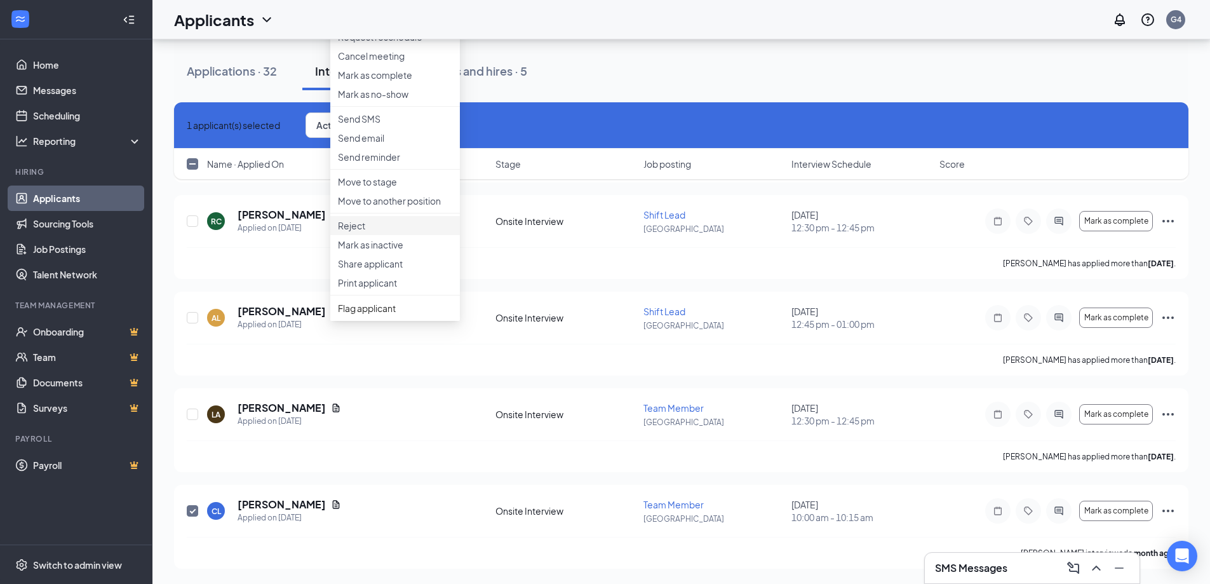
click at [387, 232] on p "Reject" at bounding box center [395, 225] width 114 height 13
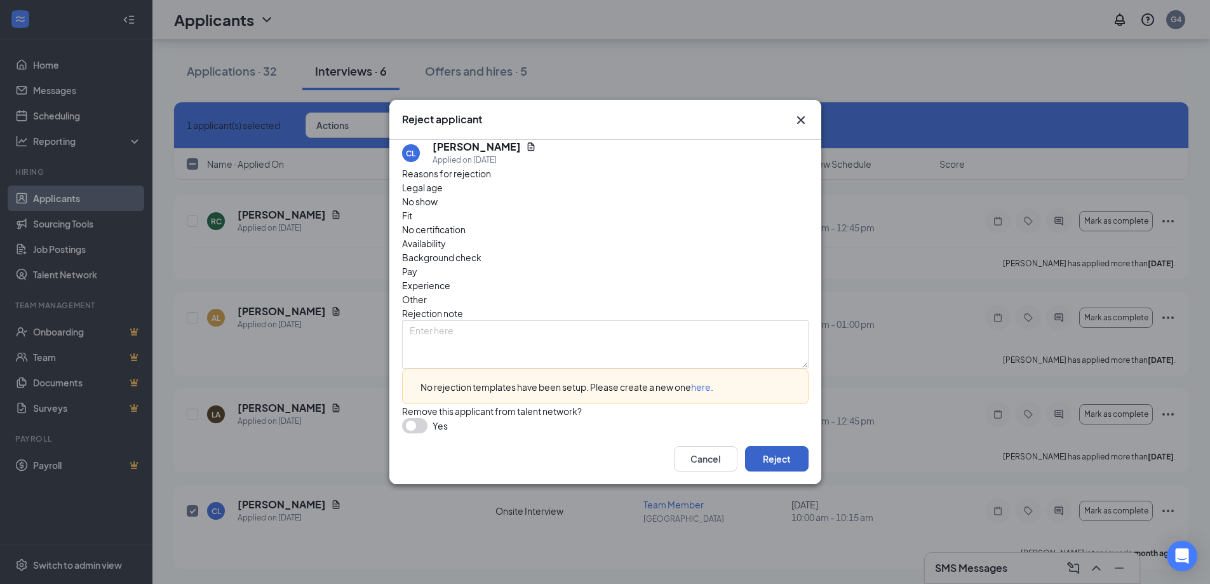
click at [780, 460] on button "Reject" at bounding box center [777, 458] width 64 height 25
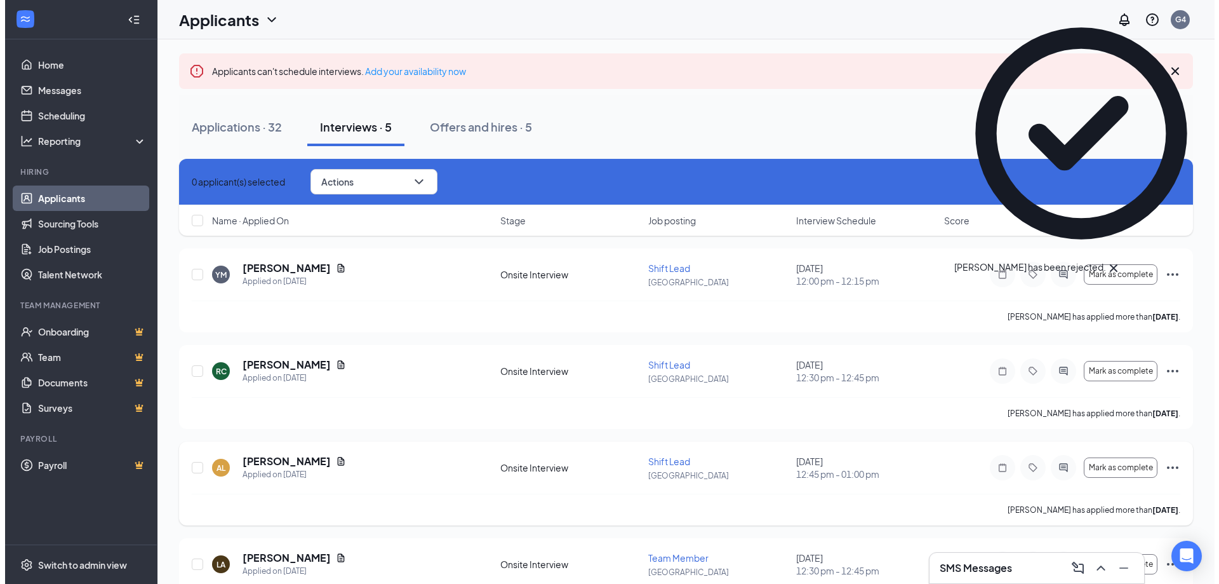
scroll to position [112, 0]
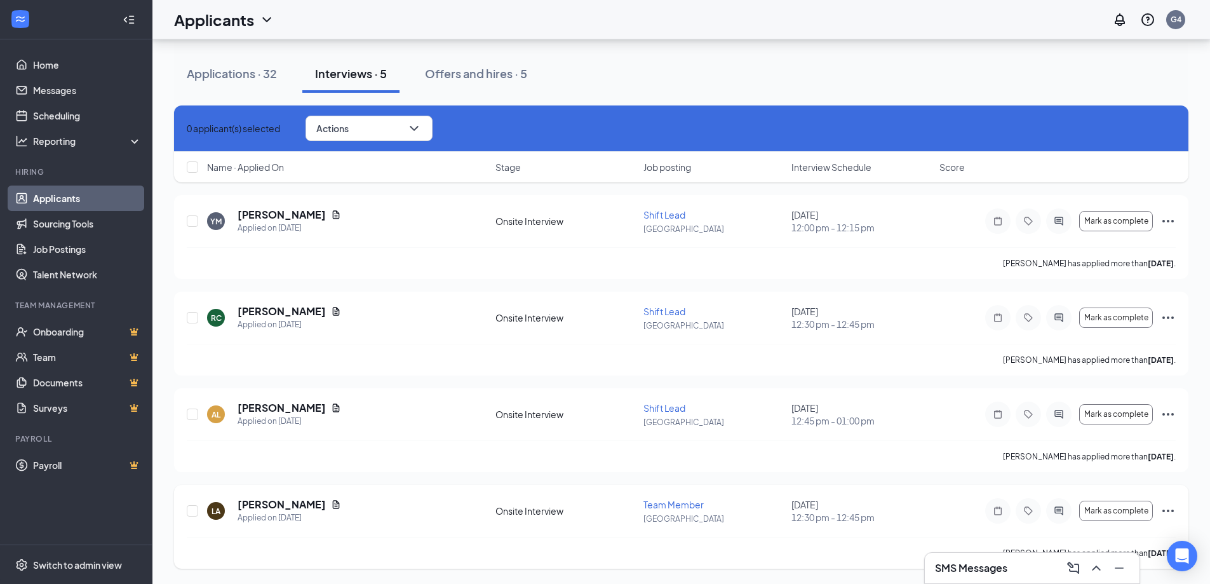
click at [328, 509] on div "[PERSON_NAME]" at bounding box center [290, 504] width 104 height 14
click at [333, 506] on icon "Document" at bounding box center [336, 504] width 7 height 8
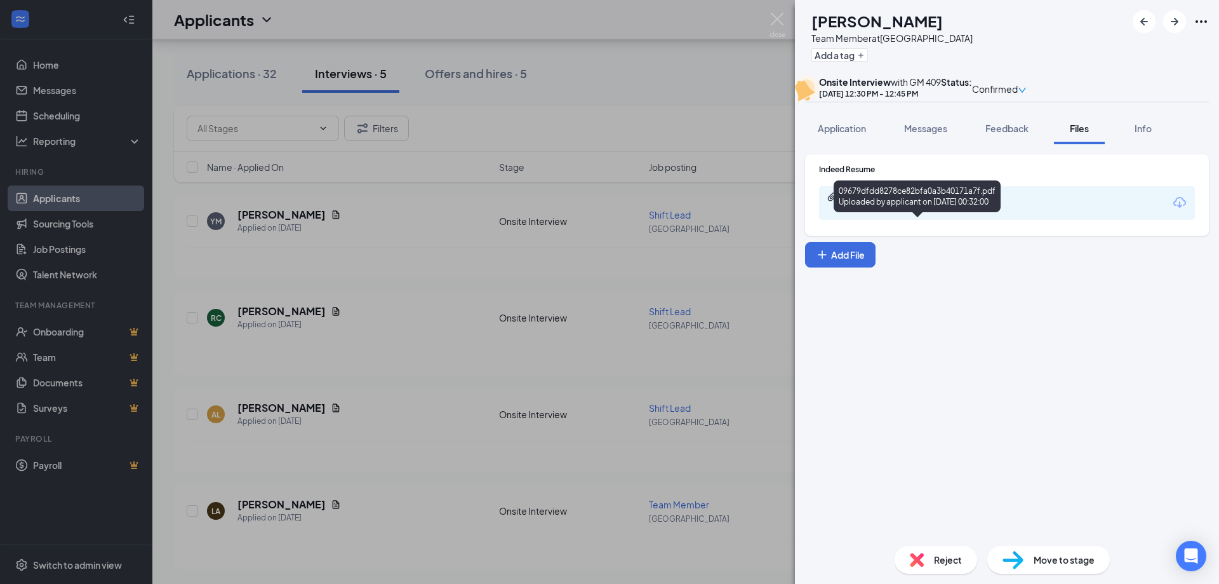
click at [1004, 202] on div "09679dfdd8278ce82bfa0a3b40171a7f.pdf" at bounding box center [931, 197] width 178 height 10
click at [821, 134] on span "Application" at bounding box center [842, 128] width 48 height 11
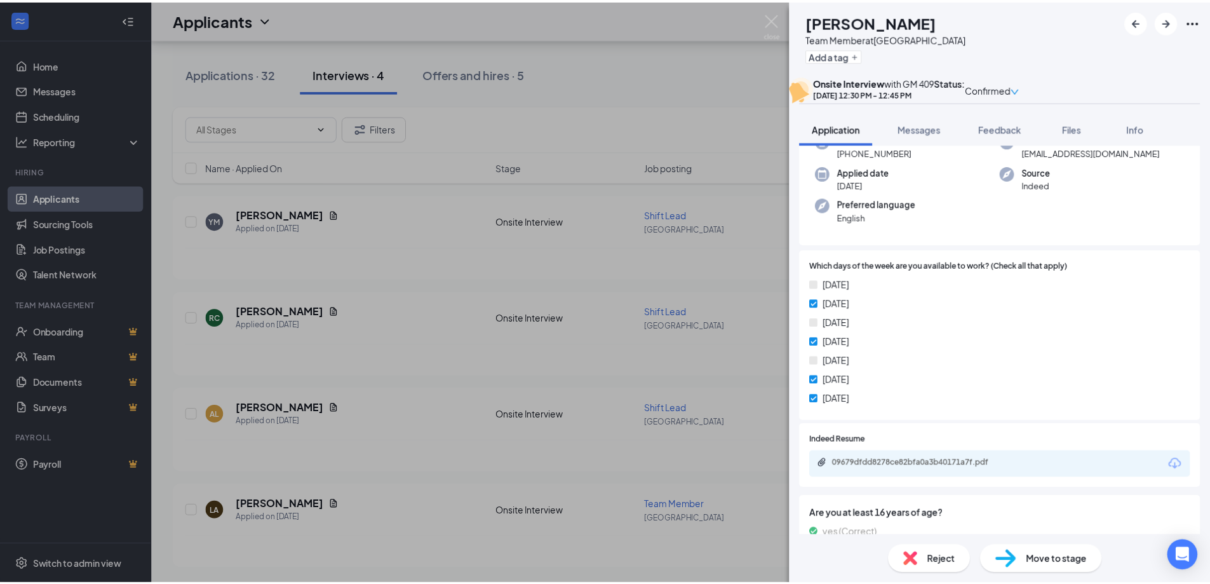
scroll to position [127, 0]
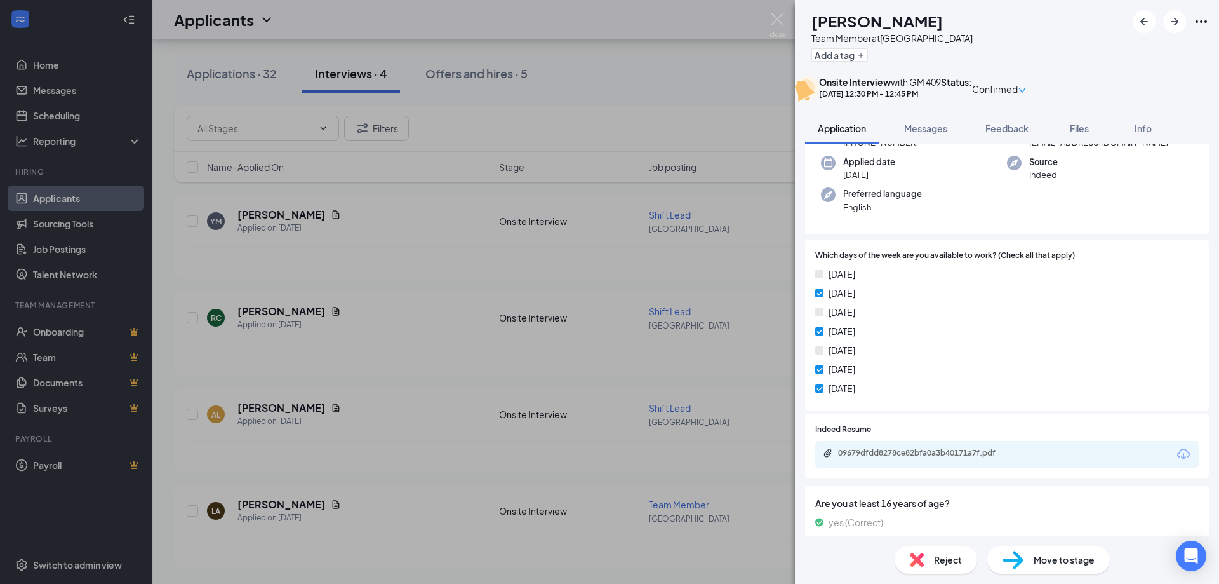
click at [606, 289] on div "LA [PERSON_NAME] Team Member at [GEOGRAPHIC_DATA] Add a tag Onsite Interview wi…" at bounding box center [609, 292] width 1219 height 584
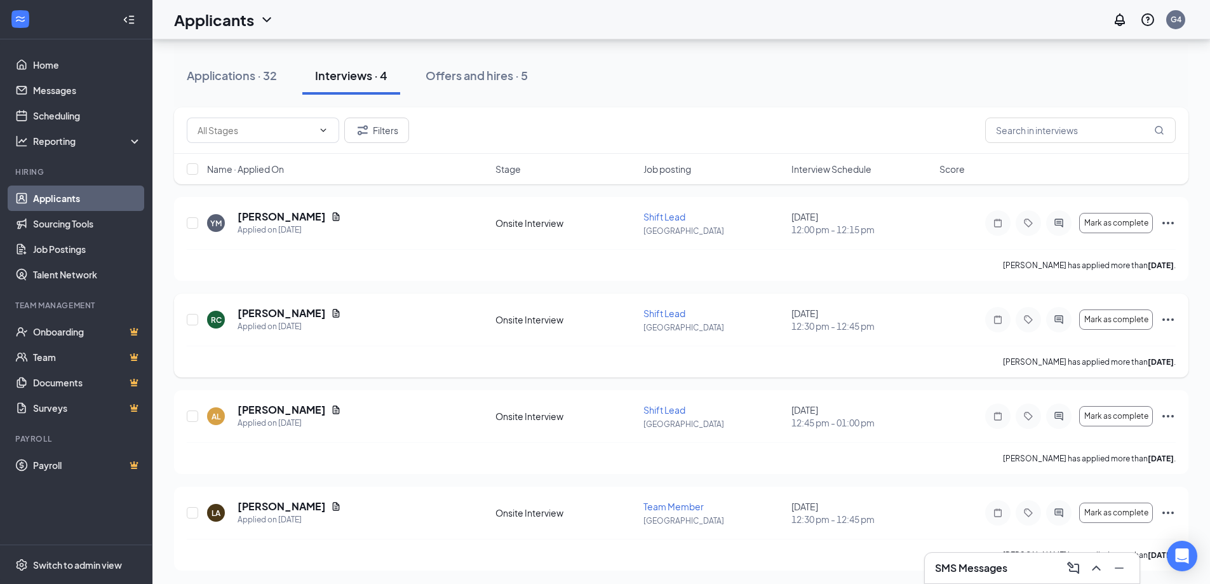
scroll to position [112, 0]
click at [246, 83] on button "Applications · 32" at bounding box center [232, 74] width 116 height 38
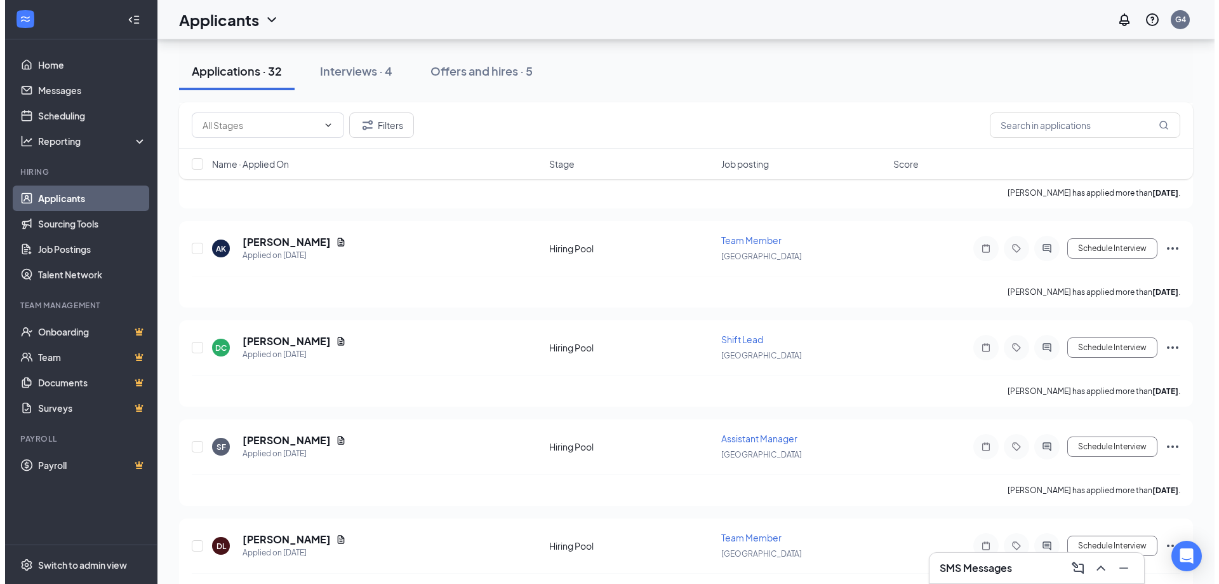
scroll to position [762, 0]
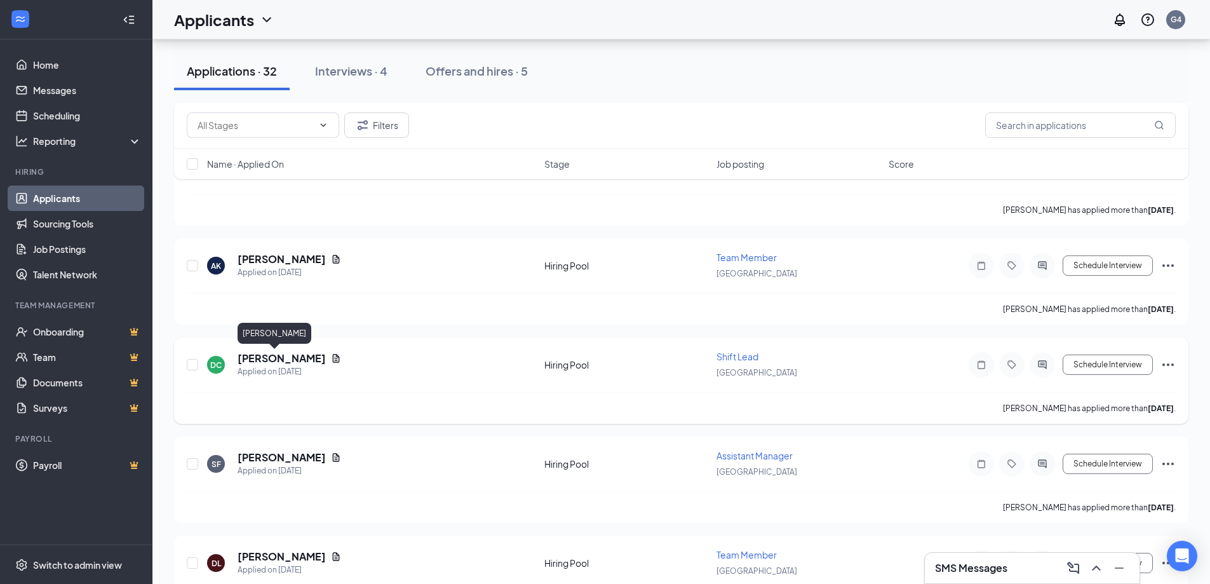
click at [333, 359] on icon "Document" at bounding box center [336, 358] width 7 height 8
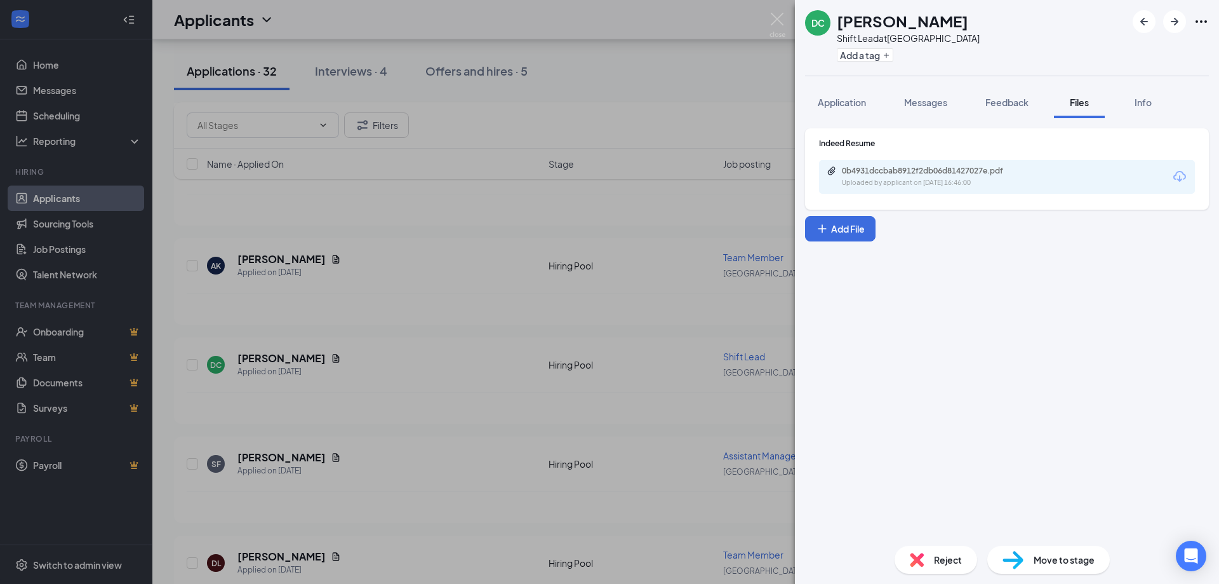
click at [951, 171] on div "0b4931dccbab8912f2db06d81427027e.pdf" at bounding box center [931, 171] width 178 height 10
click at [855, 97] on span "Application" at bounding box center [842, 102] width 48 height 11
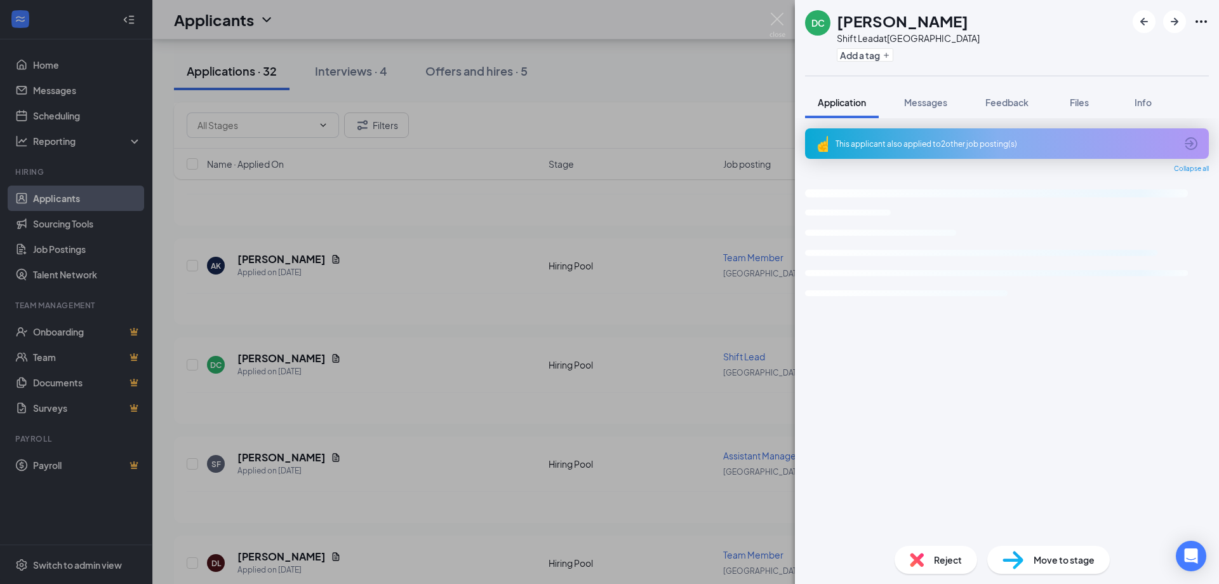
click at [859, 105] on span "Application" at bounding box center [842, 102] width 48 height 11
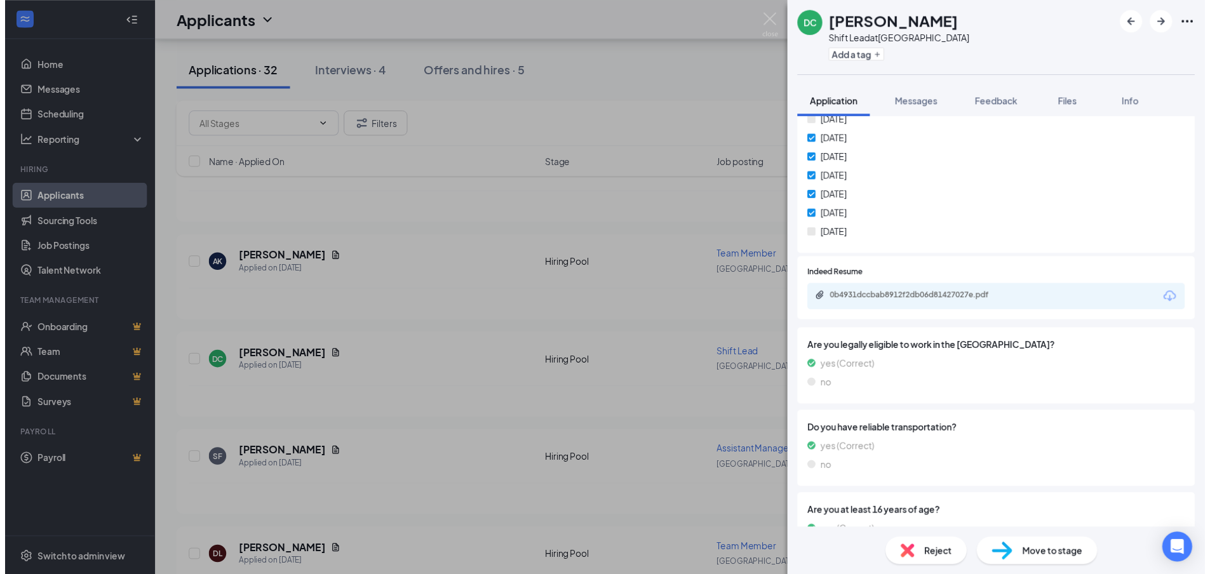
scroll to position [191, 0]
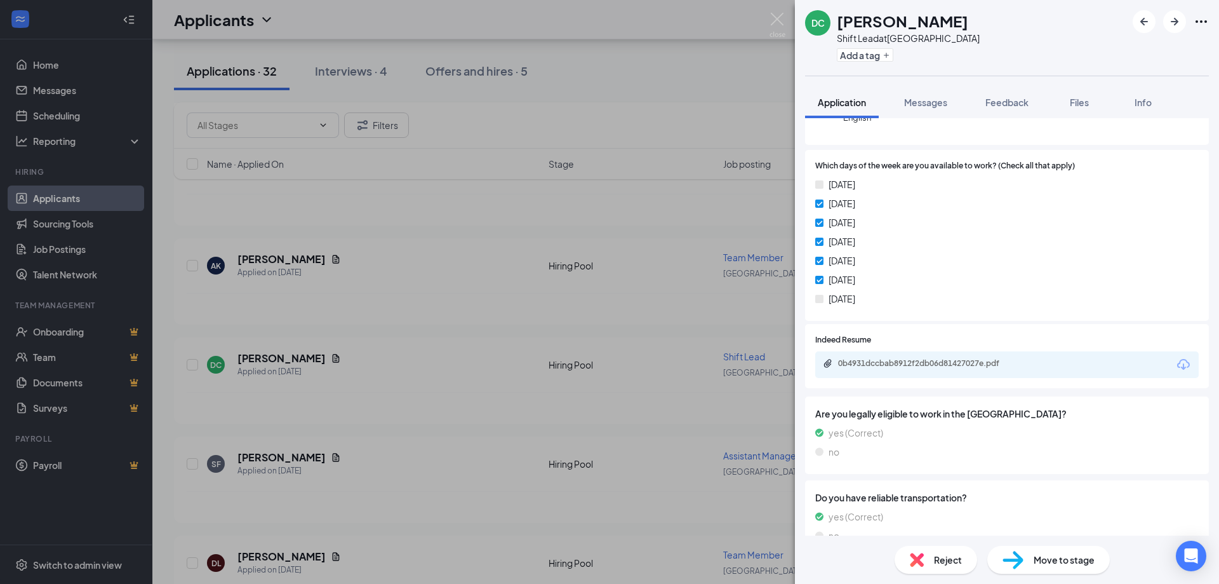
click at [615, 287] on div "DC Daisy C Shift Lead at [GEOGRAPHIC_DATA] Add a tag Application Messages Feedb…" at bounding box center [609, 292] width 1219 height 584
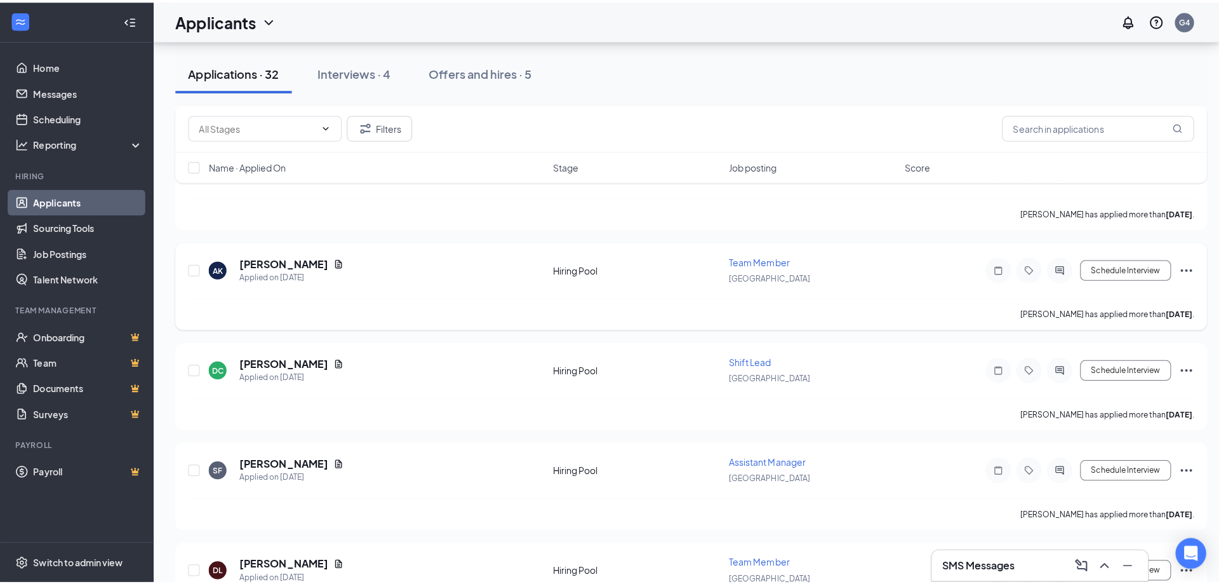
scroll to position [699, 0]
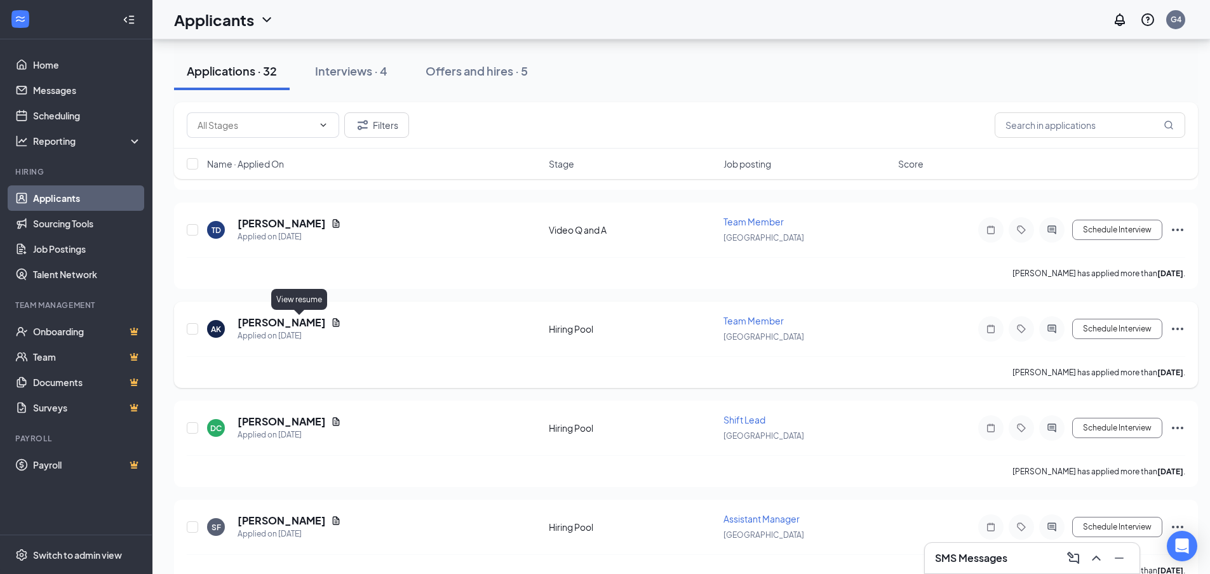
click at [331, 322] on icon "Document" at bounding box center [336, 323] width 10 height 10
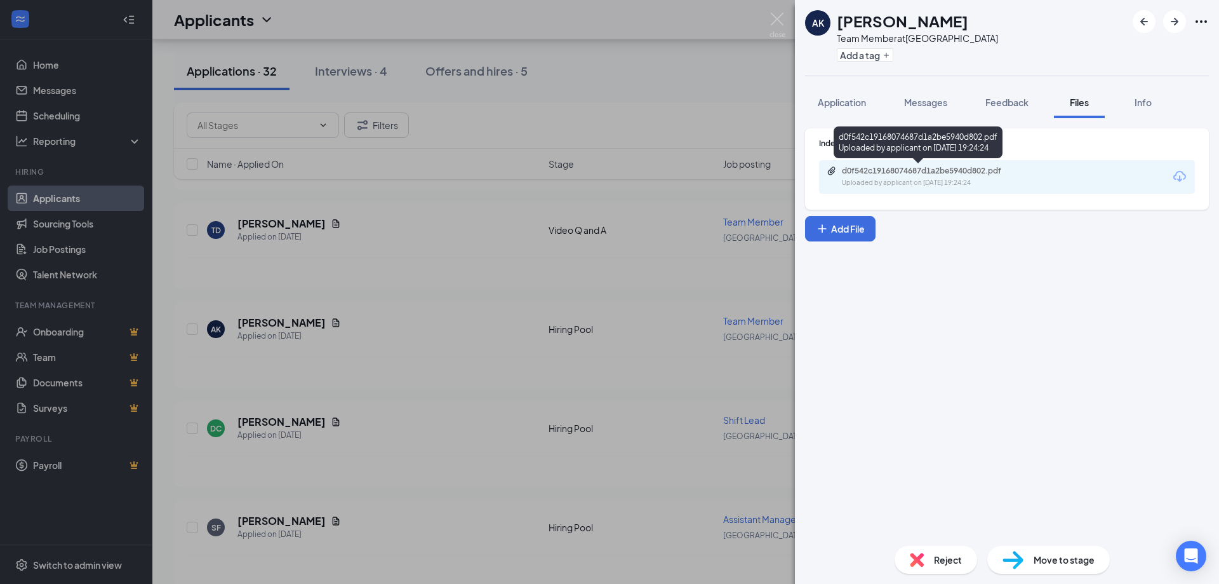
click at [899, 127] on div "d0f542c19168074687d1a2be5940d802.pdf Uploaded by applicant on [DATE] 19:24:24" at bounding box center [918, 142] width 169 height 32
click at [808, 90] on button "Application" at bounding box center [842, 102] width 74 height 32
click at [860, 109] on button "Application" at bounding box center [842, 102] width 74 height 32
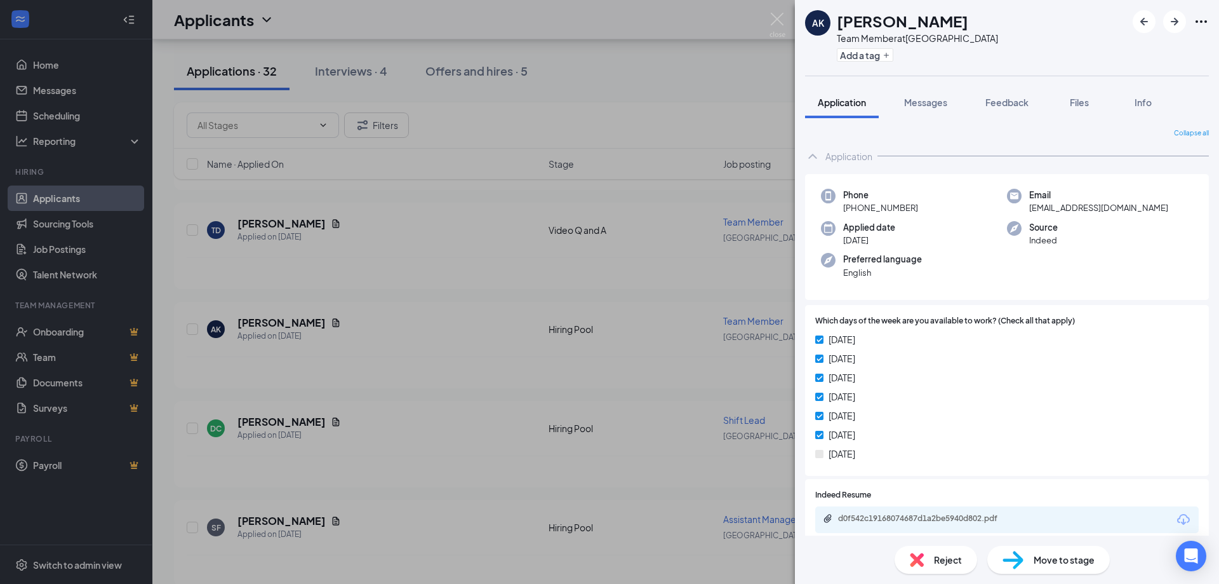
click at [939, 512] on div "d0f542c19168074687d1a2be5940d802.pdf" at bounding box center [1007, 519] width 384 height 27
click at [937, 527] on div "d0f542c19168074687d1a2be5940d802.pdf" at bounding box center [1007, 519] width 384 height 27
click at [935, 514] on div "d0f542c19168074687d1a2be5940d802.pdf" at bounding box center [927, 518] width 178 height 10
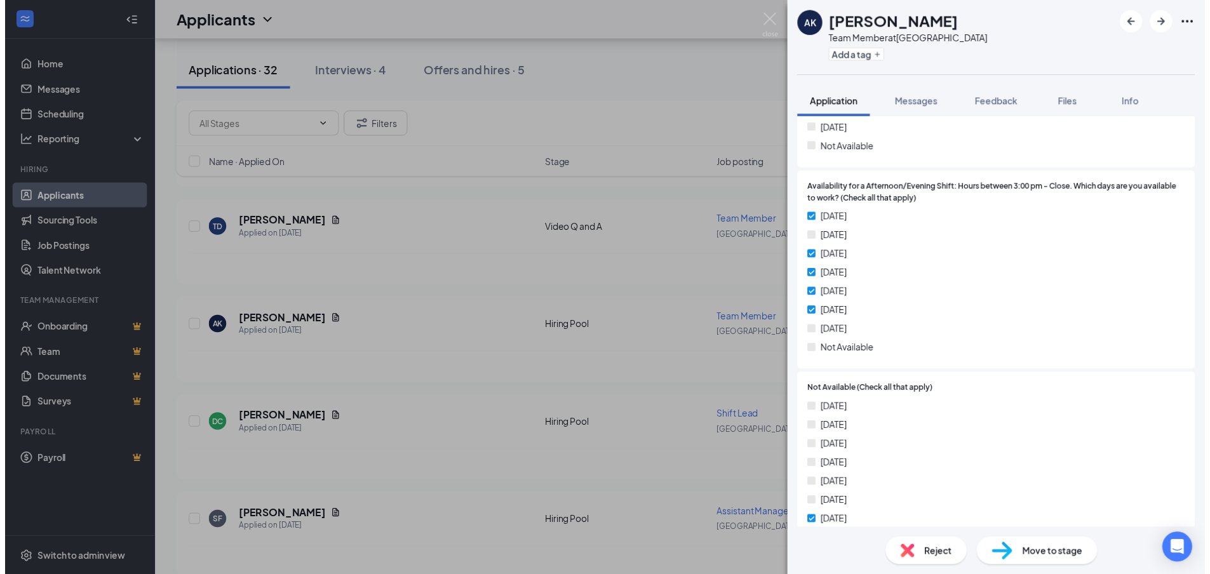
scroll to position [1360, 0]
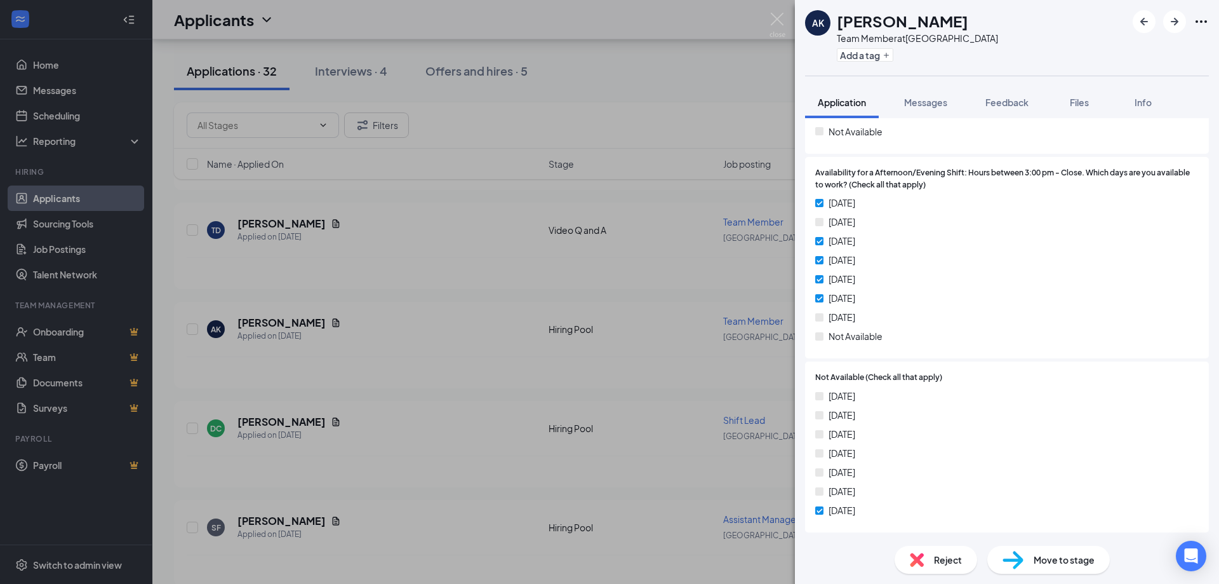
click at [542, 407] on div "AK [PERSON_NAME] Team Member at [GEOGRAPHIC_DATA] Add a tag Application Message…" at bounding box center [609, 292] width 1219 height 584
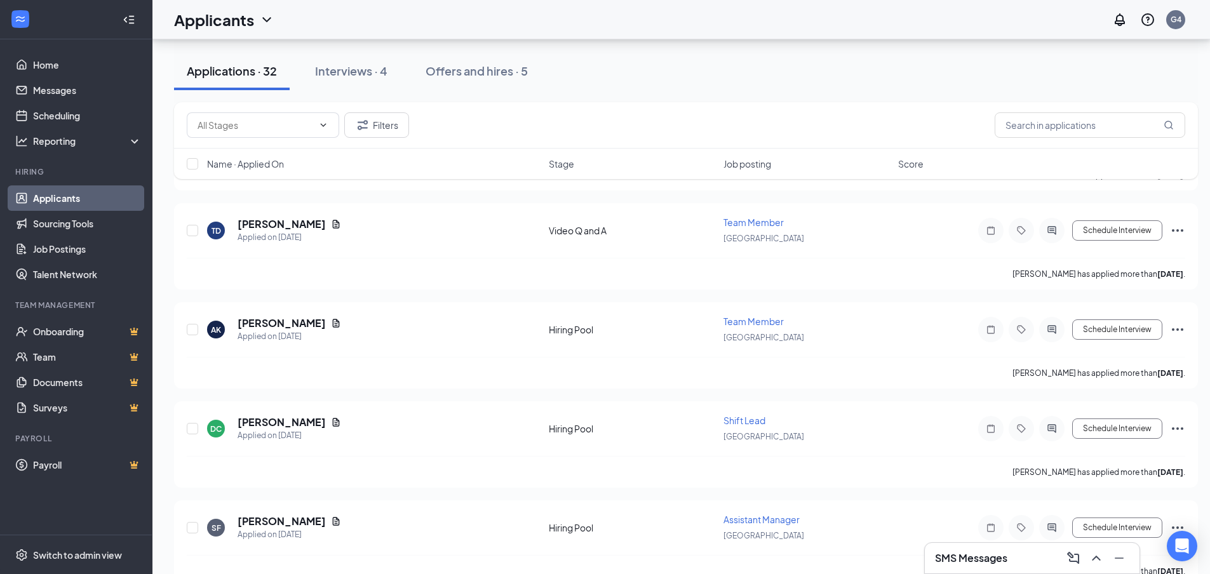
scroll to position [635, 0]
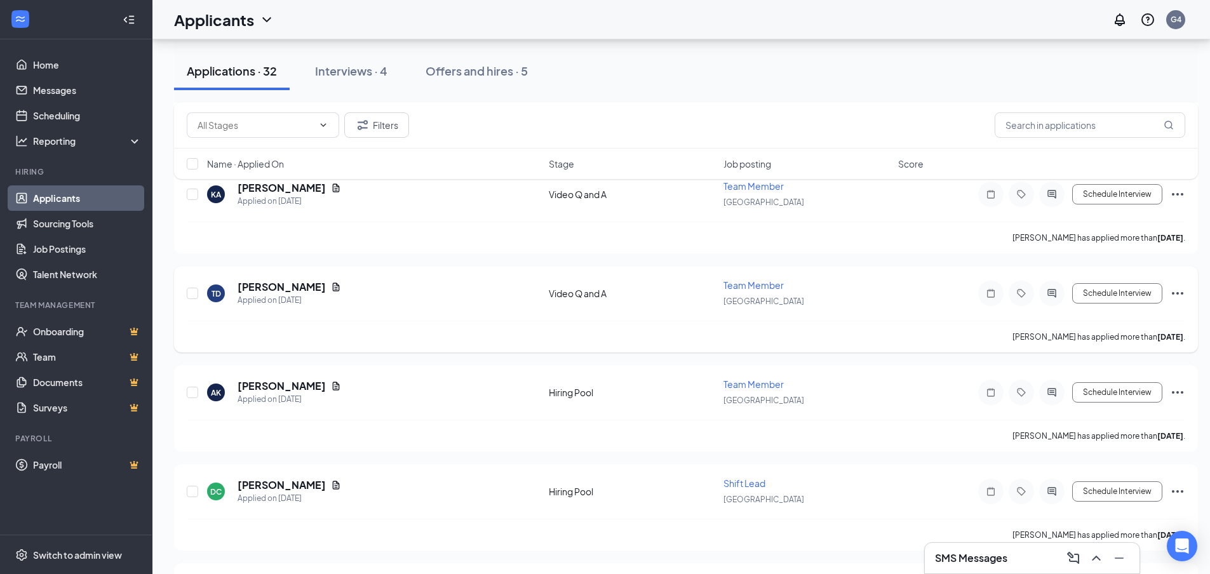
click at [331, 288] on icon "Document" at bounding box center [336, 287] width 10 height 10
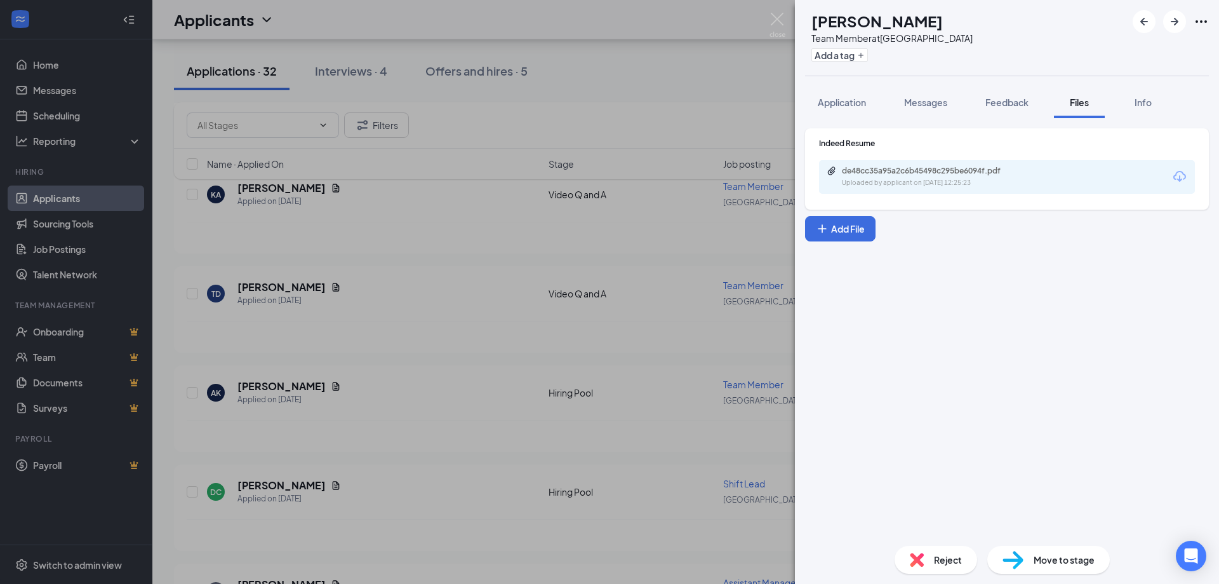
click at [1022, 177] on div "de48cc35a95a2c6b45498c295be6094f.pdf Uploaded by applicant on [DATE] 12:25:23" at bounding box center [930, 177] width 206 height 22
click at [592, 263] on div "TD [PERSON_NAME] Team Member at [GEOGRAPHIC_DATA] Add a tag Application Message…" at bounding box center [609, 292] width 1219 height 584
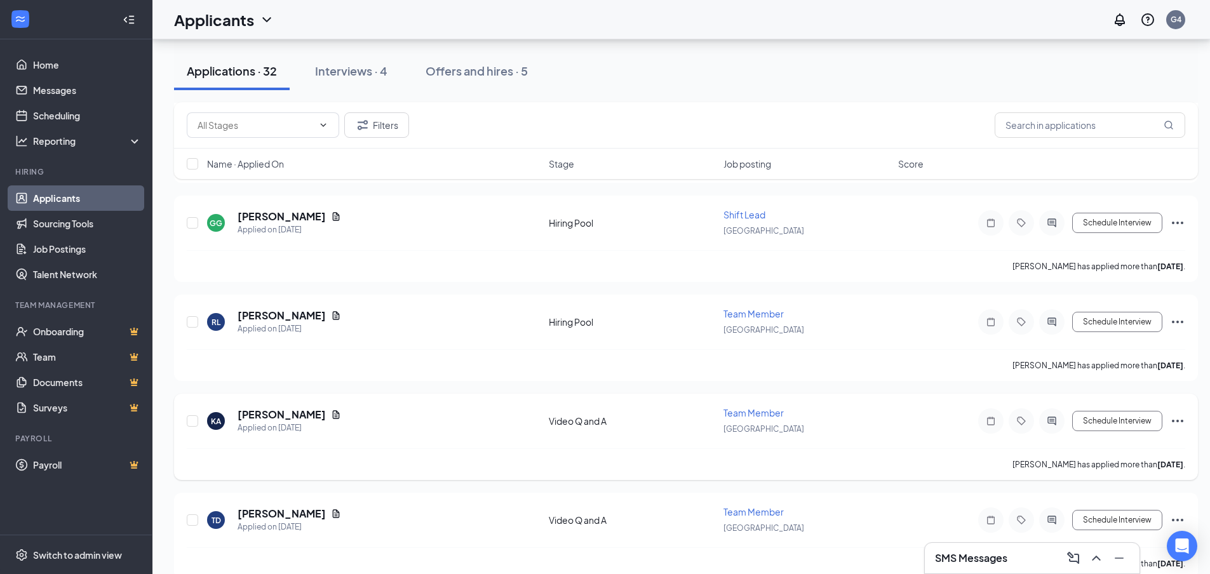
scroll to position [381, 0]
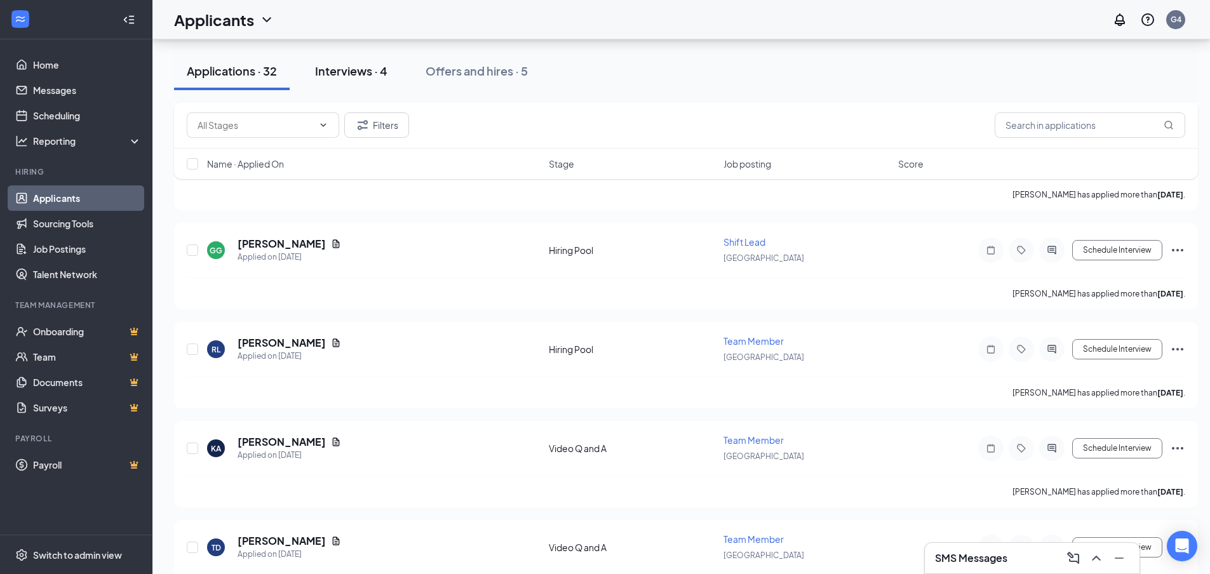
click at [346, 70] on div "Interviews · 4" at bounding box center [351, 71] width 72 height 16
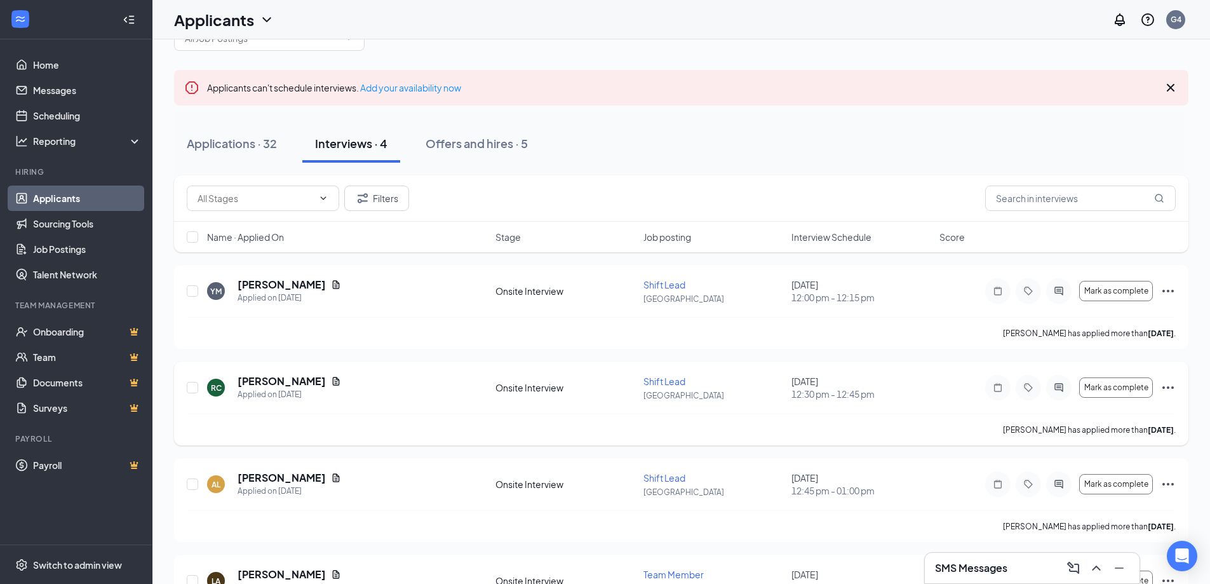
scroll to position [112, 0]
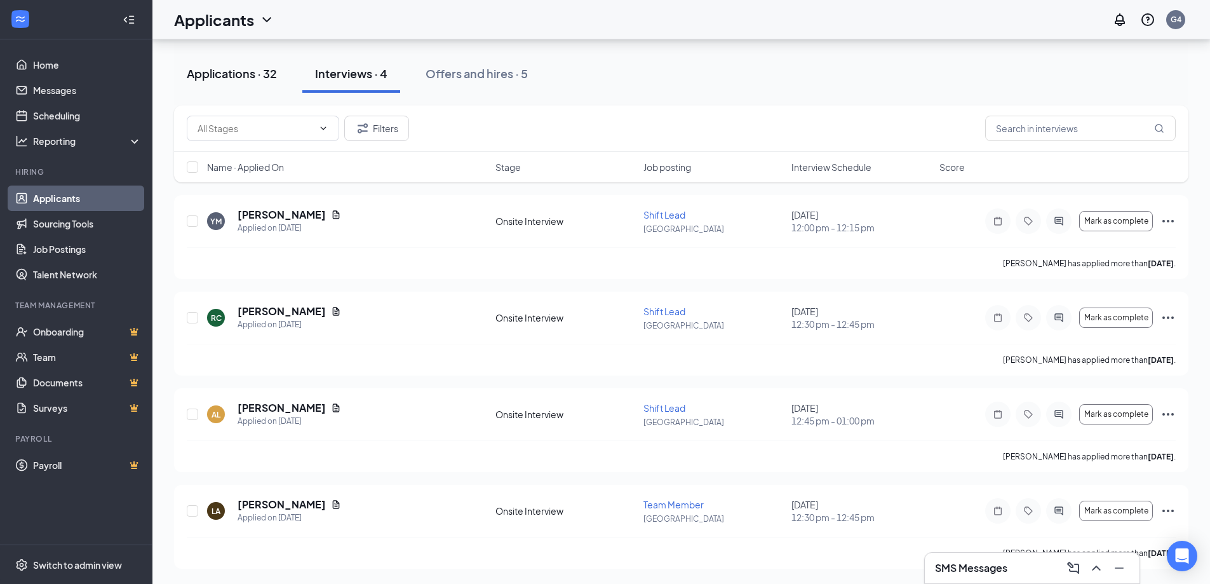
click at [228, 88] on button "Applications · 32" at bounding box center [232, 74] width 116 height 38
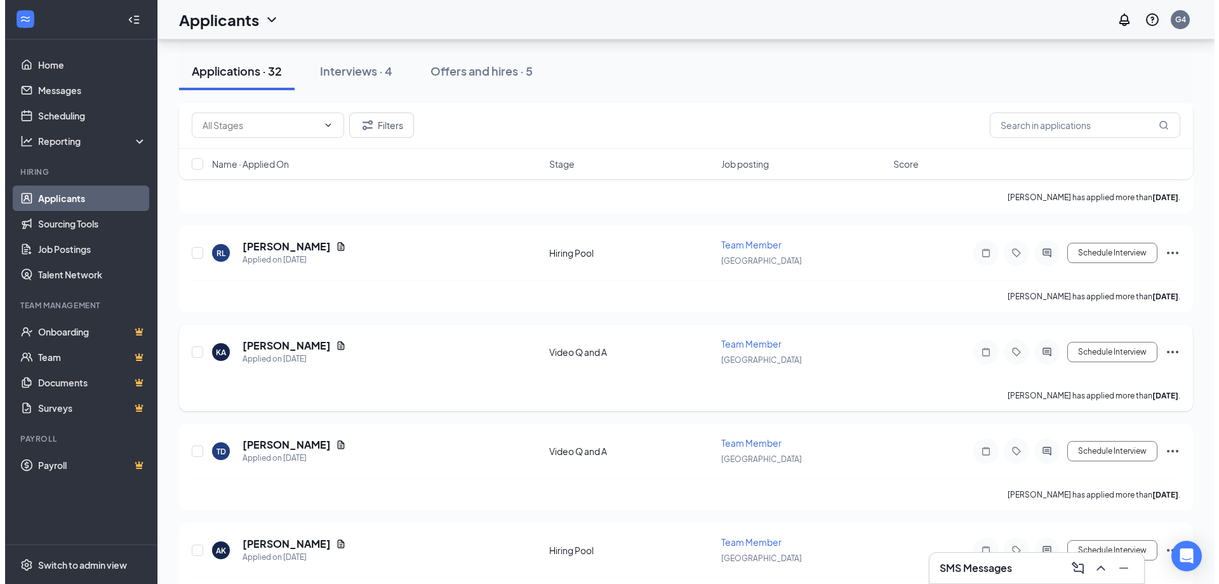
scroll to position [508, 0]
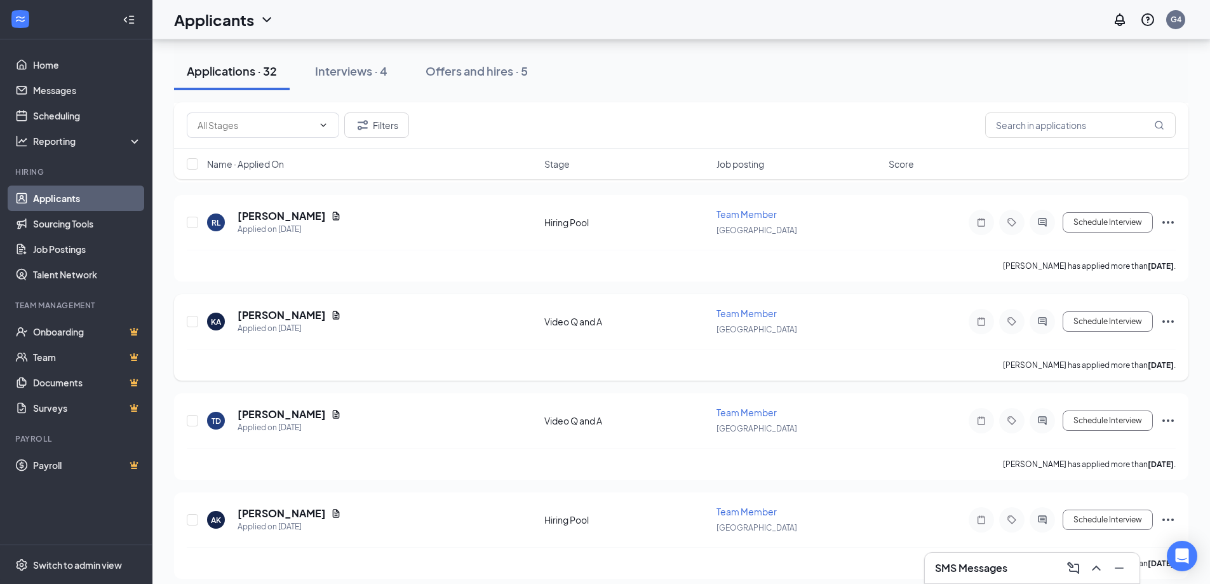
click at [333, 316] on icon "Document" at bounding box center [336, 315] width 7 height 8
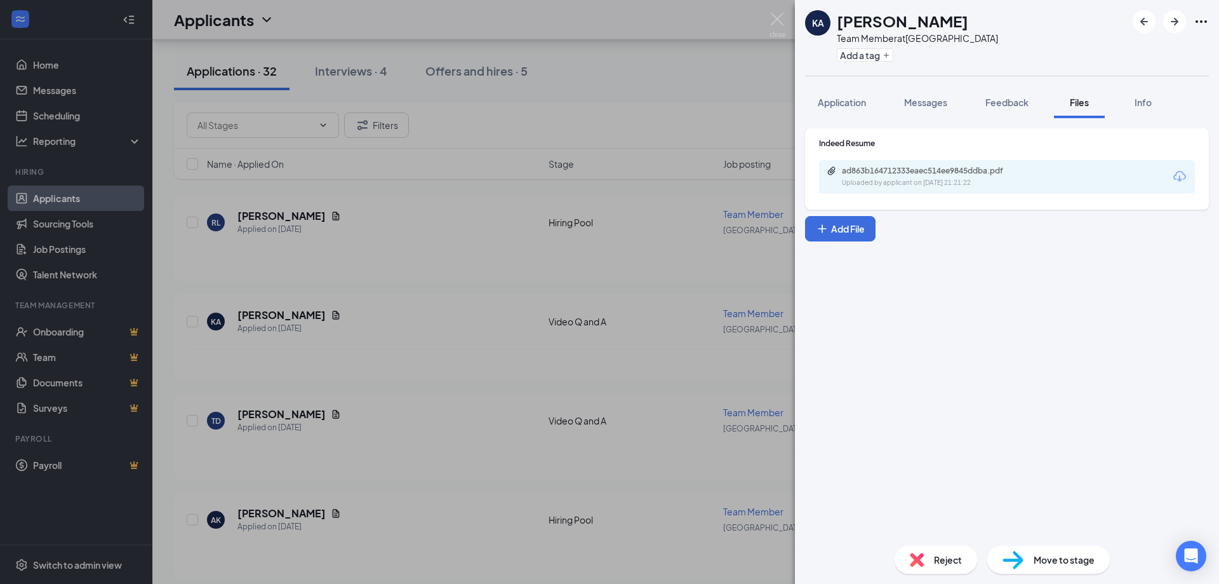
click at [931, 196] on div "Indeed Resume ad863b164712333eaec514ee9845ddba.pdf Uploaded by applicant on [DA…" at bounding box center [1007, 168] width 404 height 81
click at [950, 193] on div "ad863b164712333eaec514ee9845ddba.pdf Uploaded by applicant on [DATE] 21:21:22" at bounding box center [1007, 177] width 376 height 34
click at [975, 169] on div "ad863b164712333eaec514ee9845ddba.pdf" at bounding box center [931, 171] width 178 height 10
click at [828, 109] on button "Application" at bounding box center [842, 102] width 74 height 32
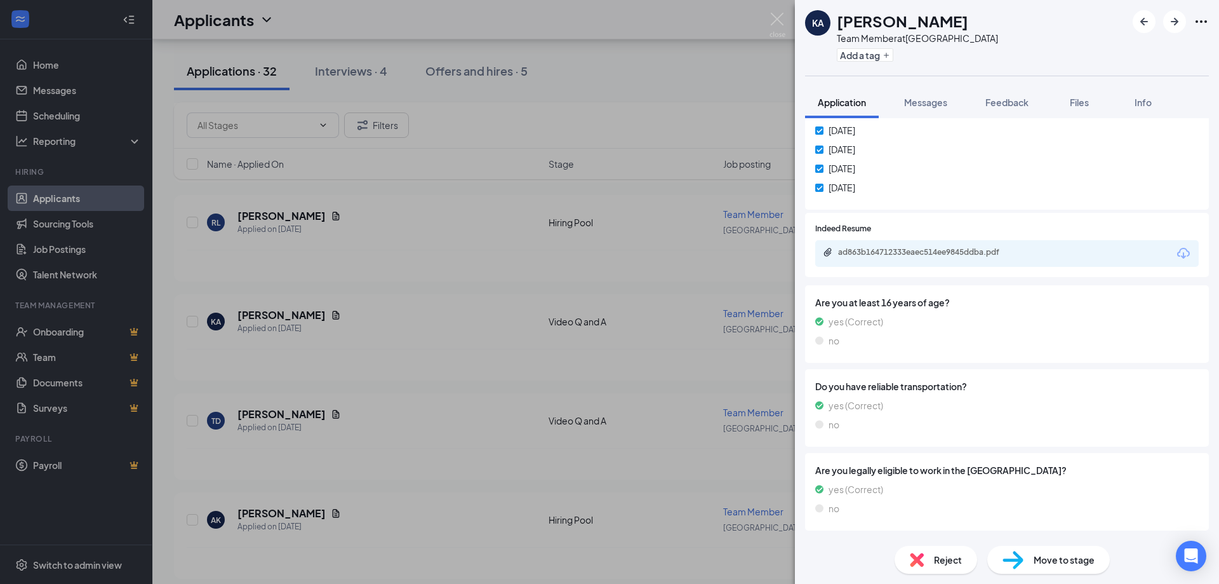
scroll to position [325, 0]
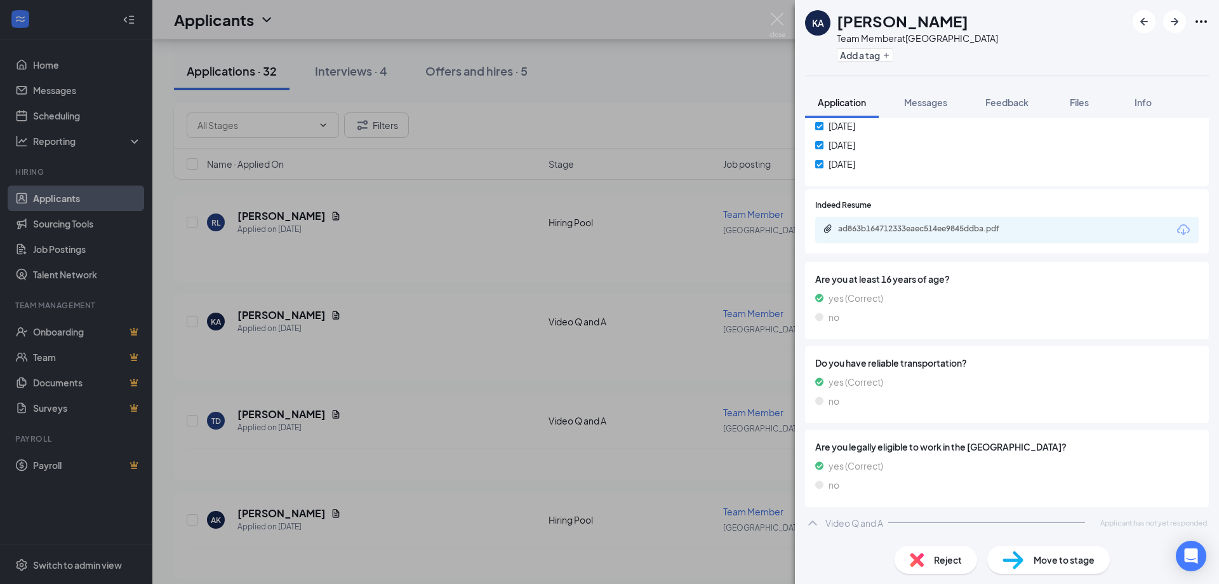
click at [588, 410] on div "[PERSON_NAME] Team Member at [GEOGRAPHIC_DATA] Add a tag Application Messages F…" at bounding box center [609, 292] width 1219 height 584
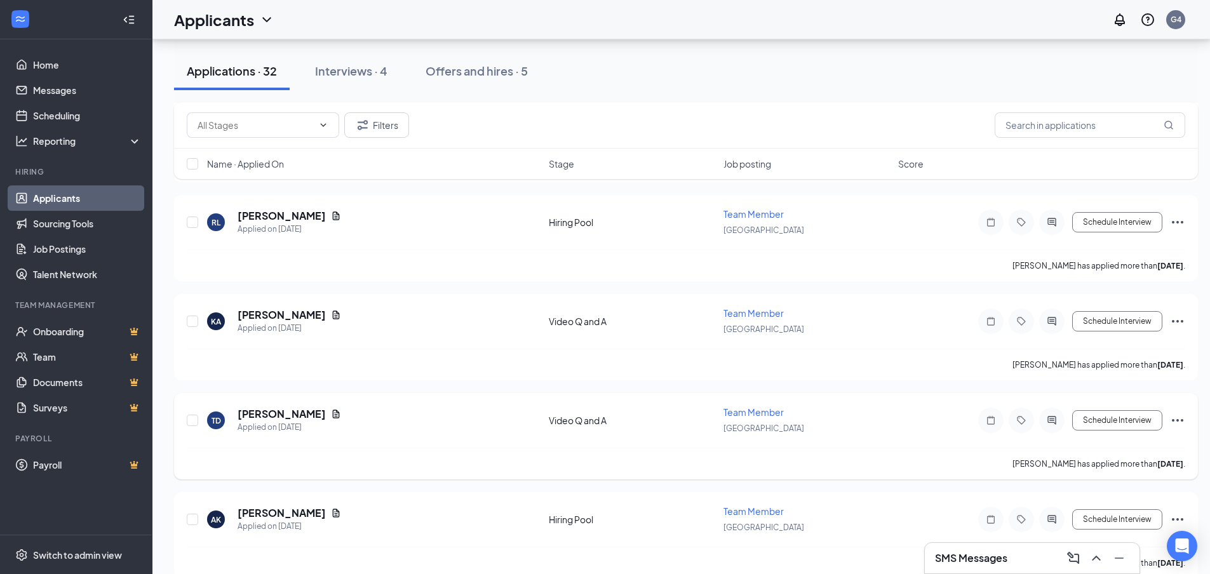
click at [319, 420] on div "[PERSON_NAME]" at bounding box center [290, 414] width 104 height 14
click at [331, 415] on icon "Document" at bounding box center [336, 414] width 10 height 10
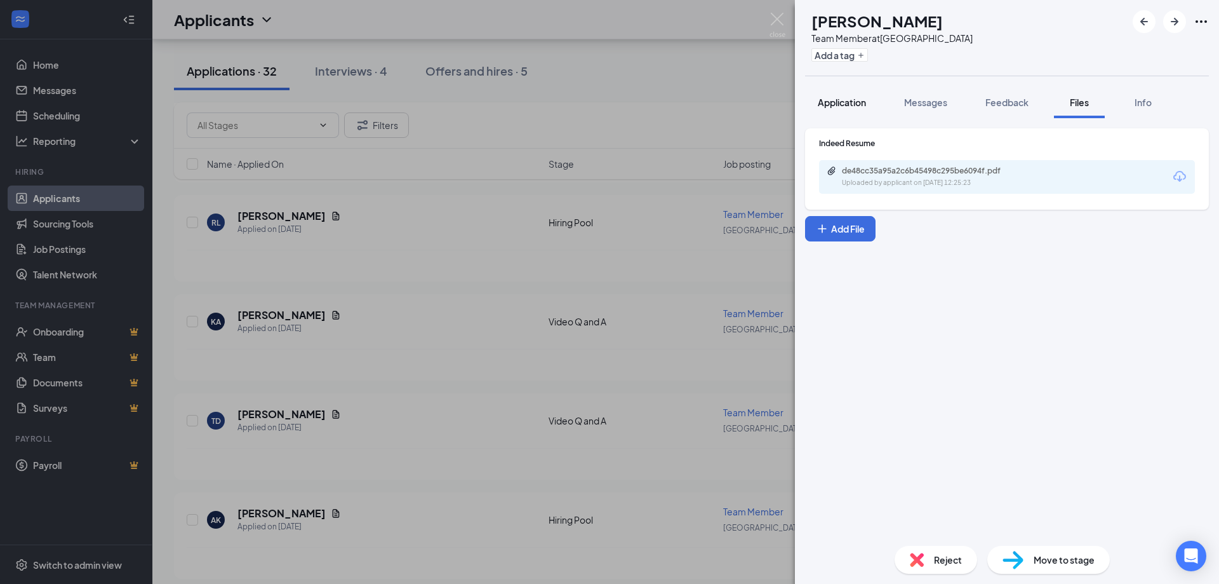
click at [840, 101] on span "Application" at bounding box center [842, 102] width 48 height 11
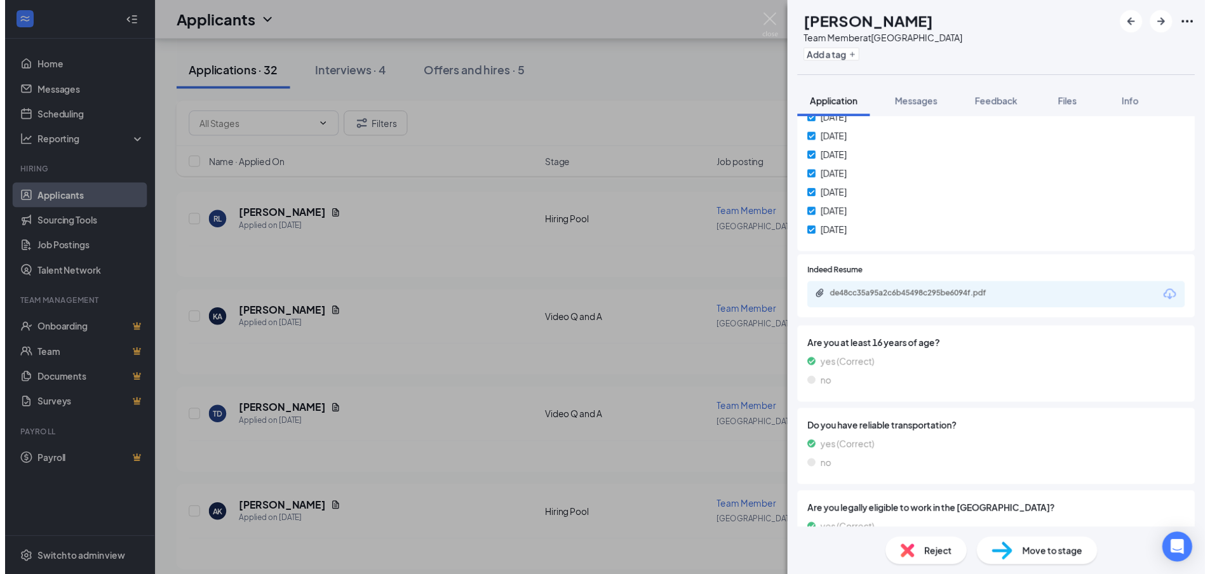
scroll to position [325, 0]
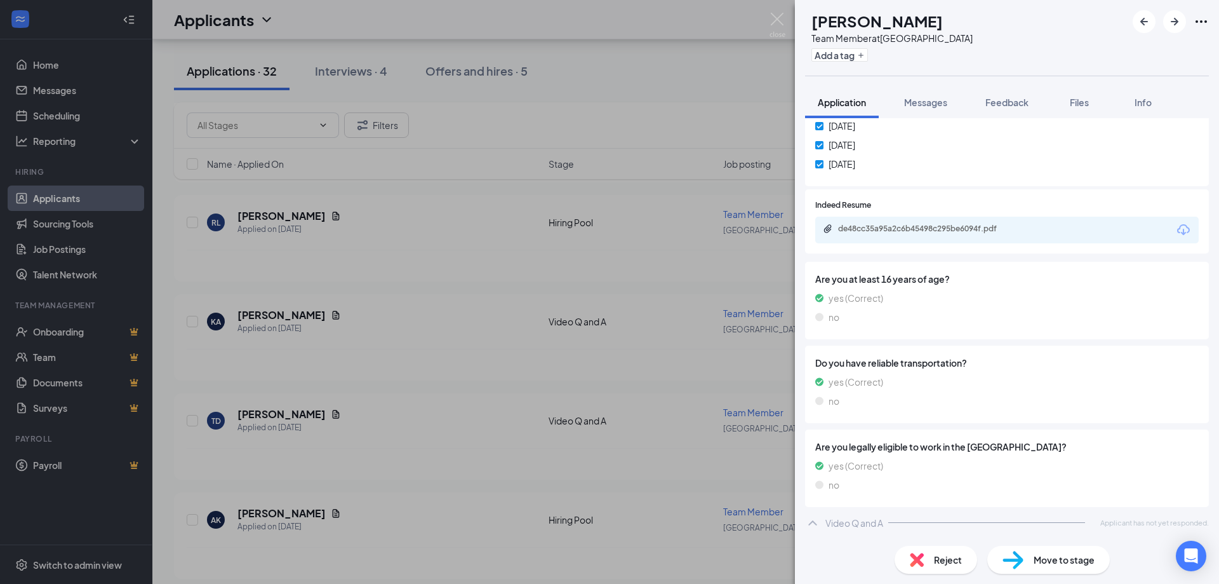
click at [588, 354] on div "TD [PERSON_NAME] Team Member at [GEOGRAPHIC_DATA] Add a tag Application Message…" at bounding box center [609, 292] width 1219 height 584
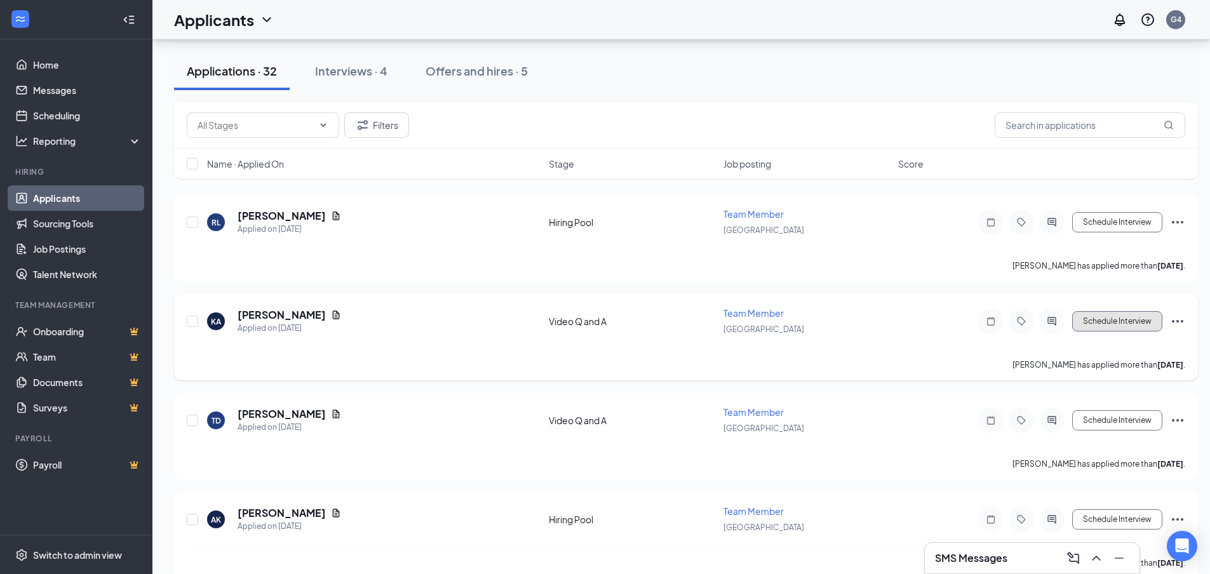
click at [1130, 323] on button "Schedule Interview" at bounding box center [1117, 321] width 90 height 20
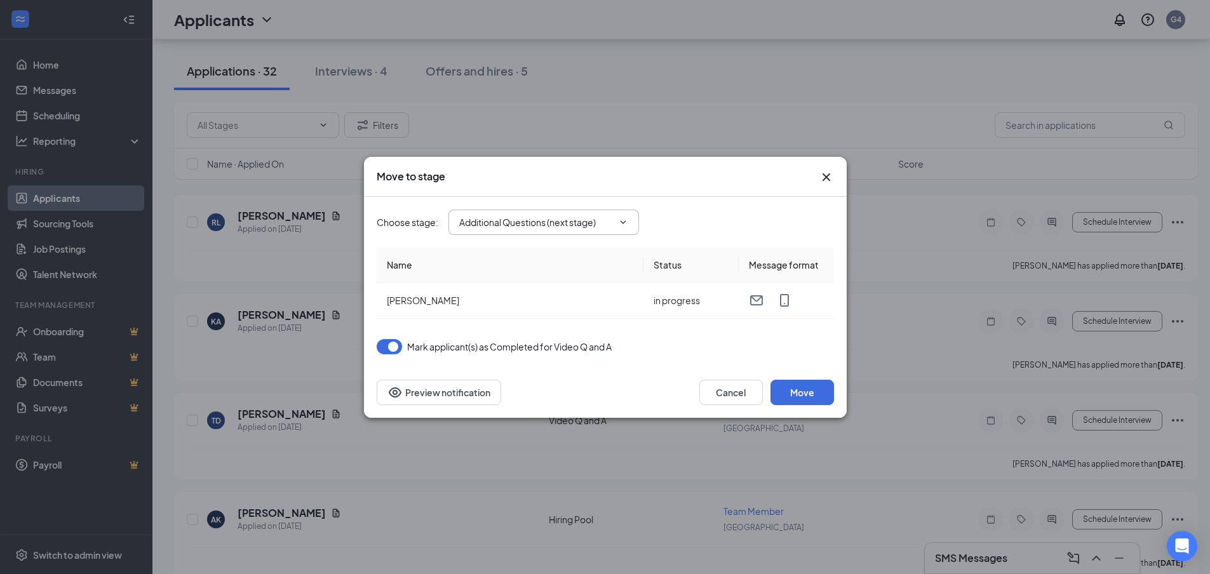
click at [571, 227] on input "Additional Questions (next stage)" at bounding box center [536, 222] width 154 height 14
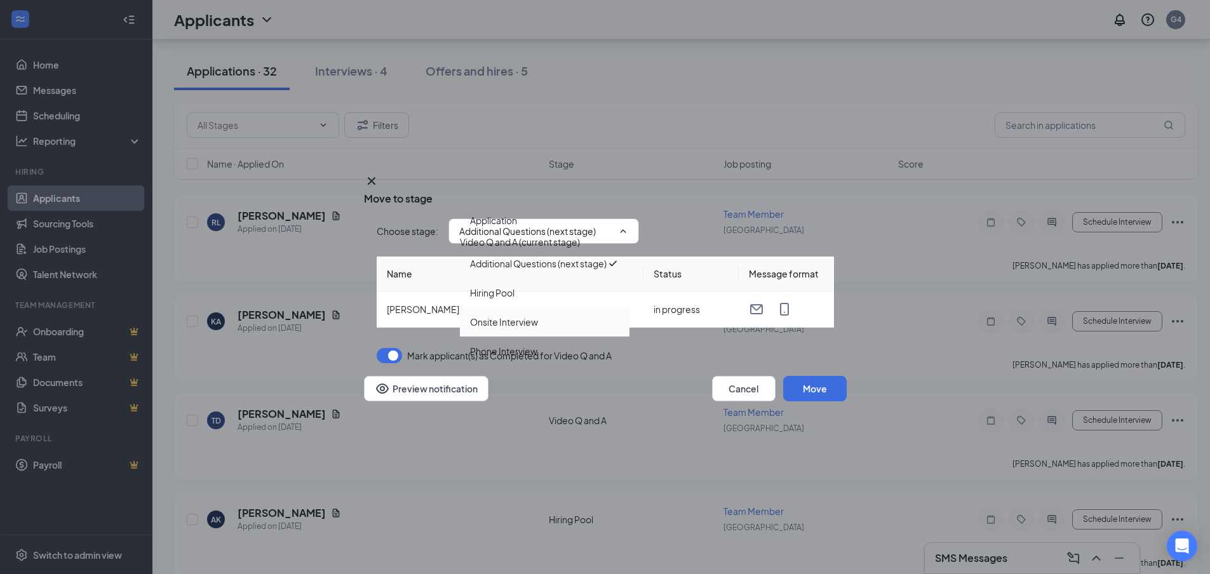
click at [556, 329] on div "Onsite Interview" at bounding box center [544, 322] width 149 height 14
type input "Onsite Interview"
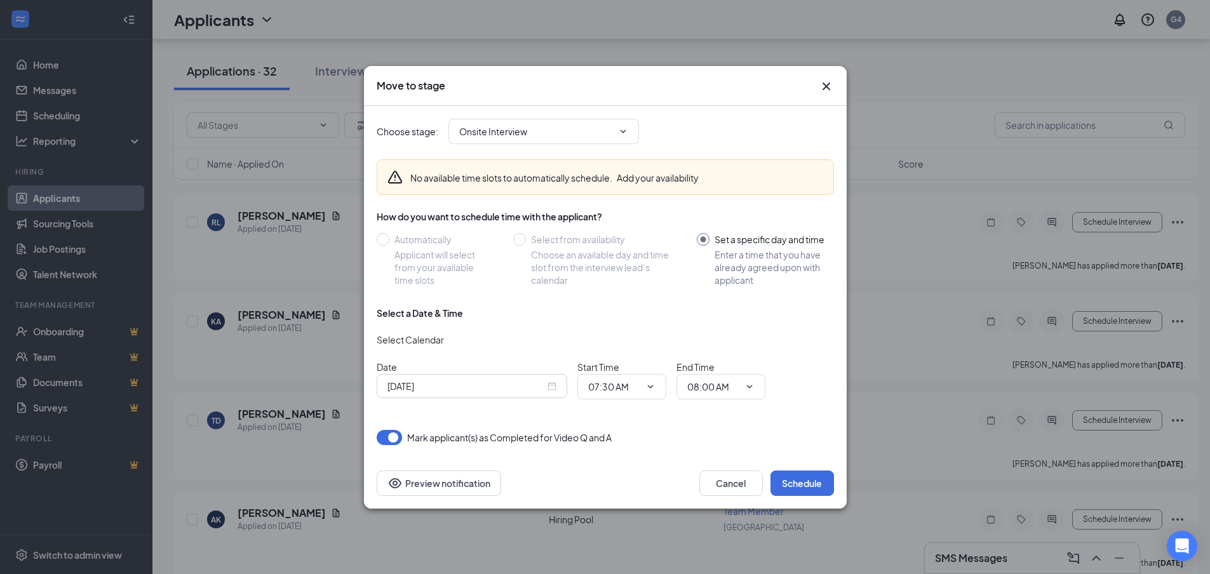
drag, startPoint x: 539, startPoint y: 386, endPoint x: 532, endPoint y: 388, distance: 7.2
click at [532, 388] on div "[DATE]" at bounding box center [471, 386] width 169 height 14
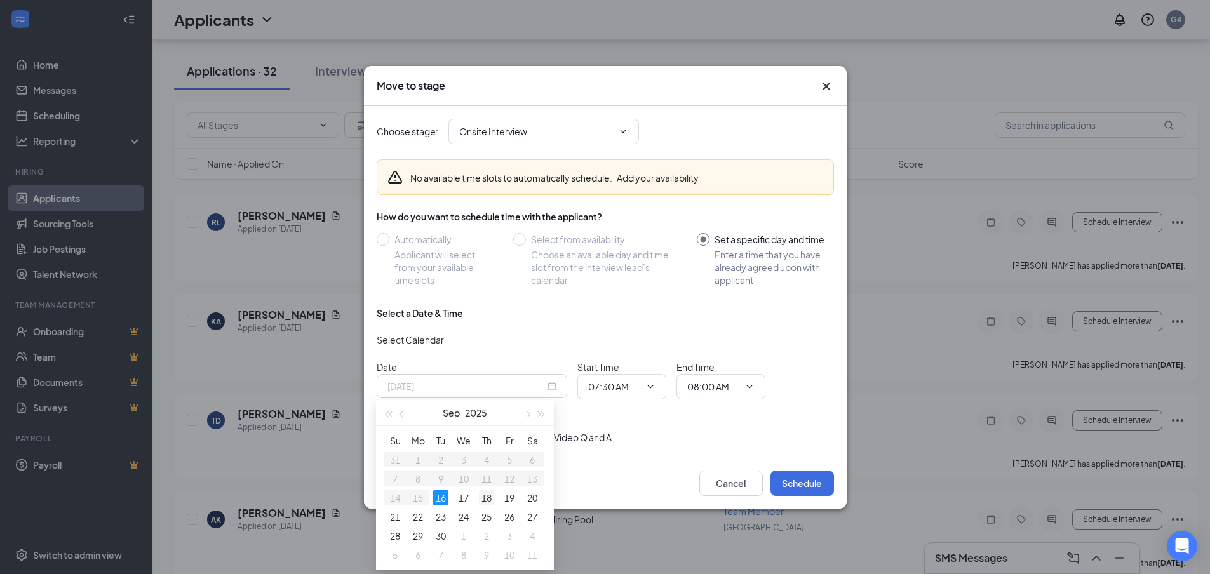
click at [489, 498] on div "18" at bounding box center [486, 497] width 15 height 15
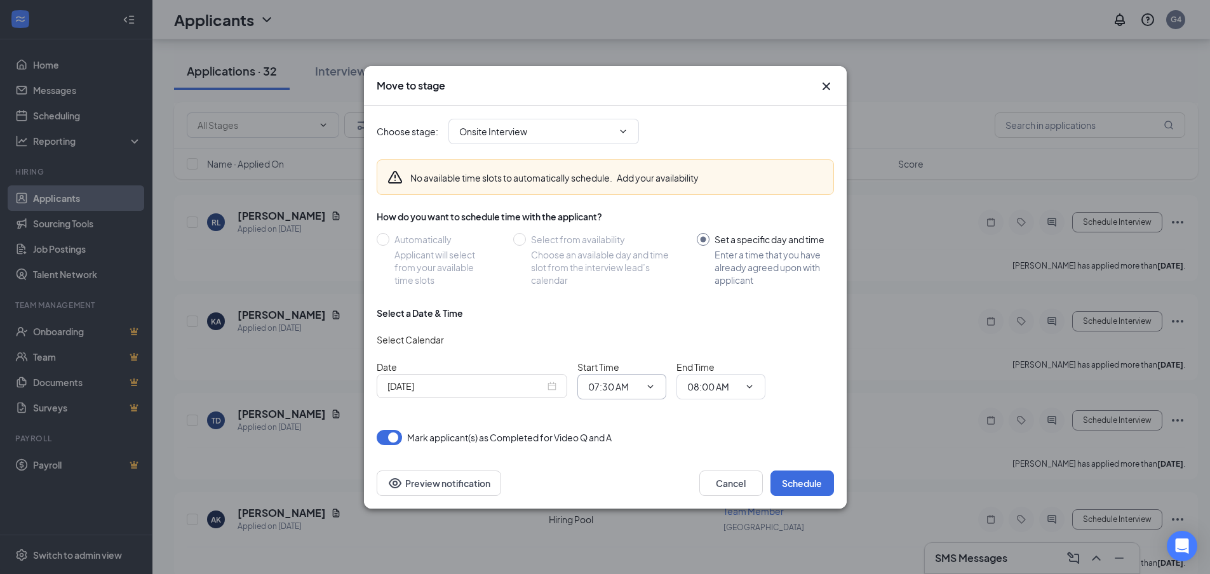
click at [618, 389] on input "07:30 AM" at bounding box center [614, 387] width 52 height 14
click at [429, 389] on input "[DATE]" at bounding box center [465, 386] width 157 height 14
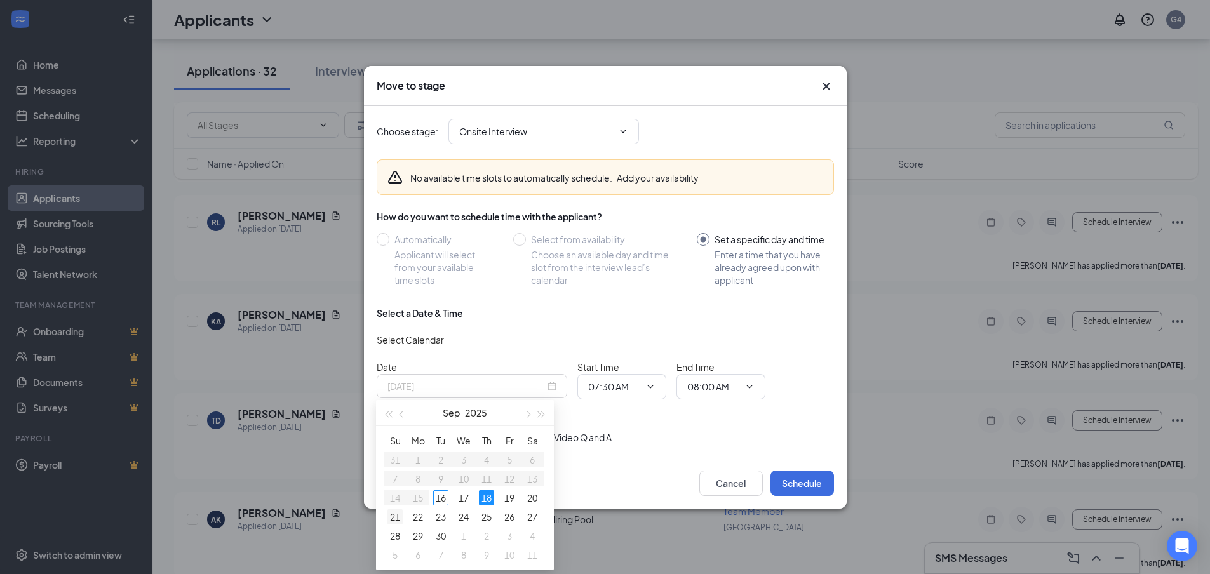
type input "[DATE]"
click at [387, 518] on td "21" at bounding box center [395, 516] width 23 height 19
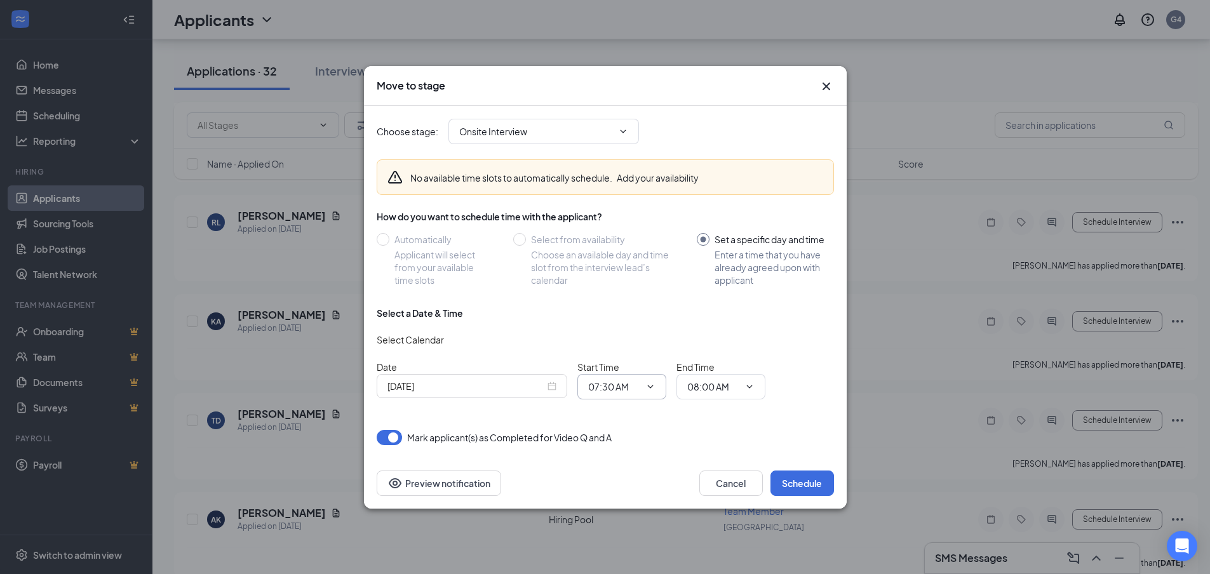
click at [623, 382] on input "07:30 AM" at bounding box center [614, 387] width 52 height 14
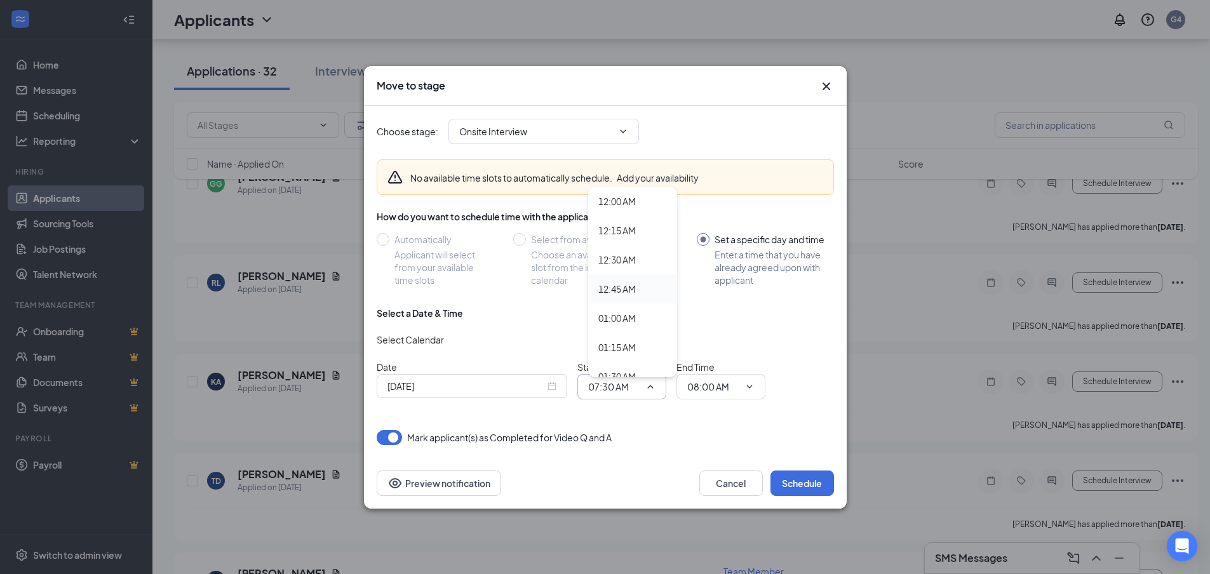
scroll to position [381, 0]
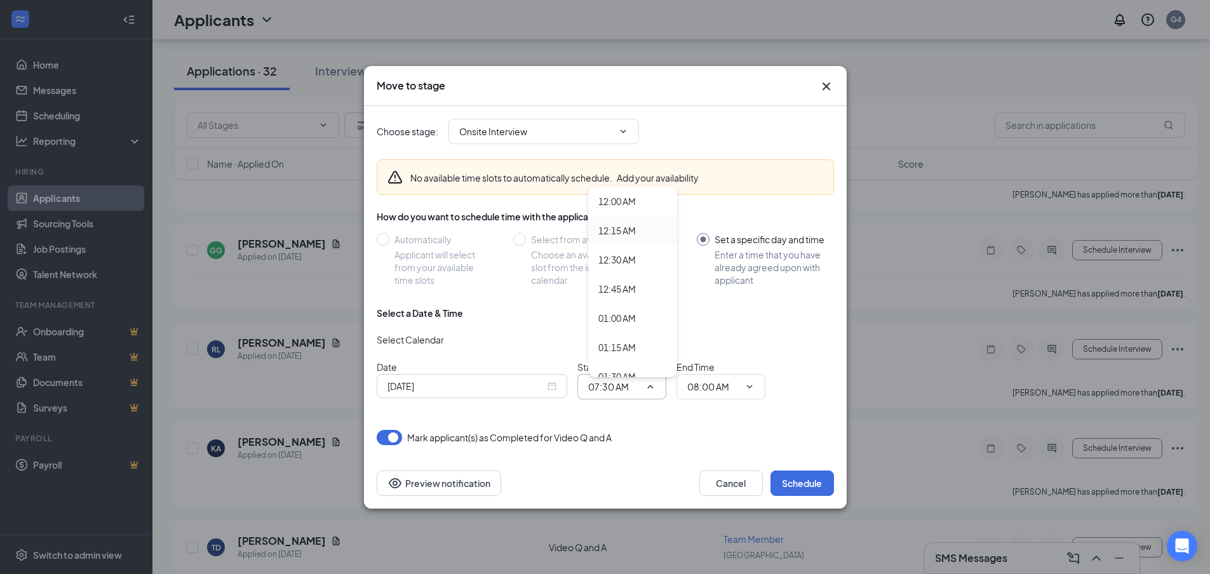
click at [622, 221] on div "12:15 AM" at bounding box center [632, 230] width 89 height 29
click at [700, 380] on input "08:00 AM" at bounding box center [713, 387] width 52 height 14
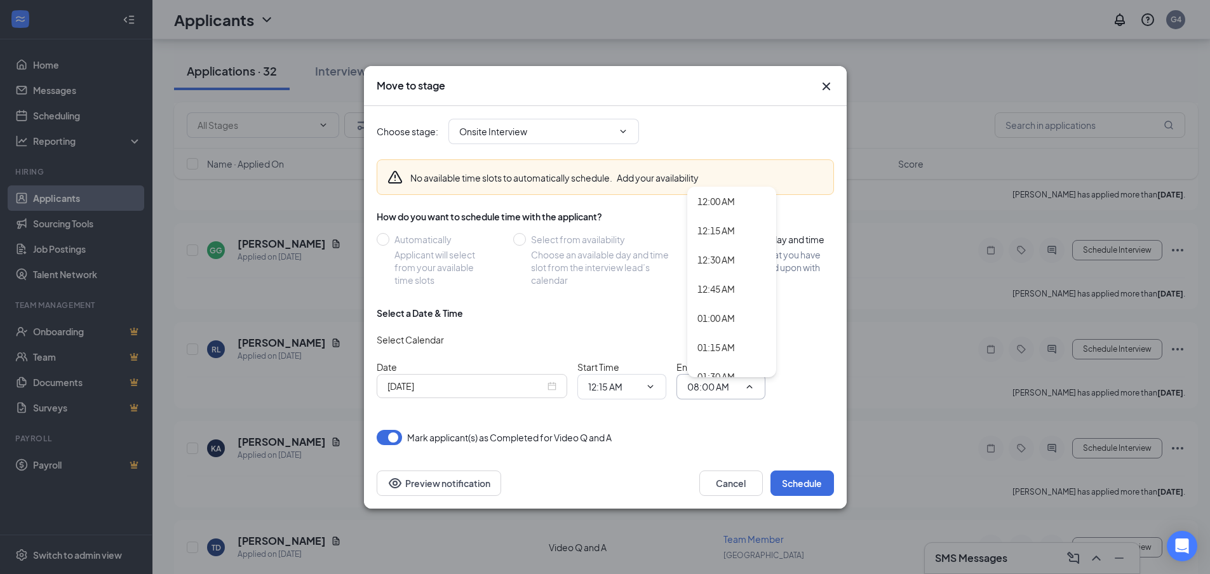
click at [613, 410] on div "Choose stage : Onsite Interview Application Video Q and A (current stage) Addit…" at bounding box center [605, 275] width 457 height 339
click at [617, 399] on span "12:15 AM 12:00 AM 12:15 AM 12:30 AM 12:45 AM 01:00 AM 01:15 AM 01:30 AM 01:45 A…" at bounding box center [621, 386] width 89 height 25
click at [631, 389] on input "12:15 AM" at bounding box center [614, 387] width 52 height 14
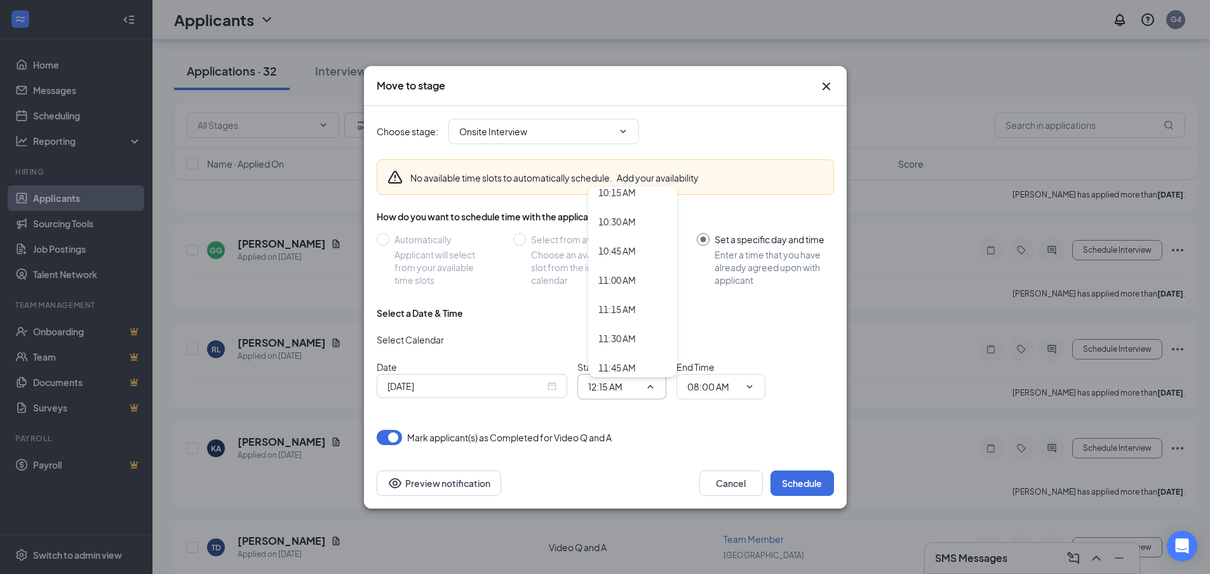
scroll to position [1397, 0]
click at [612, 236] on div "12:15 PM" at bounding box center [616, 236] width 37 height 14
type input "12:15 PM"
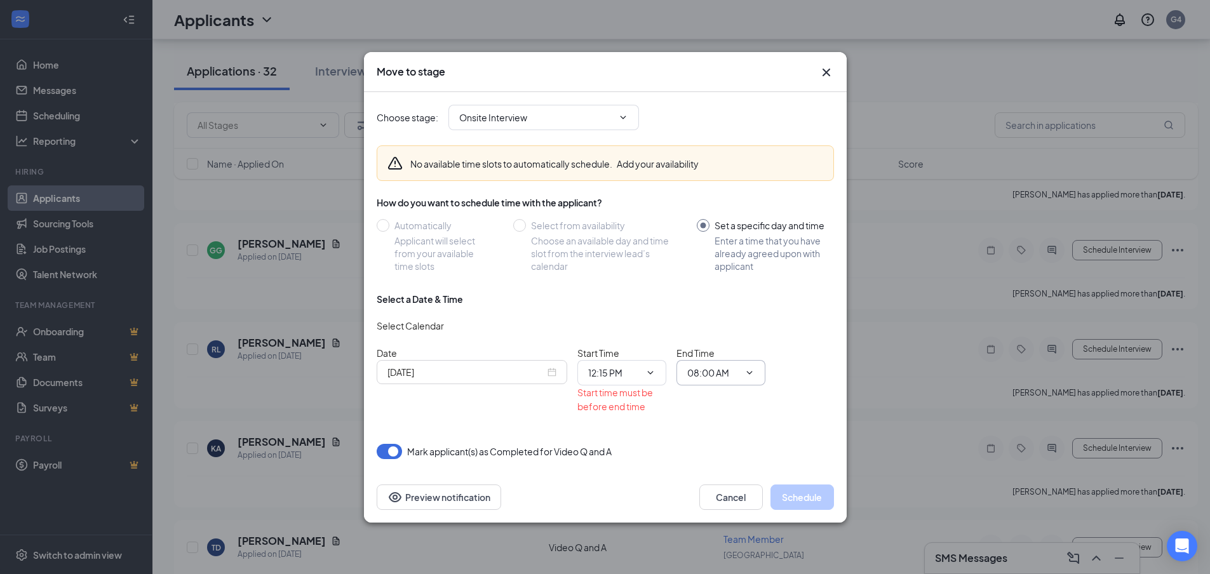
click at [705, 384] on span "08:00 AM 12:00 AM 12:15 AM 12:30 AM 12:45 AM 01:00 AM 01:15 AM 01:30 AM 01:45 A…" at bounding box center [720, 372] width 89 height 25
click at [705, 372] on input "08:00 AM" at bounding box center [713, 373] width 52 height 14
click at [746, 316] on div "12:30 PM" at bounding box center [731, 314] width 69 height 14
type input "12:30 PM"
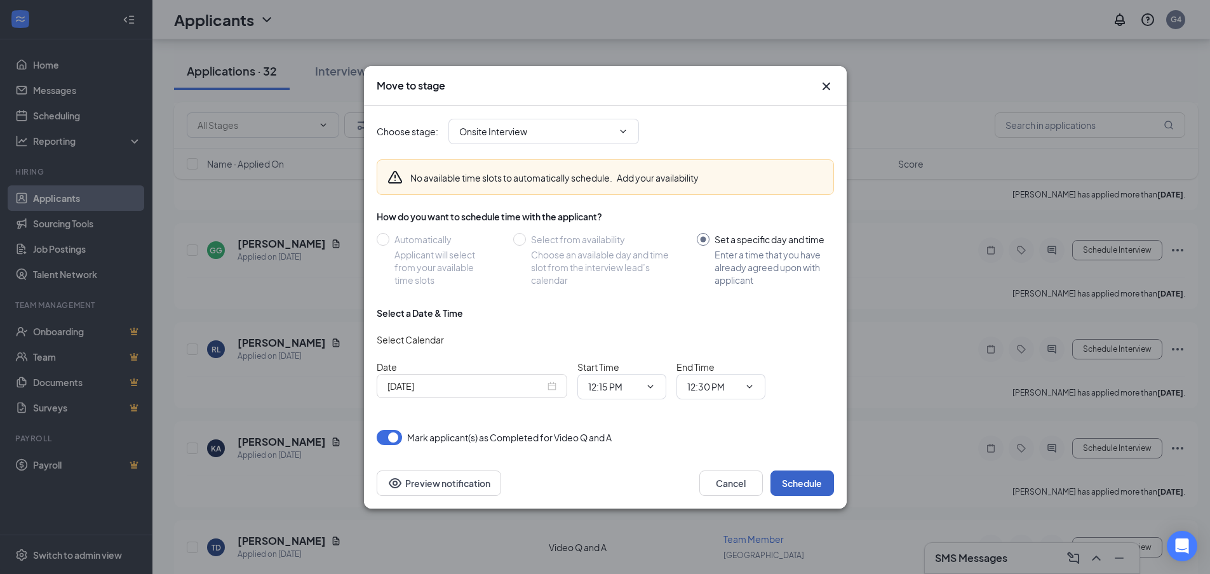
click at [802, 478] on button "Schedule" at bounding box center [802, 483] width 64 height 25
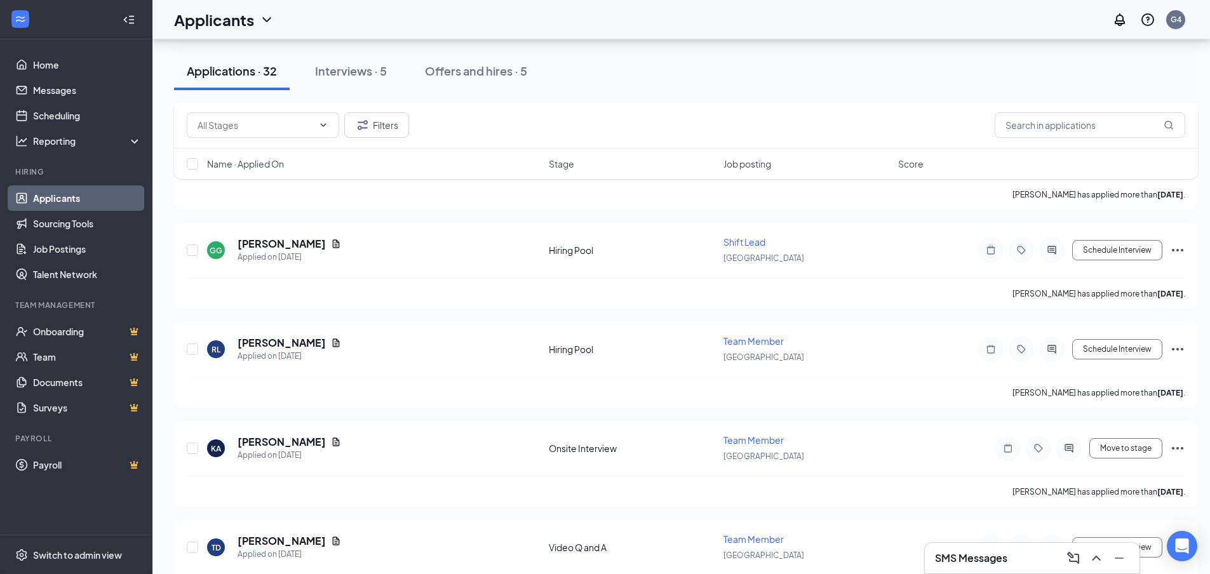
click at [334, 74] on div "Interviews · 5" at bounding box center [351, 71] width 72 height 16
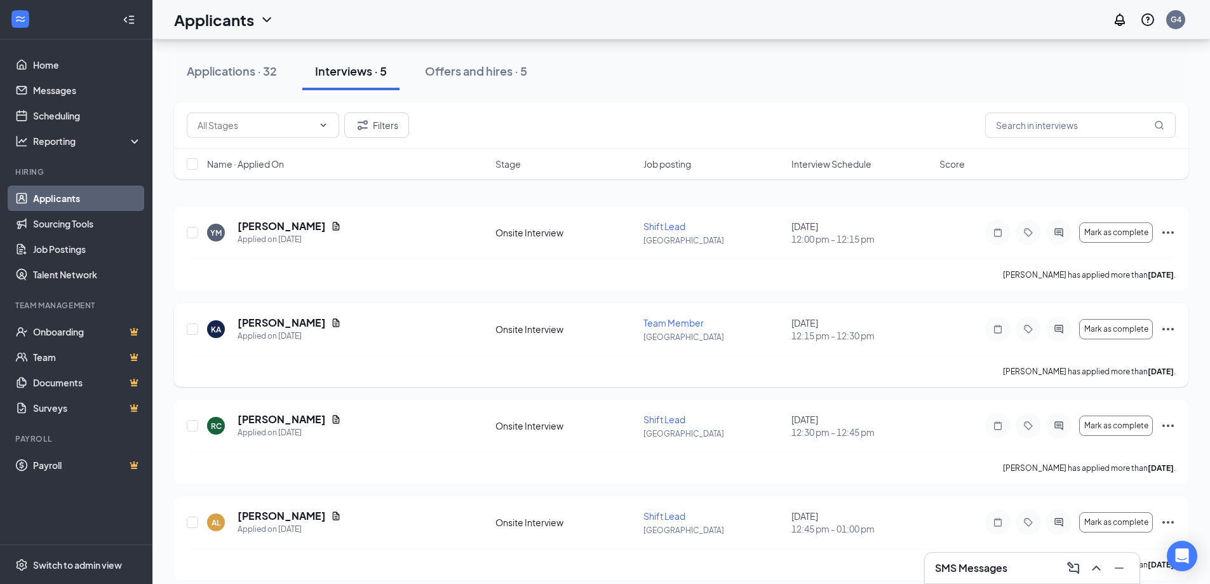
scroll to position [81, 0]
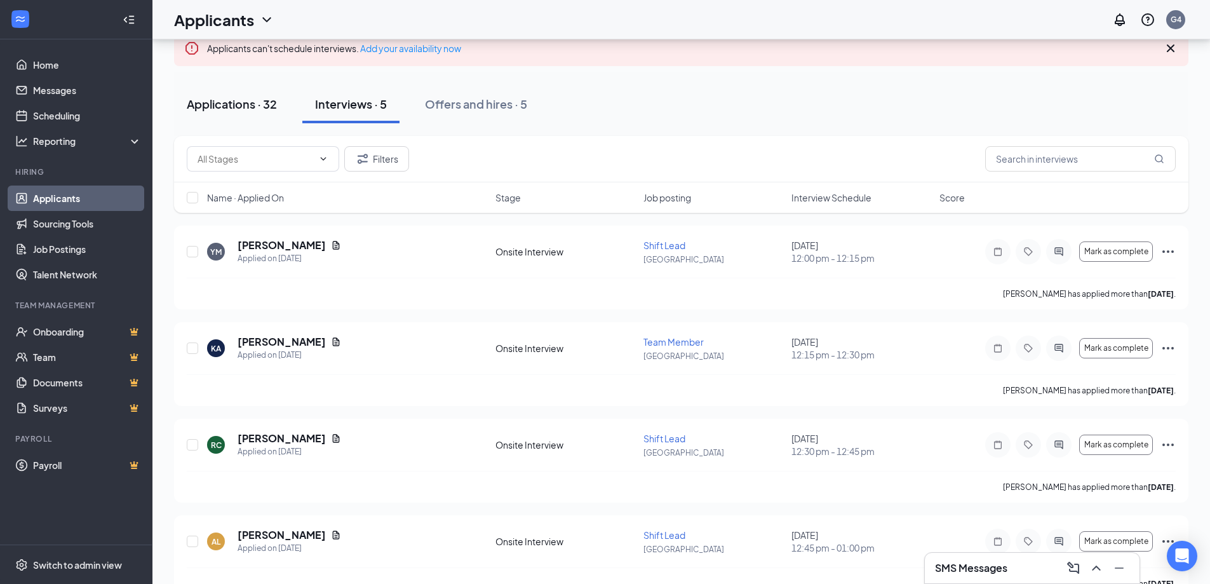
click at [269, 114] on button "Applications · 32" at bounding box center [232, 104] width 116 height 38
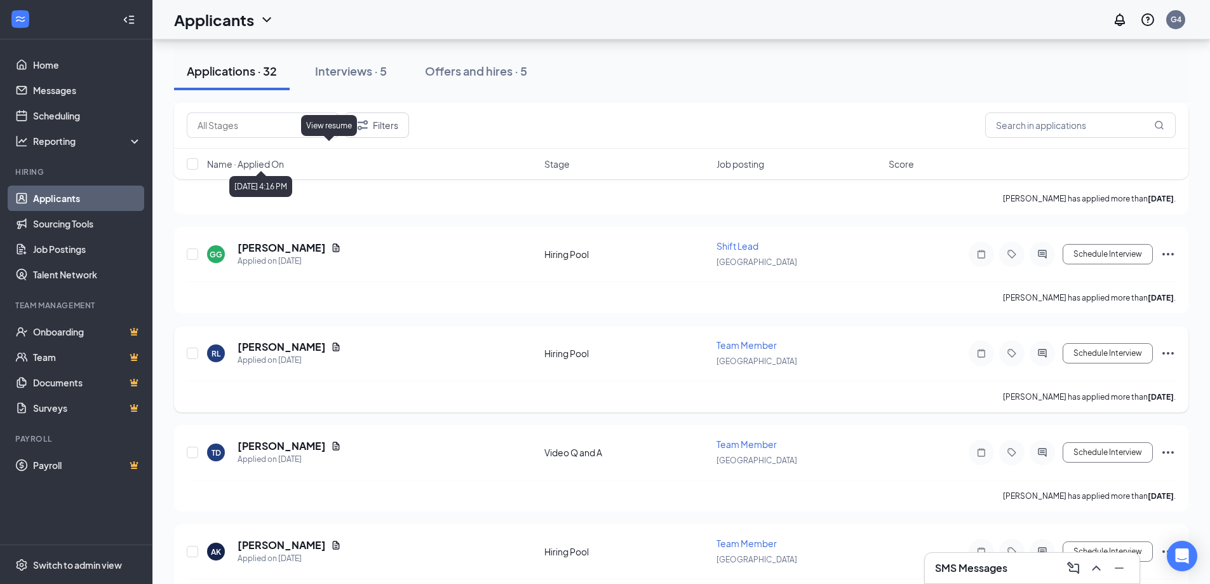
scroll to position [381, 0]
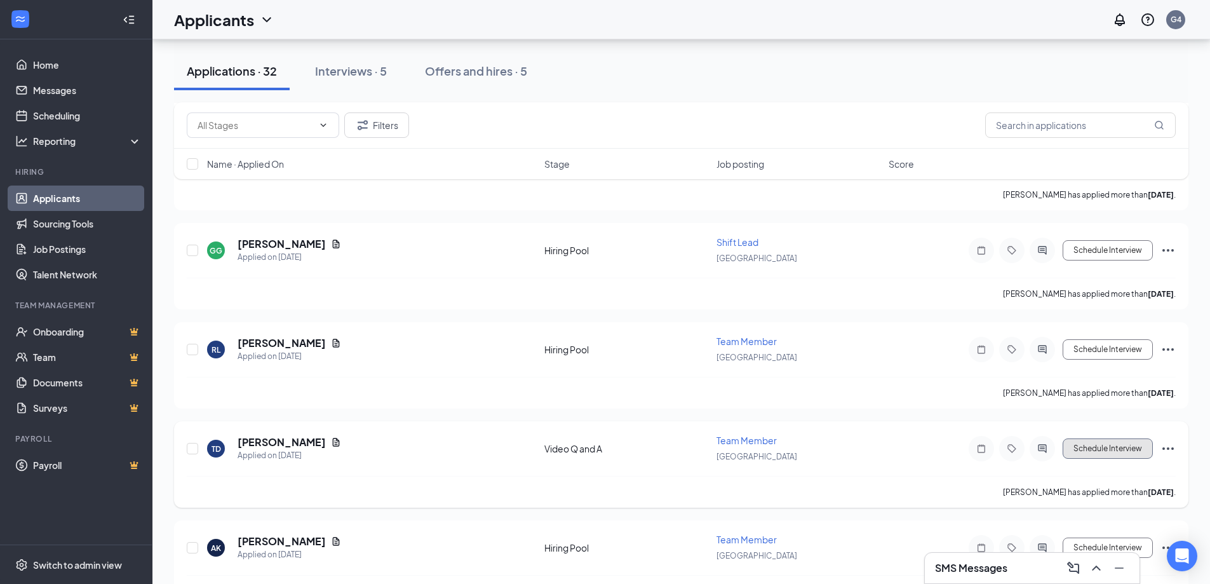
click at [1137, 445] on button "Schedule Interview" at bounding box center [1107, 448] width 90 height 20
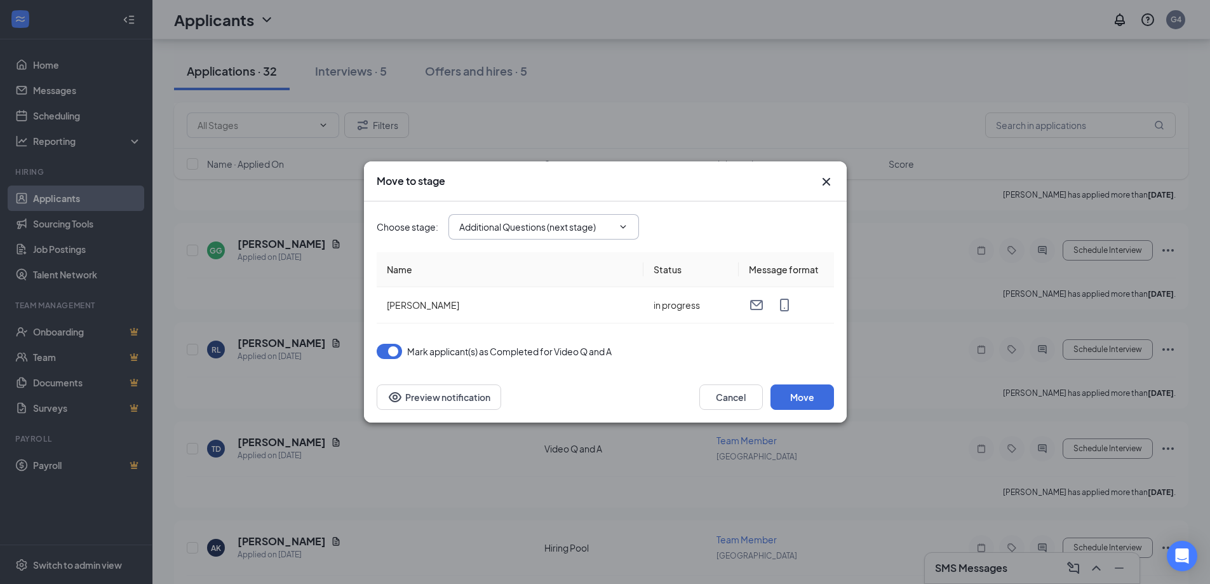
click at [589, 229] on input "Additional Questions (next stage)" at bounding box center [536, 227] width 154 height 14
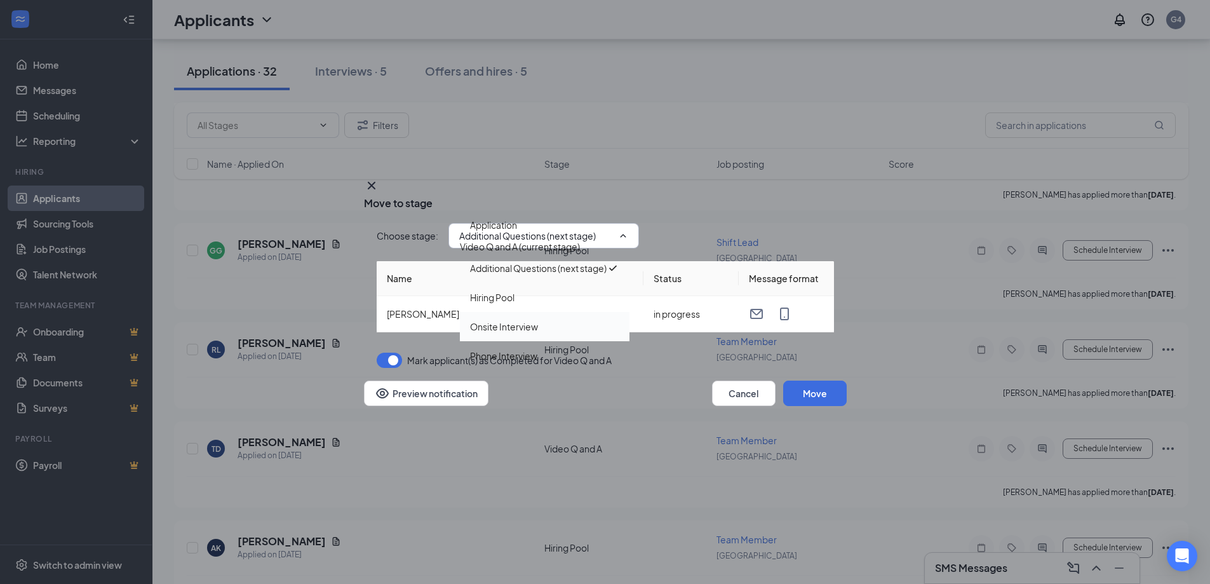
click at [524, 330] on div "Onsite Interview" at bounding box center [504, 326] width 68 height 14
type input "Onsite Interview"
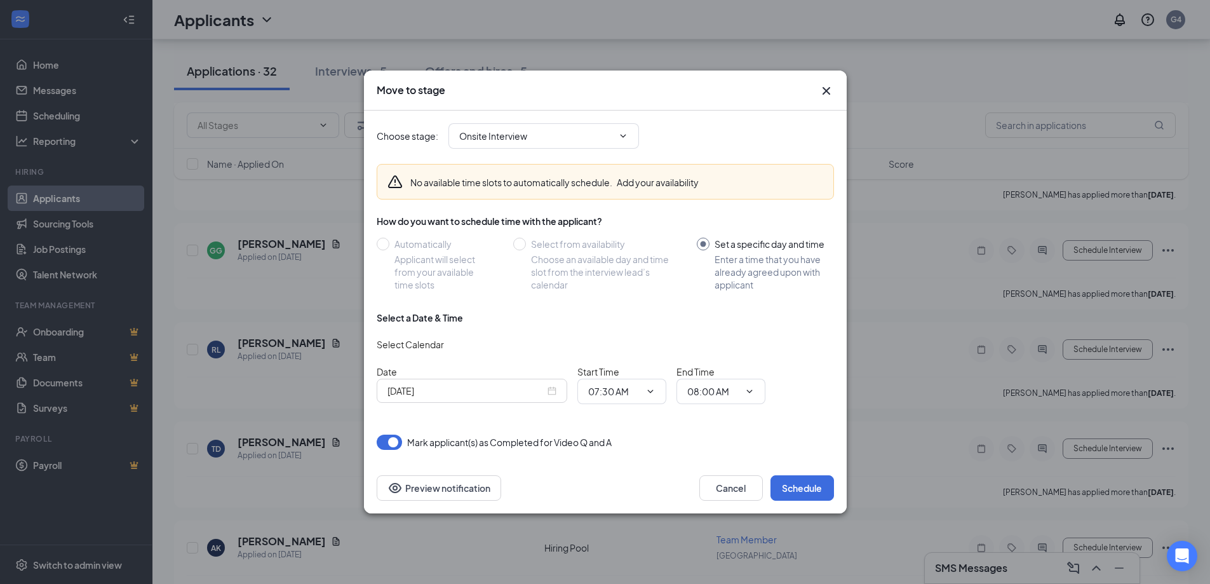
click at [509, 382] on div "[DATE]" at bounding box center [472, 390] width 191 height 24
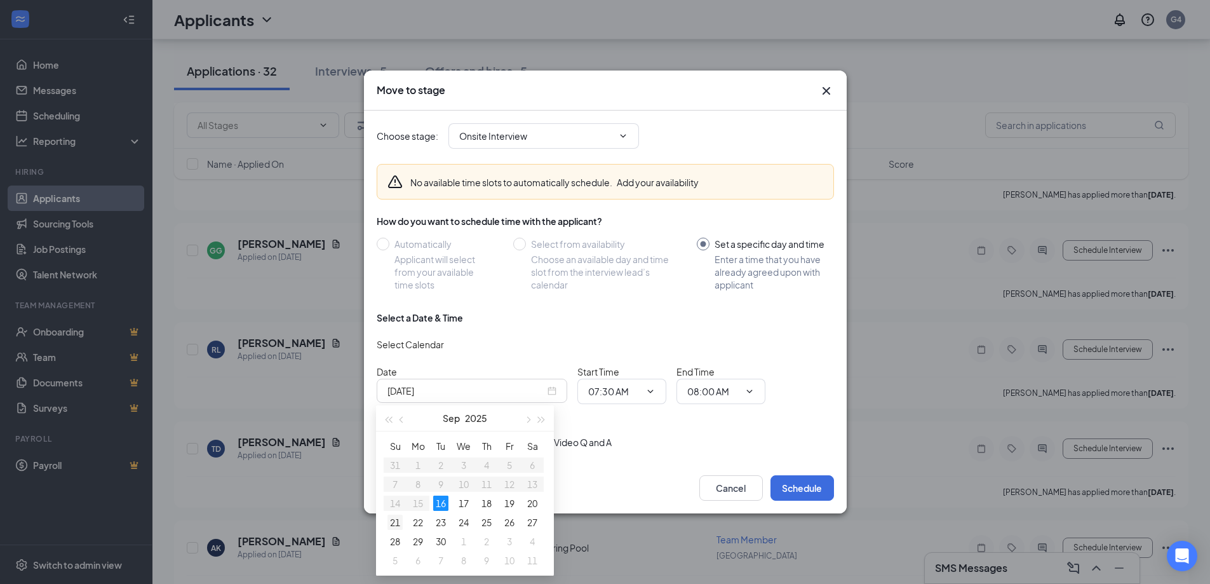
type input "[DATE]"
click at [396, 521] on div "21" at bounding box center [394, 521] width 15 height 15
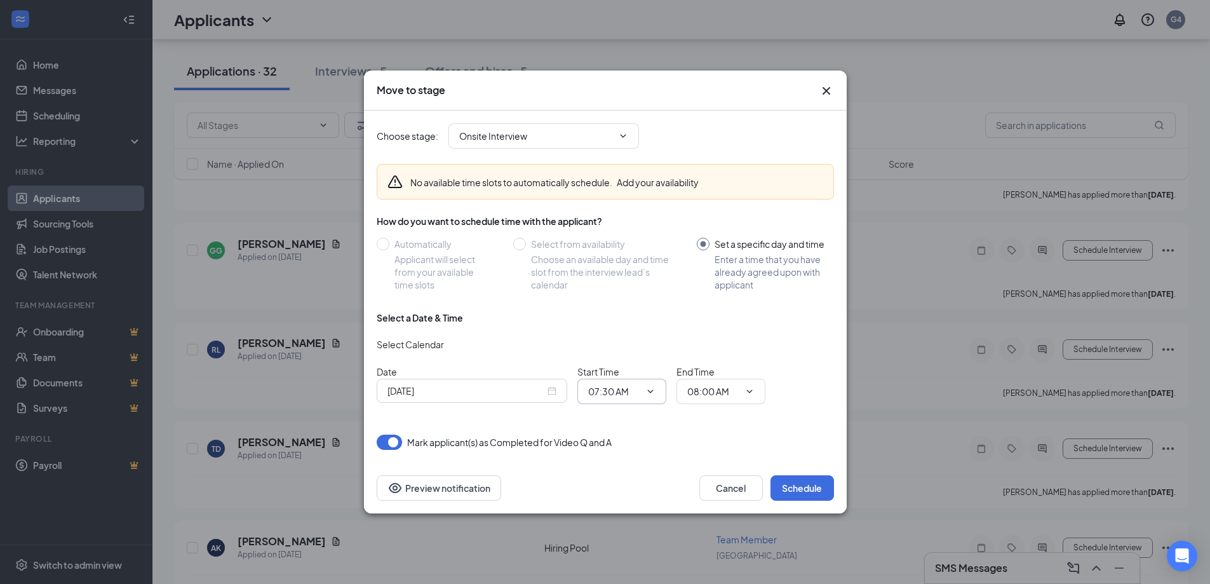
click at [627, 384] on input "07:30 AM" at bounding box center [614, 391] width 52 height 14
click at [636, 285] on div "12:45 PM" at bounding box center [632, 298] width 89 height 29
type input "12:45 PM"
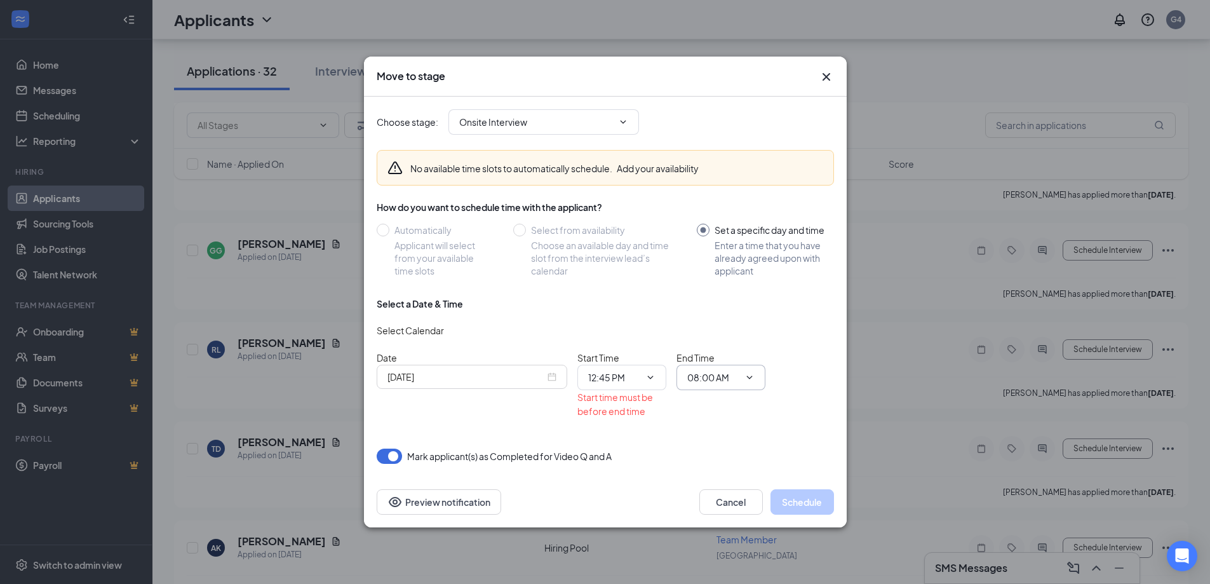
click at [719, 372] on input "08:00 AM" at bounding box center [713, 377] width 52 height 14
click at [731, 261] on div "01:00 PM" at bounding box center [731, 250] width 89 height 29
type input "01:00 PM"
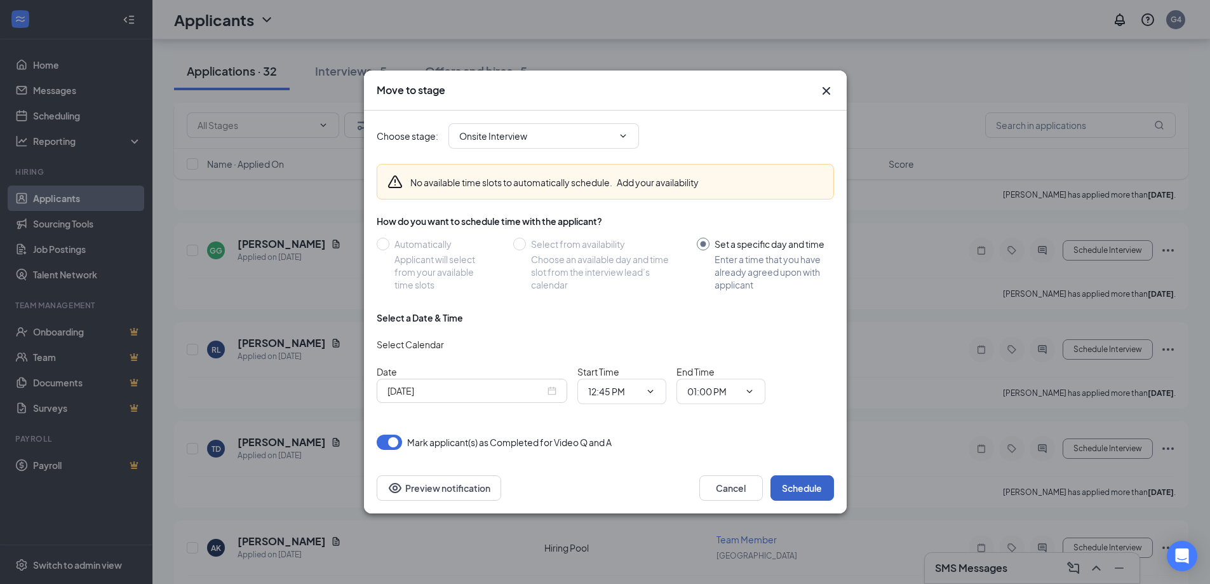
click at [812, 488] on button "Schedule" at bounding box center [802, 487] width 64 height 25
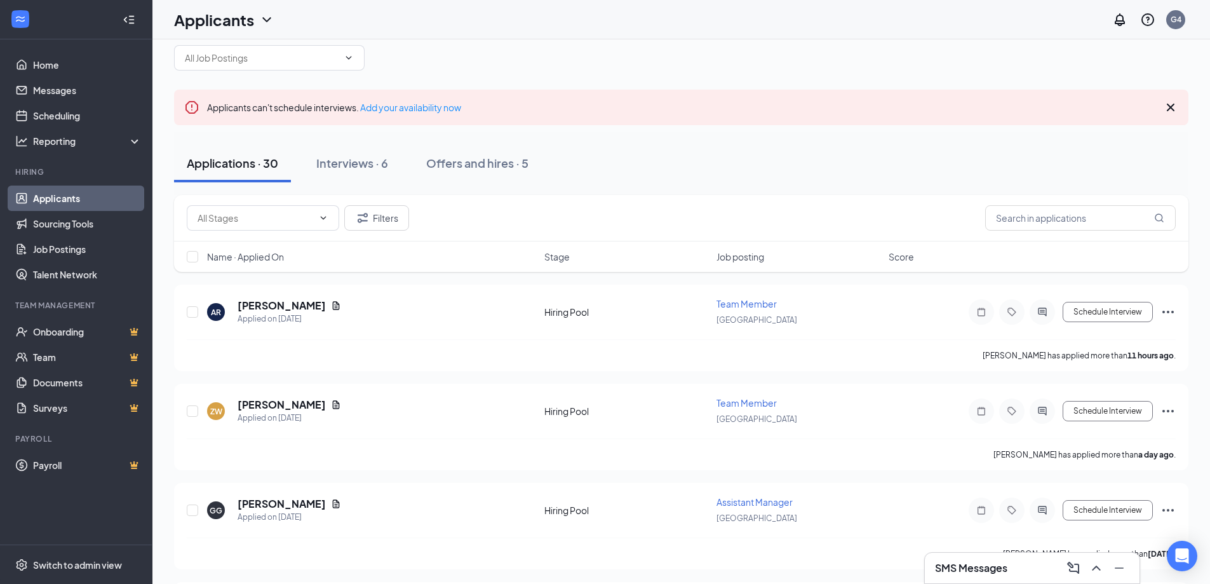
scroll to position [0, 0]
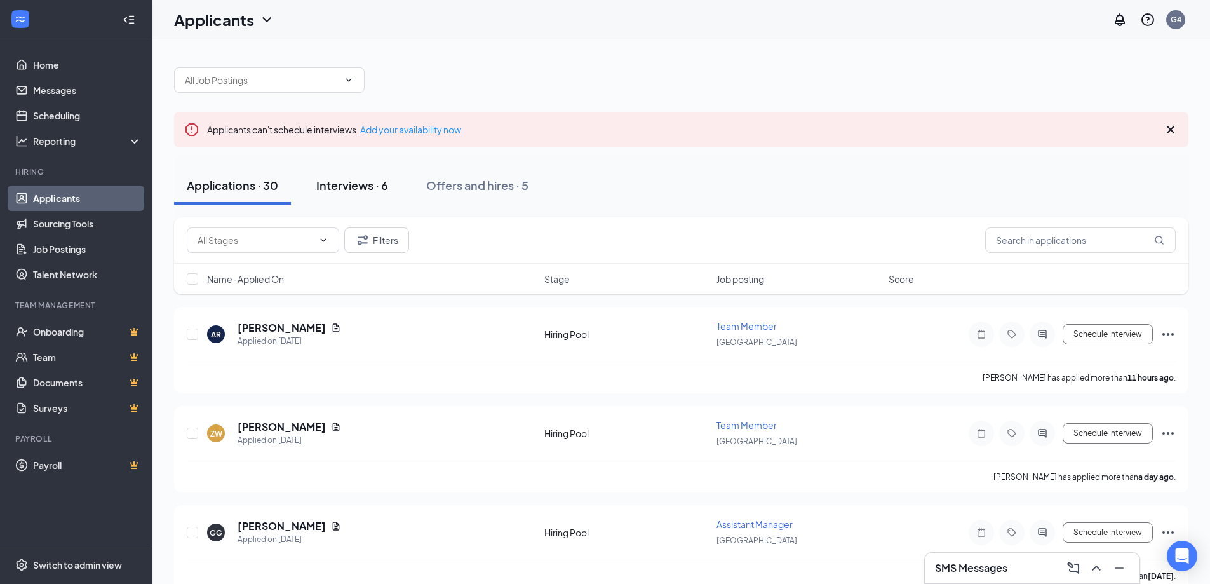
click at [333, 203] on button "Interviews · 6" at bounding box center [352, 185] width 97 height 38
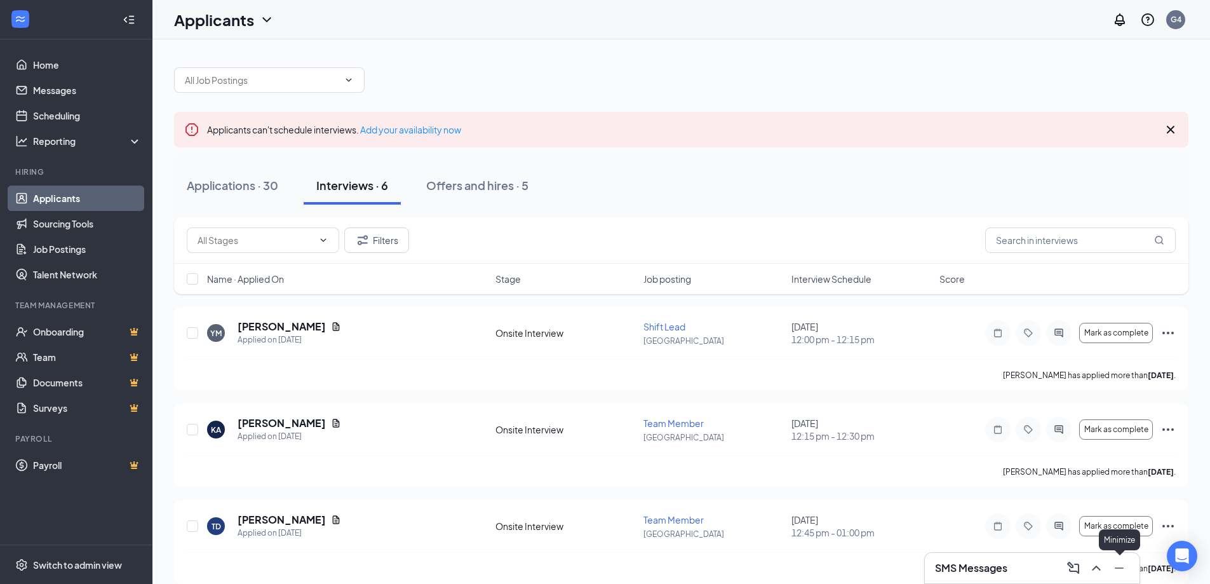
click at [1099, 573] on icon "ChevronUp" at bounding box center [1095, 567] width 15 height 15
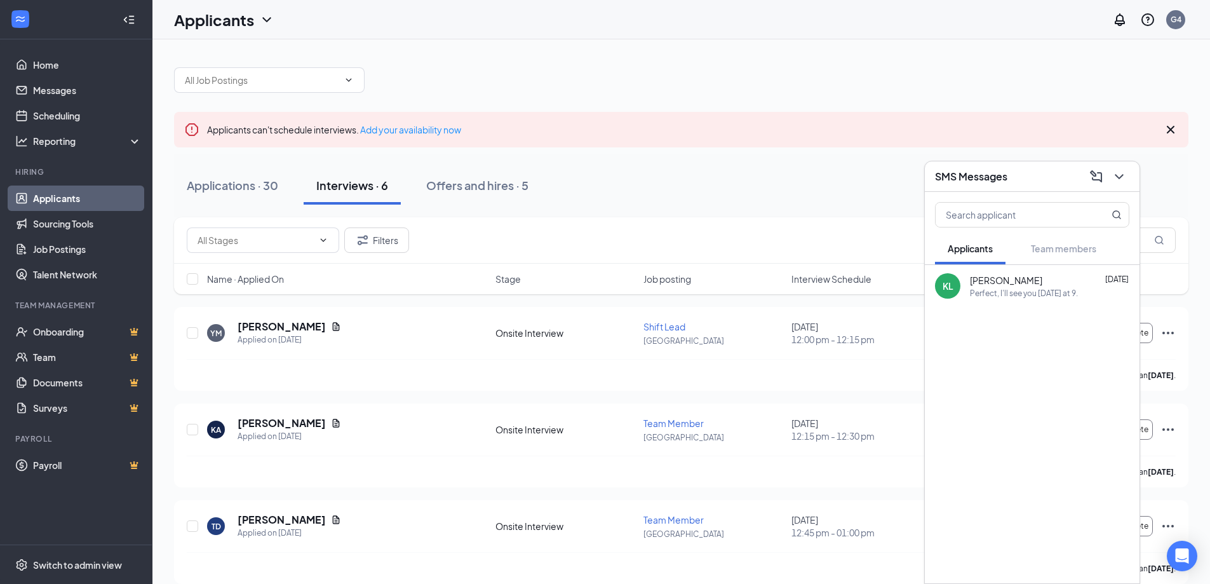
click at [1076, 291] on div "Perfect, I'll see you [DATE] at 9." at bounding box center [1049, 293] width 159 height 11
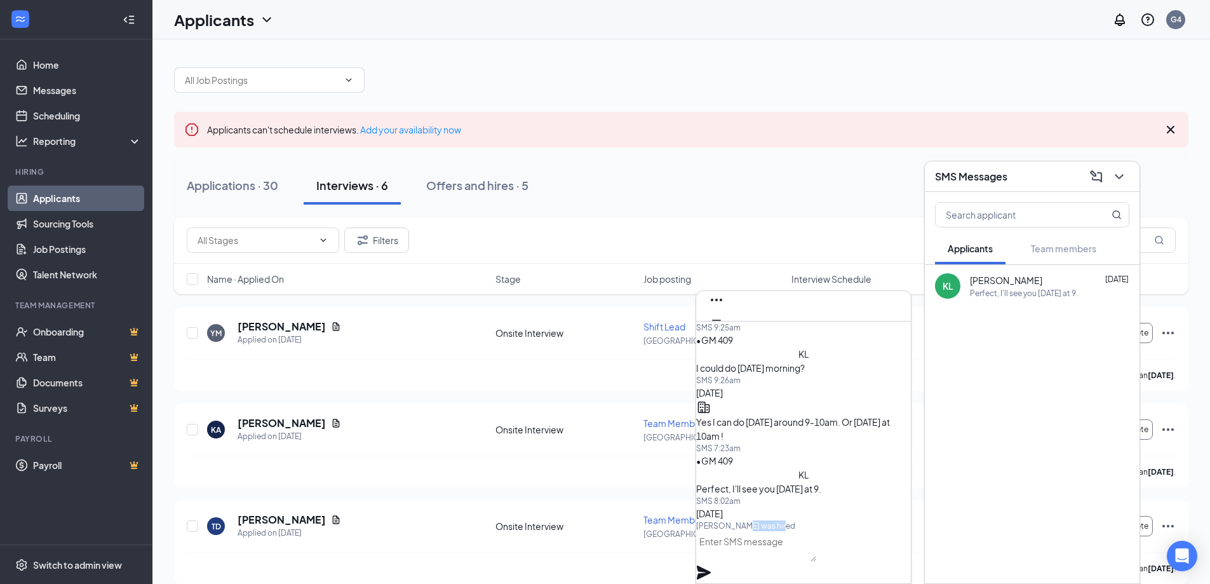
drag, startPoint x: 803, startPoint y: 512, endPoint x: 841, endPoint y: 512, distance: 38.1
click at [841, 520] on div "[PERSON_NAME] was hired" at bounding box center [803, 525] width 215 height 11
click at [724, 333] on icon "Cross" at bounding box center [716, 340] width 15 height 15
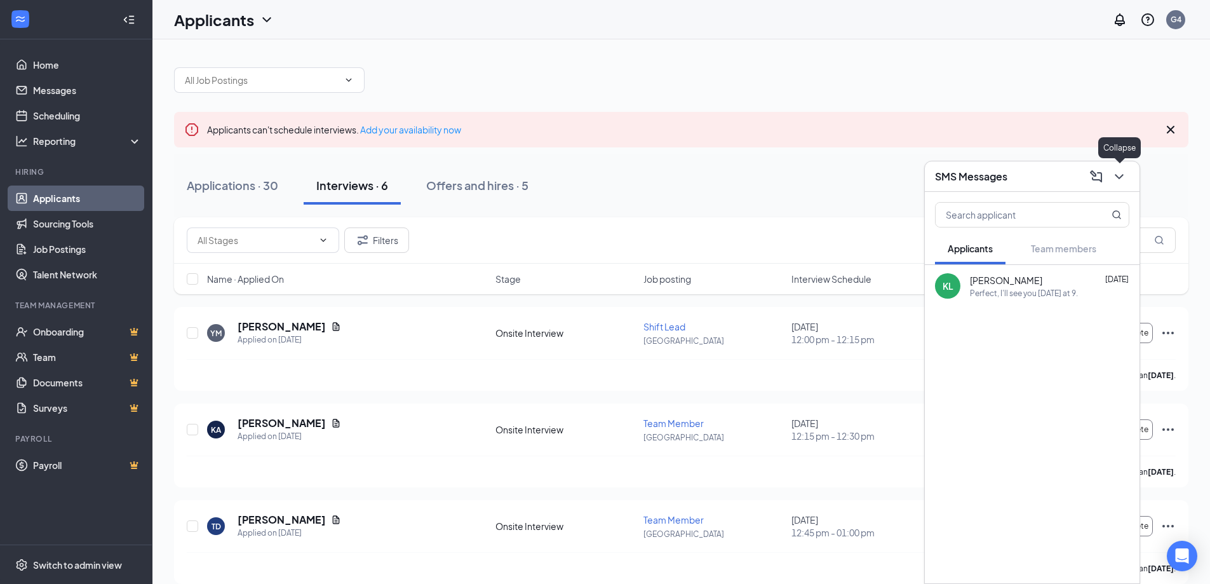
click at [1114, 177] on icon "ChevronDown" at bounding box center [1118, 176] width 15 height 15
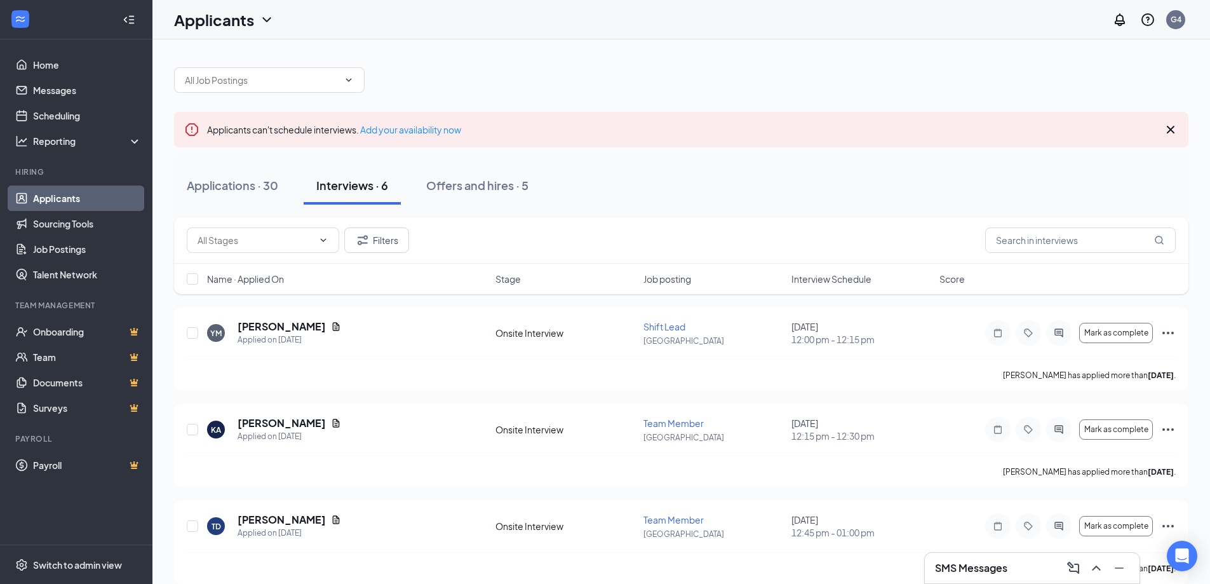
click at [1170, 130] on icon "Cross" at bounding box center [1171, 130] width 8 height 8
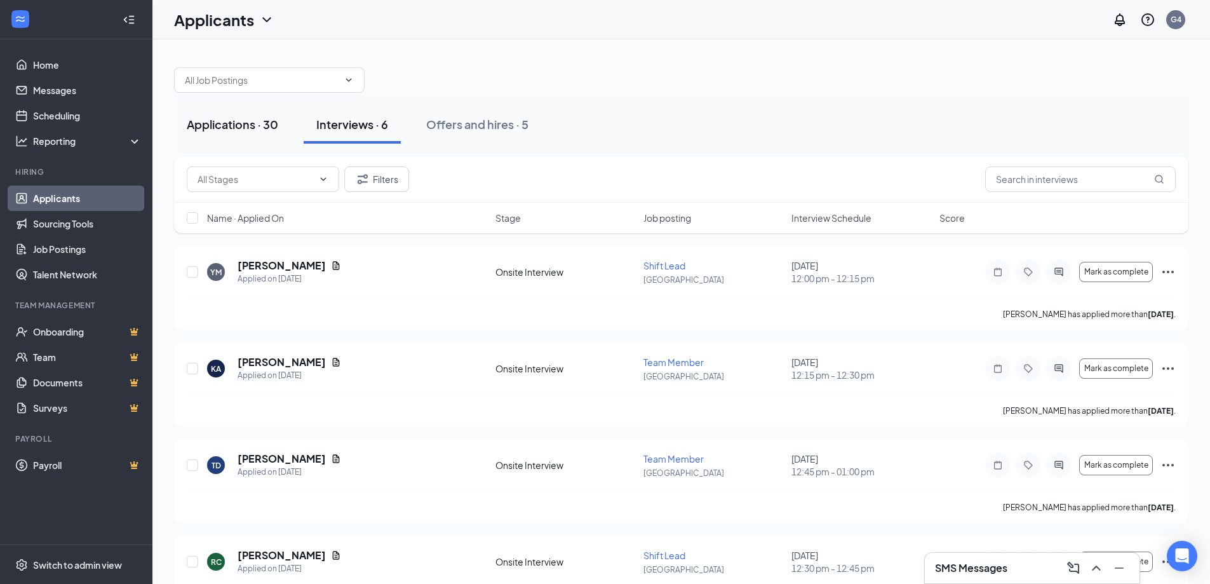
click at [189, 124] on div "Applications · 30" at bounding box center [232, 124] width 91 height 16
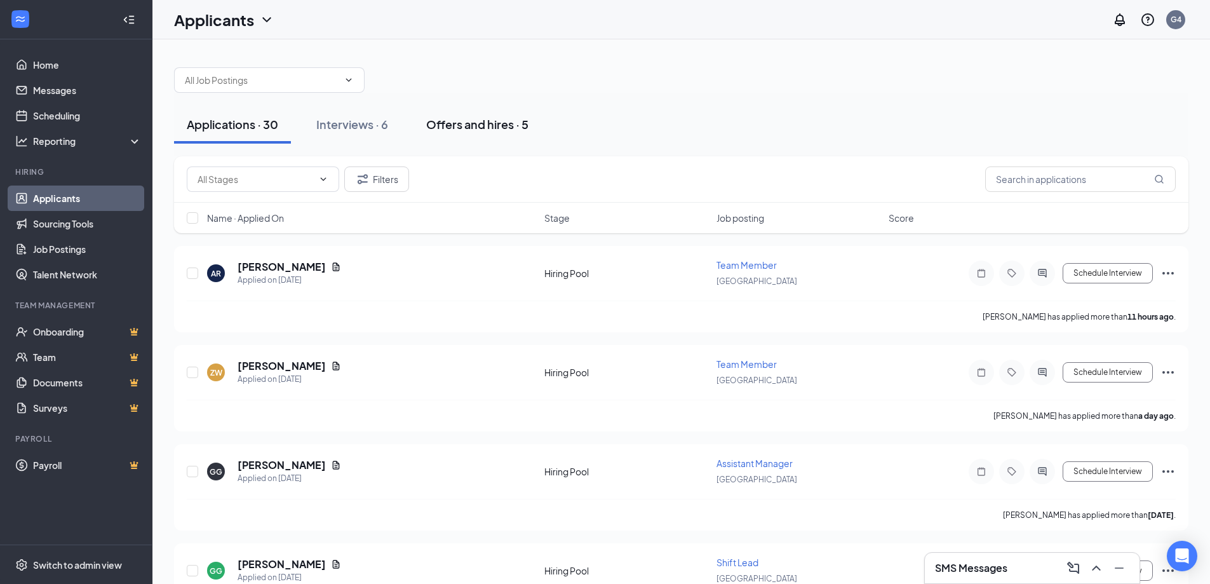
click at [485, 126] on div "Offers and hires · 5" at bounding box center [477, 124] width 102 height 16
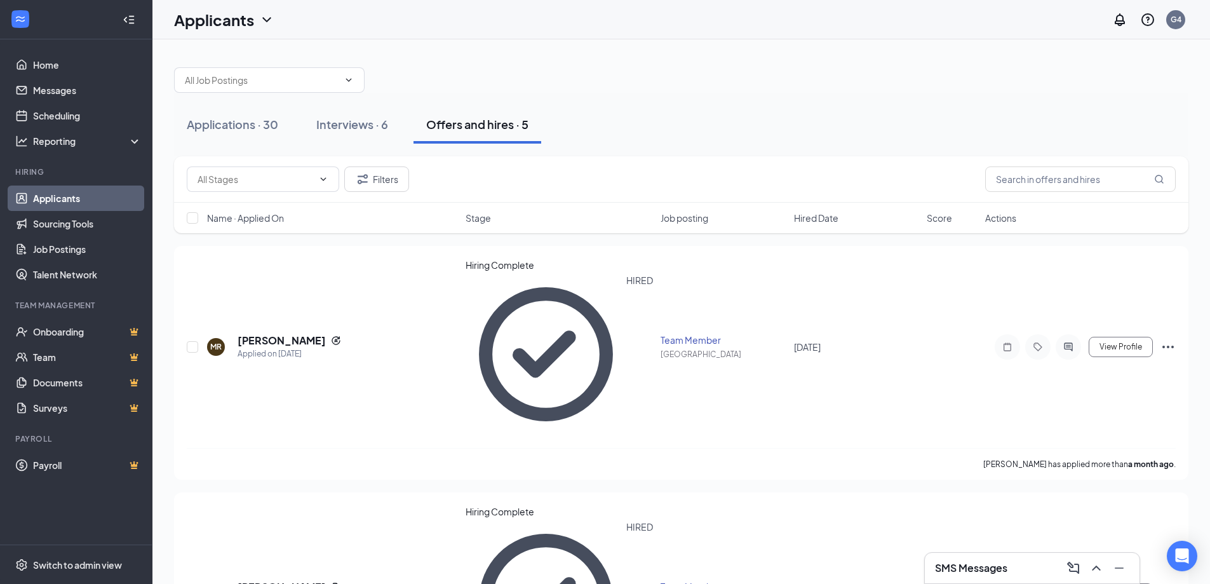
click at [296, 157] on div "Filters" at bounding box center [681, 179] width 1014 height 46
click at [262, 93] on div "Applications · 30 Interviews · 6 Offers and hires · 5" at bounding box center [681, 125] width 1014 height 64
click at [259, 138] on button "Applications · 30" at bounding box center [232, 124] width 117 height 38
